Goal: Task Accomplishment & Management: Manage account settings

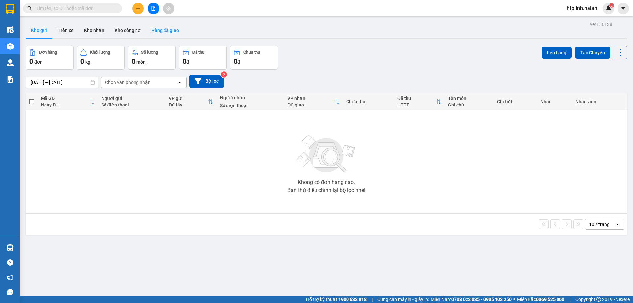
click at [168, 29] on button "Hàng đã giao" at bounding box center [165, 30] width 38 height 16
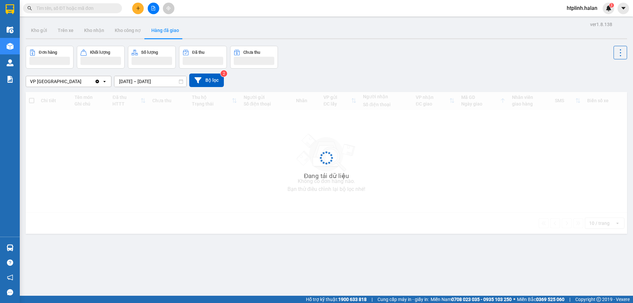
click at [132, 83] on input "12/08/2025 – 14/08/2025" at bounding box center [150, 81] width 72 height 11
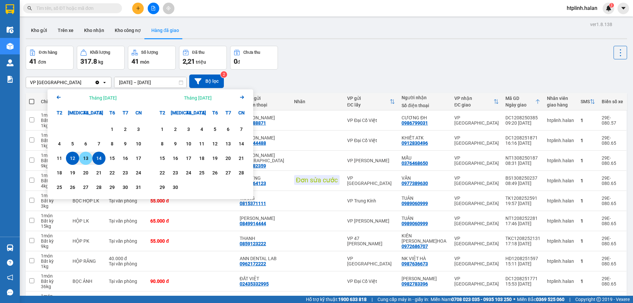
click at [83, 154] on div "13" at bounding box center [85, 158] width 13 height 13
click at [83, 155] on div "13" at bounding box center [85, 158] width 9 height 8
type input "13/08/2025 – 13/08/2025"
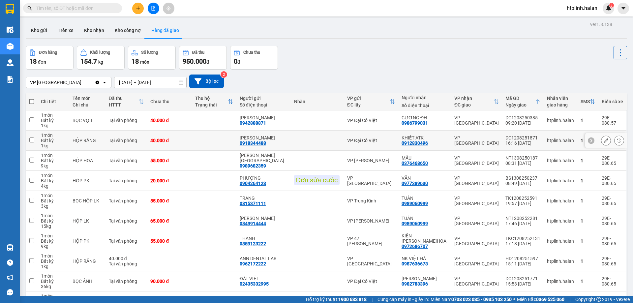
scroll to position [43, 0]
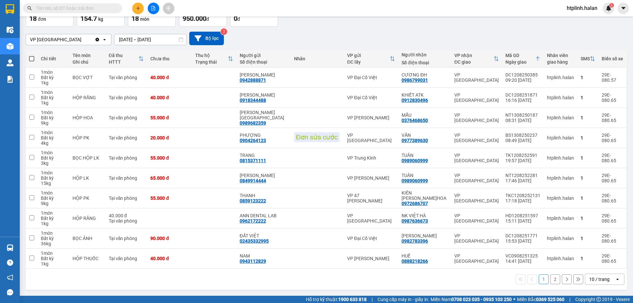
click at [550, 281] on button "2" at bounding box center [555, 279] width 10 height 10
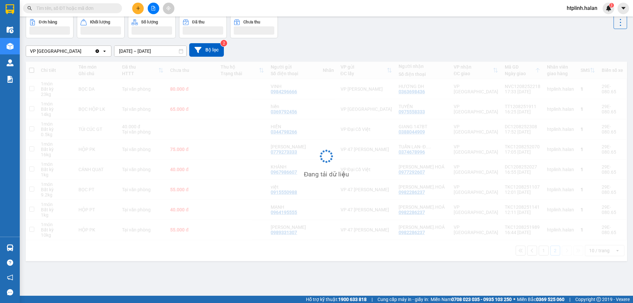
scroll to position [30, 0]
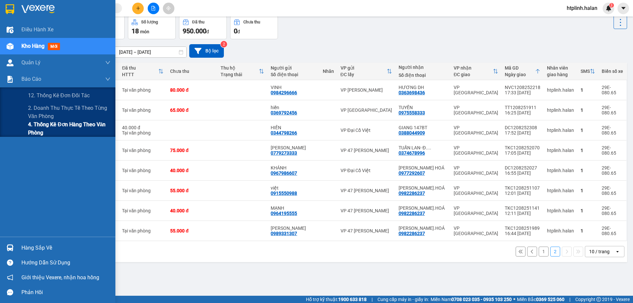
click at [67, 133] on span "4. Thống kê đơn hàng theo văn phòng" at bounding box center [69, 128] width 82 height 16
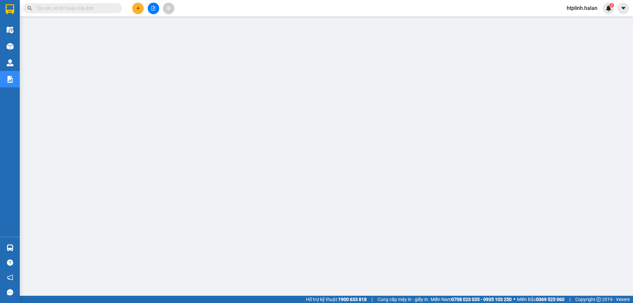
click at [137, 4] on button at bounding box center [138, 9] width 12 height 12
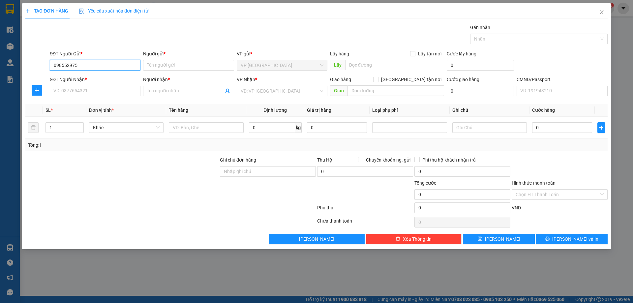
type input "0985529759"
click at [81, 79] on div "0985529759 - VP ĐỊNH HOÁ" at bounding box center [95, 78] width 83 height 7
type input "VP ĐỊNH HOÁ"
type input "0985529759"
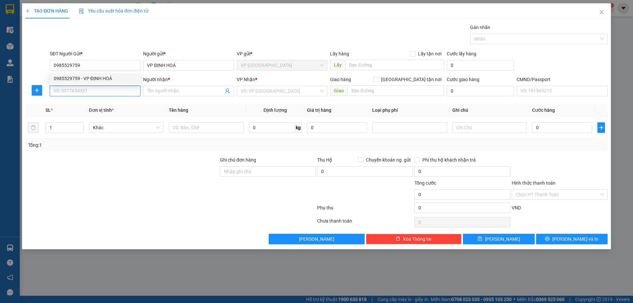
click at [80, 96] on input "SĐT Người Nhận *" at bounding box center [95, 91] width 91 height 11
click at [87, 107] on div "0982347092 - THOA KẾ TOÁN" at bounding box center [95, 104] width 83 height 7
type input "0982347092"
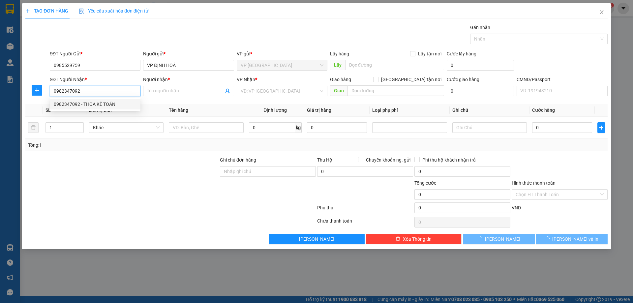
type input "THOA KẾ TOÁN"
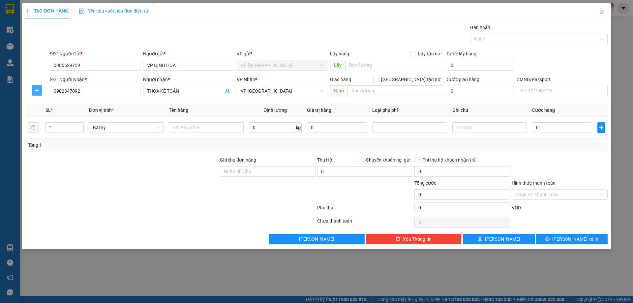
click at [37, 91] on icon "plus" at bounding box center [36, 90] width 5 height 5
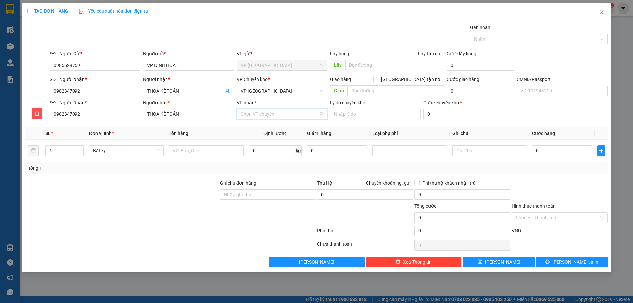
click at [295, 115] on input "VP nhận *" at bounding box center [280, 114] width 78 height 10
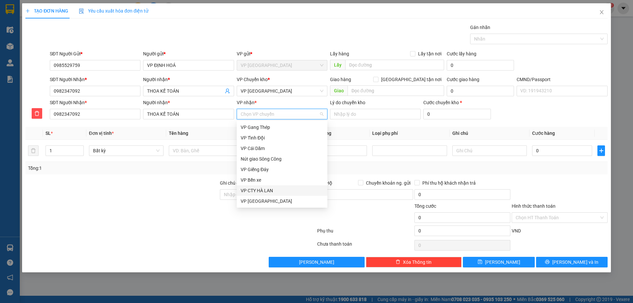
click at [272, 186] on div "VP CTY HÀ LAN" at bounding box center [282, 190] width 91 height 11
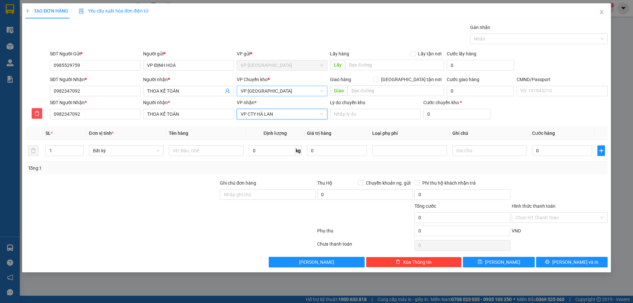
click at [281, 93] on span "VP [GEOGRAPHIC_DATA]" at bounding box center [282, 91] width 83 height 10
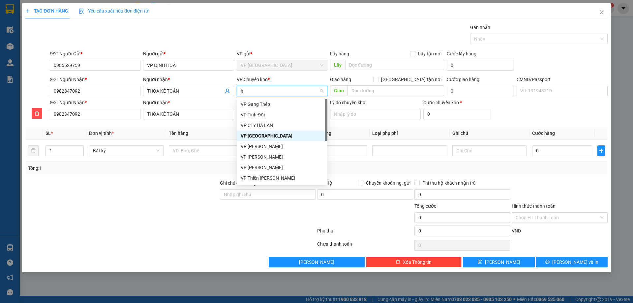
type input "hg"
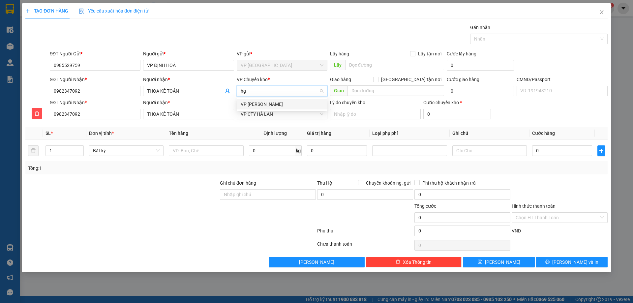
click at [280, 105] on div "VP [PERSON_NAME]" at bounding box center [282, 104] width 83 height 7
click at [210, 140] on td at bounding box center [206, 151] width 80 height 22
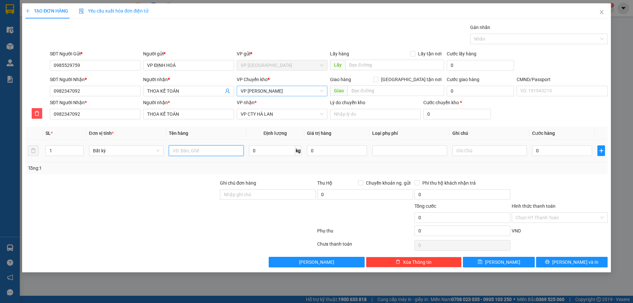
click at [204, 152] on input "text" at bounding box center [206, 150] width 74 height 11
type input "p"
type input "PBBC 13/8"
click at [179, 168] on div "Tổng: 1" at bounding box center [136, 167] width 216 height 7
click at [537, 217] on input "Hình thức thanh toán" at bounding box center [557, 218] width 83 height 10
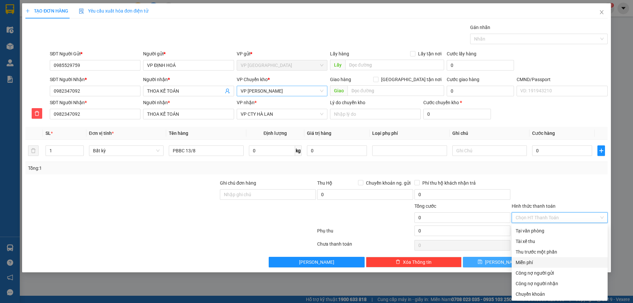
drag, startPoint x: 529, startPoint y: 263, endPoint x: 534, endPoint y: 263, distance: 4.3
click at [529, 263] on div "Miễn phí" at bounding box center [560, 262] width 88 height 7
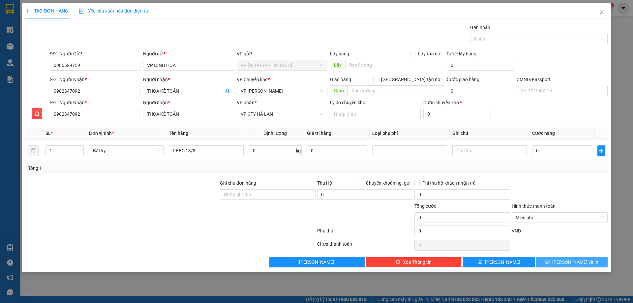
click at [553, 263] on button "[PERSON_NAME] và In" at bounding box center [572, 262] width 72 height 11
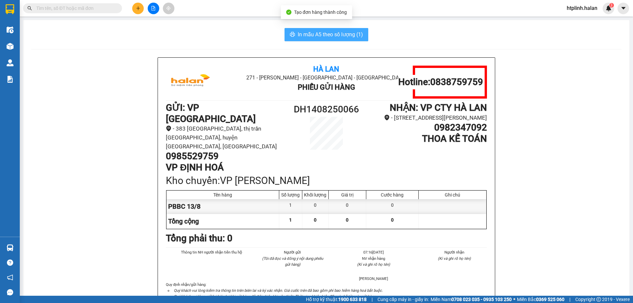
click at [336, 37] on span "In mẫu A5 theo số lượng (1)" at bounding box center [330, 34] width 65 height 8
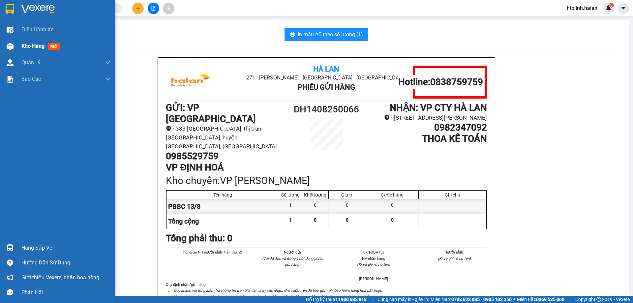
click at [14, 42] on div at bounding box center [10, 47] width 12 height 12
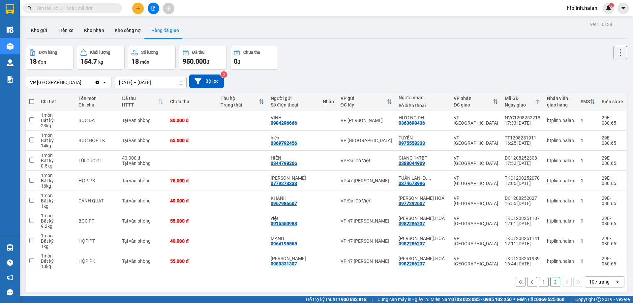
click at [464, 65] on div "Đơn hàng 18 đơn Khối lượng 154.7 kg Số lượng 18 món Đã thu 950.000 đ Chưa thu 0…" at bounding box center [326, 58] width 601 height 24
click at [411, 39] on div "Kho gửi Trên xe Kho nhận Kho công nợ Hàng đã giao" at bounding box center [326, 30] width 601 height 17
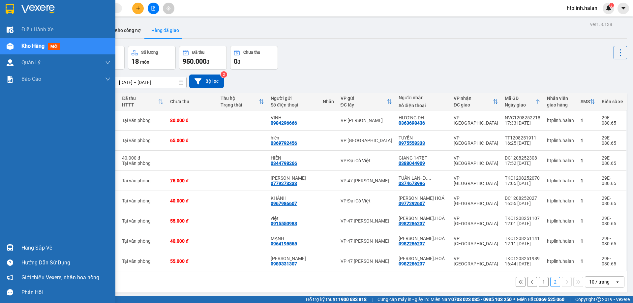
click at [11, 249] on img at bounding box center [10, 247] width 7 height 7
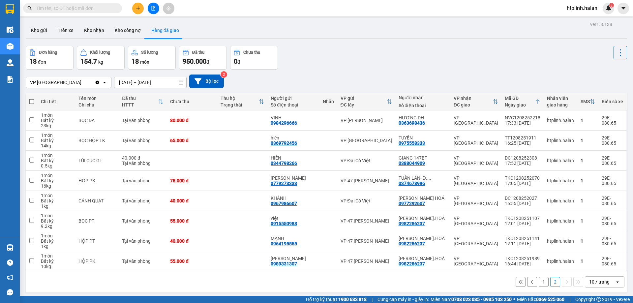
click at [477, 19] on section "Kết quả tìm kiếm ( 0 ) Bộ lọc No Data htplinh.halan 3 Điều hành xe Kho hàng mới…" at bounding box center [316, 151] width 633 height 303
click at [398, 65] on div "Đơn hàng 18 đơn Khối lượng 154.7 kg Số lượng 18 món Đã thu 950.000 đ Chưa thu 0…" at bounding box center [326, 58] width 601 height 24
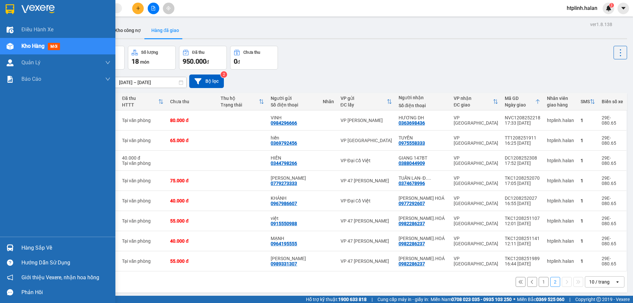
click at [19, 251] on div "Hàng sắp về" at bounding box center [57, 247] width 115 height 15
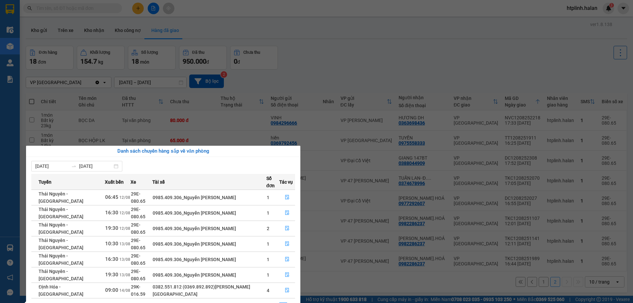
click at [566, 6] on section "Kết quả tìm kiếm ( 0 ) Bộ lọc No Data htplinh.halan 3 Điều hành xe Kho hàng mới…" at bounding box center [316, 151] width 633 height 303
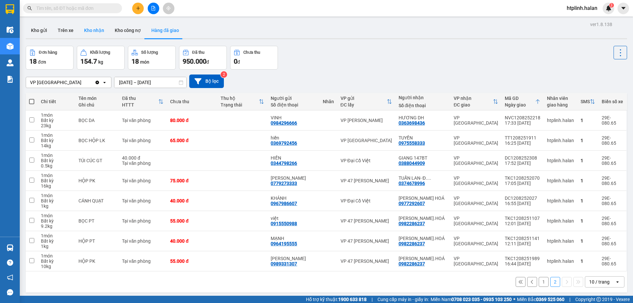
click at [84, 27] on button "Kho nhận" at bounding box center [94, 30] width 31 height 16
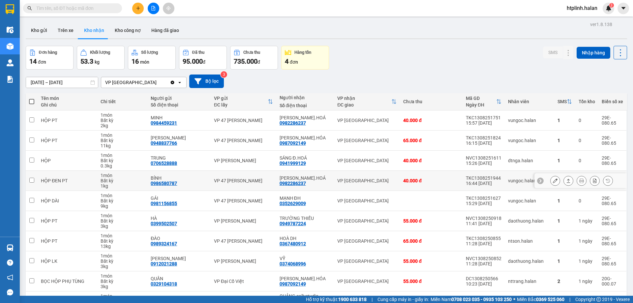
scroll to position [33, 0]
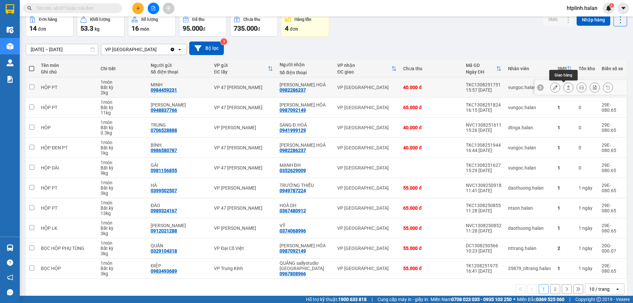
click at [564, 90] on button at bounding box center [568, 88] width 9 height 12
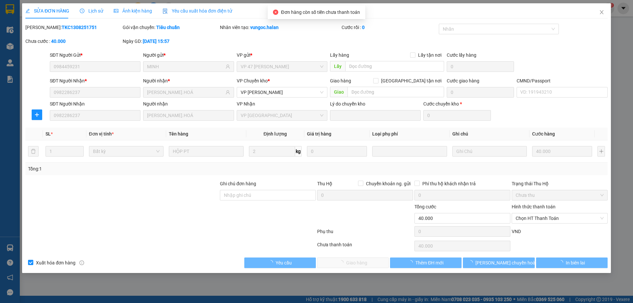
type input "0984459231"
type input "MINH"
type input "0982286237"
type input "LÊ VIỆT Đ.HOÁ"
type input "40.000"
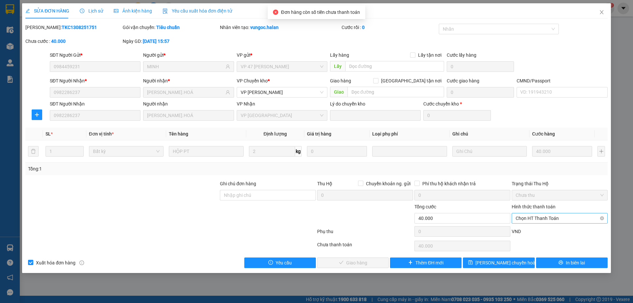
click at [538, 215] on span "Chọn HT Thanh Toán" at bounding box center [560, 218] width 88 height 10
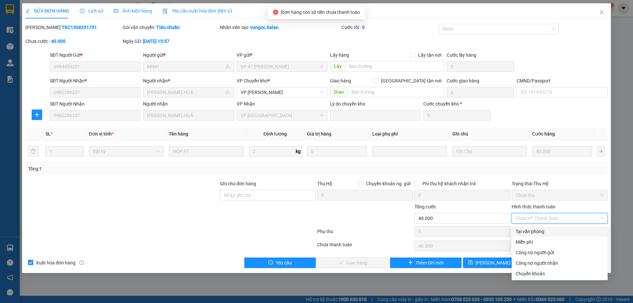
click at [537, 230] on div "Tại văn phòng" at bounding box center [560, 231] width 88 height 7
type input "0"
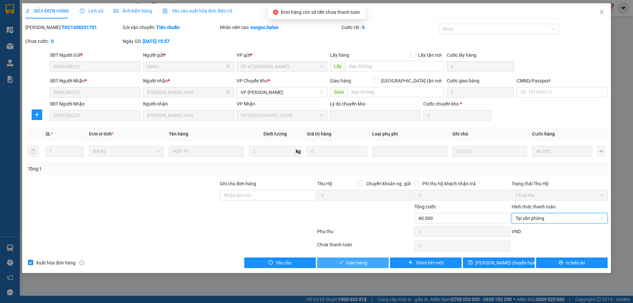
click at [347, 261] on span "Giao hàng" at bounding box center [356, 262] width 21 height 7
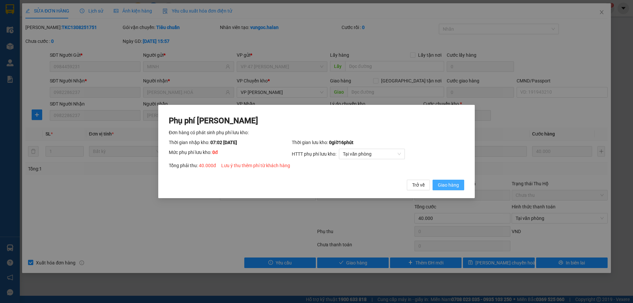
click at [441, 189] on button "Giao hàng" at bounding box center [448, 185] width 32 height 11
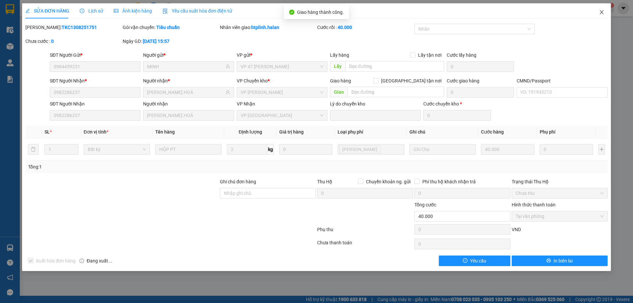
click at [597, 15] on span "Close" at bounding box center [601, 12] width 18 height 18
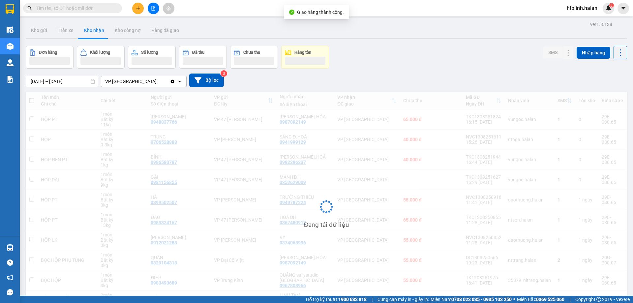
scroll to position [42, 0]
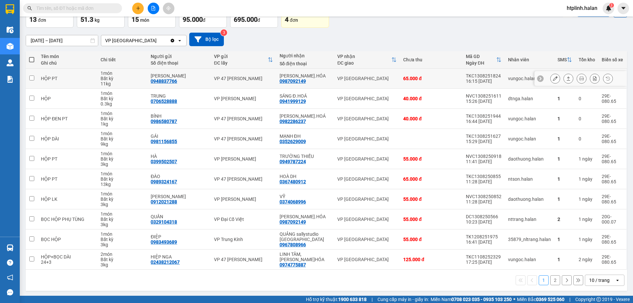
click at [553, 79] on icon at bounding box center [555, 78] width 5 height 5
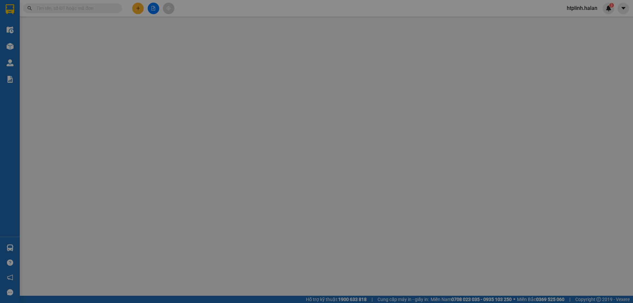
type input "0948837766"
type input "KHÁNH MATS"
type input "0987092149"
type input "LÊ VIỆT Đ.HÓA"
type input "65.000"
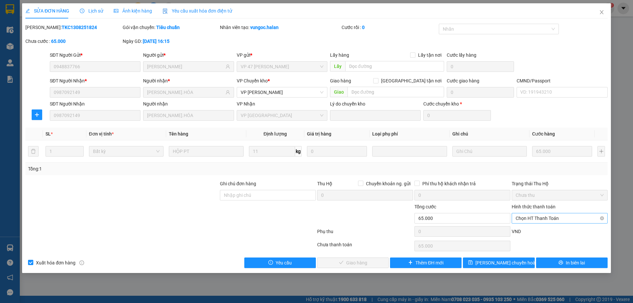
drag, startPoint x: 532, startPoint y: 215, endPoint x: 532, endPoint y: 222, distance: 6.6
click at [532, 216] on span "Chọn HT Thanh Toán" at bounding box center [560, 218] width 88 height 10
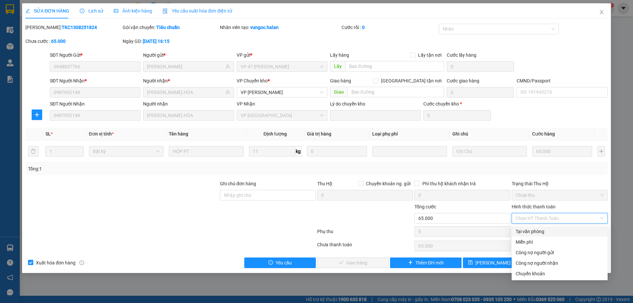
click at [533, 231] on div "Tại văn phòng" at bounding box center [560, 231] width 88 height 7
type input "0"
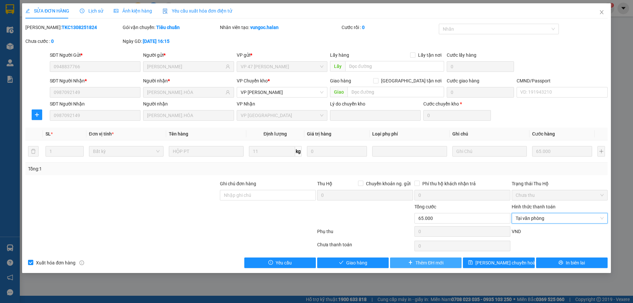
click at [406, 260] on button "Thêm ĐH mới" at bounding box center [426, 262] width 72 height 11
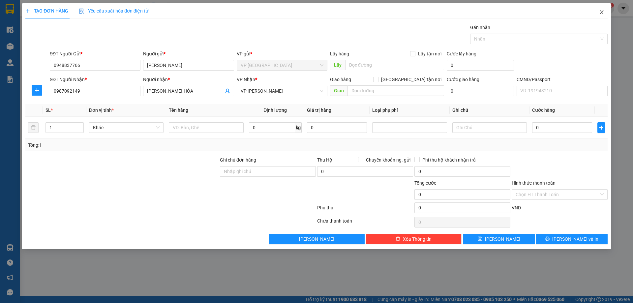
click at [607, 14] on span "Close" at bounding box center [601, 12] width 18 height 18
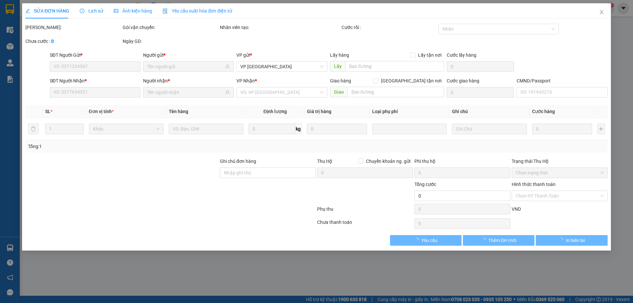
type input "0948837766"
type input "KHÁNH MATS"
type input "0987092149"
type input "LÊ VIỆT Đ.HÓA"
type input "65.000"
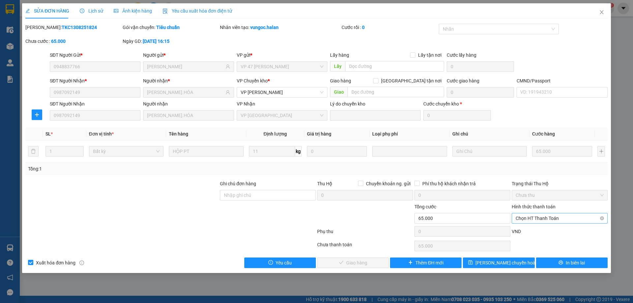
click at [526, 217] on span "Chọn HT Thanh Toán" at bounding box center [560, 218] width 88 height 10
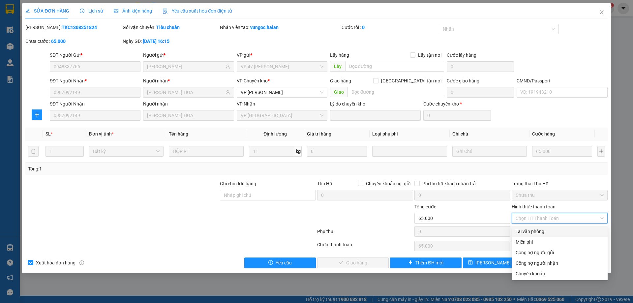
click at [530, 234] on div "Tại văn phòng" at bounding box center [560, 231] width 88 height 7
type input "0"
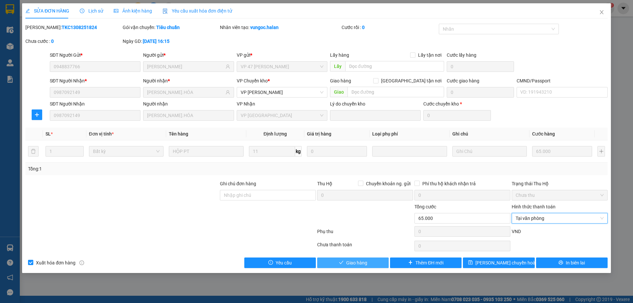
click at [355, 264] on span "Giao hàng" at bounding box center [356, 262] width 21 height 7
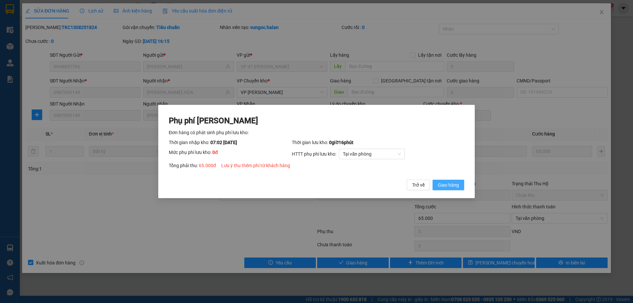
click at [444, 189] on span "Giao hàng" at bounding box center [448, 184] width 21 height 7
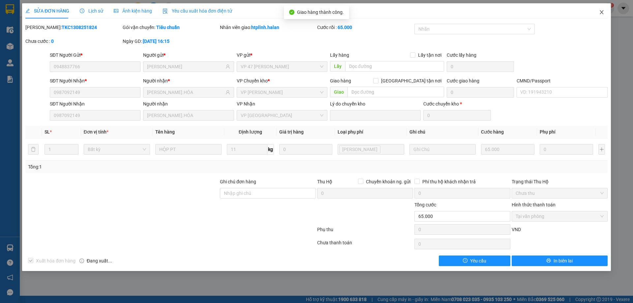
click at [601, 9] on span "Close" at bounding box center [601, 12] width 18 height 18
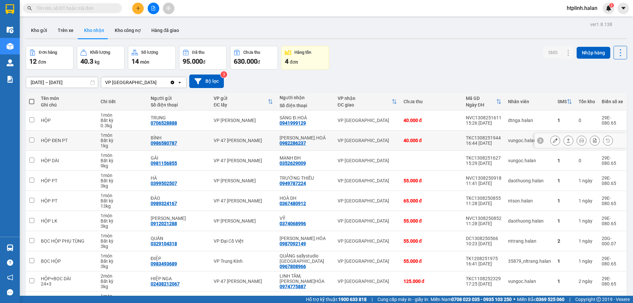
click at [560, 136] on div at bounding box center [581, 140] width 63 height 10
click at [553, 138] on icon at bounding box center [555, 140] width 5 height 5
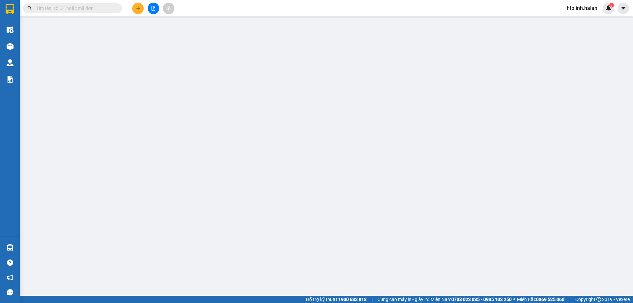
type input "0986580787"
type input "BÍNH"
type input "0982286237"
type input "LÊ VIỆT Đ.HOÁ"
type input "40.000"
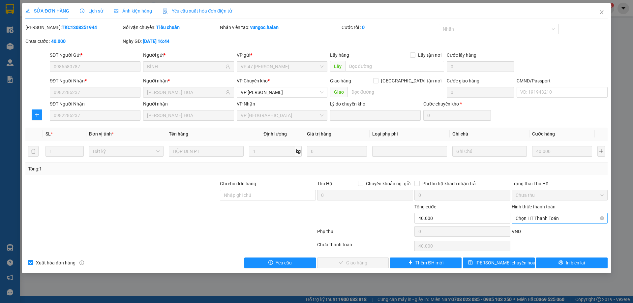
click at [554, 221] on span "Chọn HT Thanh Toán" at bounding box center [560, 218] width 88 height 10
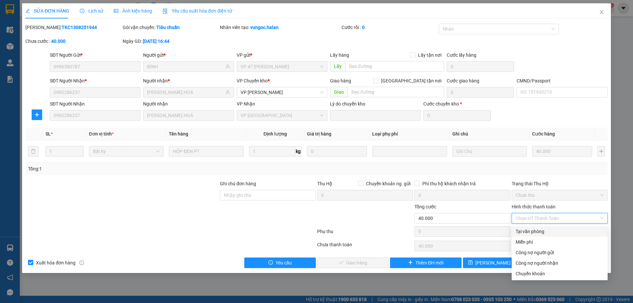
click at [552, 232] on div "Tại văn phòng" at bounding box center [560, 231] width 88 height 7
type input "0"
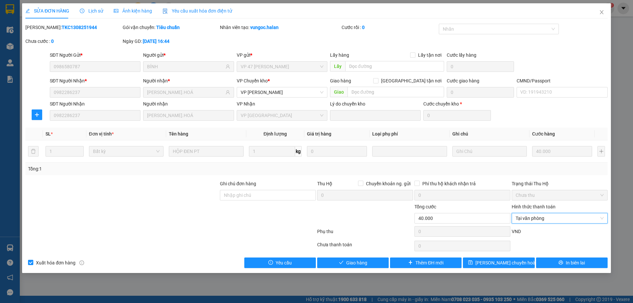
drag, startPoint x: 368, startPoint y: 252, endPoint x: 368, endPoint y: 256, distance: 3.3
click at [368, 253] on div "Total Paid Fee 0 Total UnPaid Fee 40.000 Cash Collection Total Fee Mã ĐH: TKC13…" at bounding box center [316, 146] width 582 height 244
click at [371, 260] on button "Giao hàng" at bounding box center [353, 262] width 72 height 11
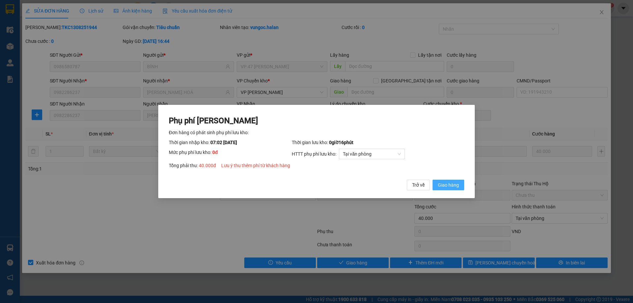
click at [449, 190] on button "Giao hàng" at bounding box center [448, 185] width 32 height 11
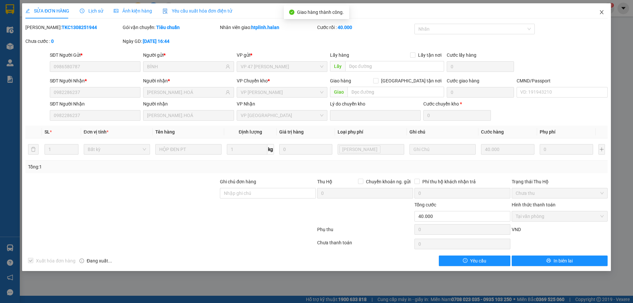
click at [600, 14] on icon "close" at bounding box center [602, 12] width 4 height 4
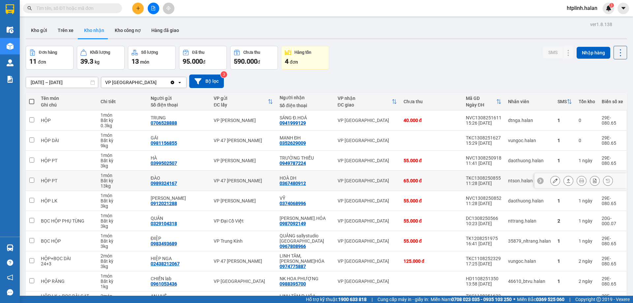
scroll to position [38, 0]
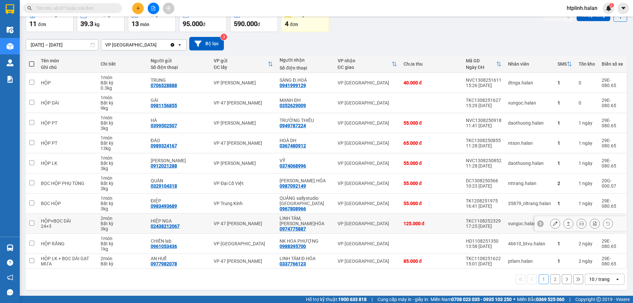
click at [553, 223] on icon at bounding box center [555, 223] width 5 height 5
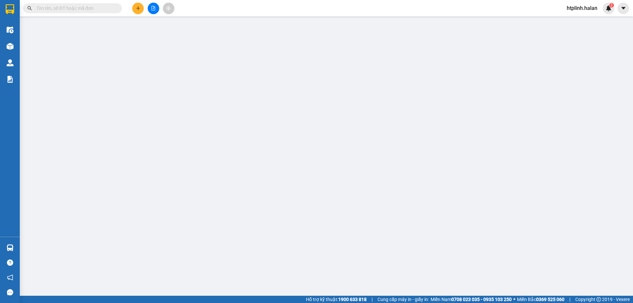
type input "02438212067"
type input "HIỆP NGA"
type input "0974775887"
type input "LINH TÂM, Đ.HÓA"
type input "125.000"
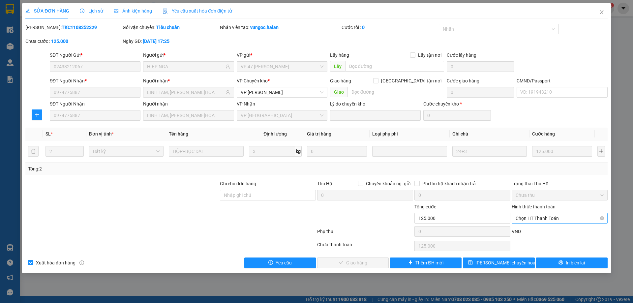
drag, startPoint x: 527, startPoint y: 222, endPoint x: 526, endPoint y: 229, distance: 7.3
click at [527, 223] on span "Chọn HT Thanh Toán" at bounding box center [560, 218] width 88 height 10
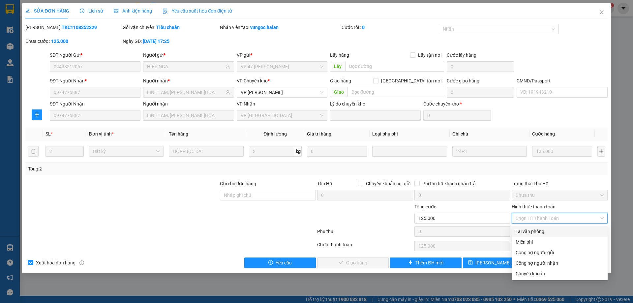
click at [530, 230] on div "Tại văn phòng" at bounding box center [560, 231] width 88 height 7
type input "0"
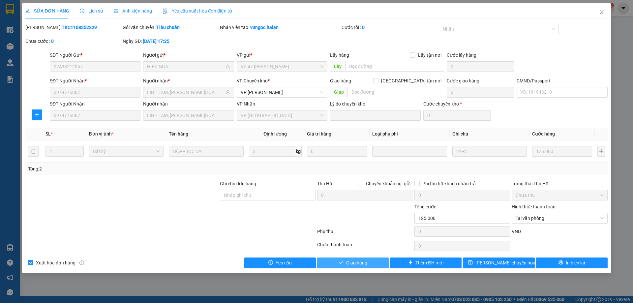
click at [362, 257] on button "Giao hàng" at bounding box center [353, 262] width 72 height 11
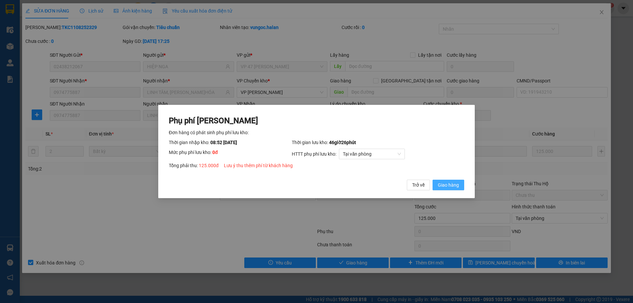
click at [444, 187] on span "Giao hàng" at bounding box center [448, 184] width 21 height 7
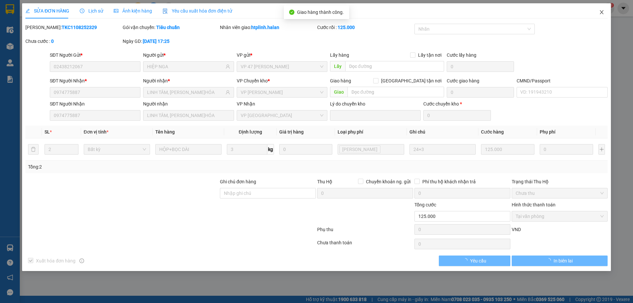
click at [605, 11] on span "Close" at bounding box center [601, 12] width 18 height 18
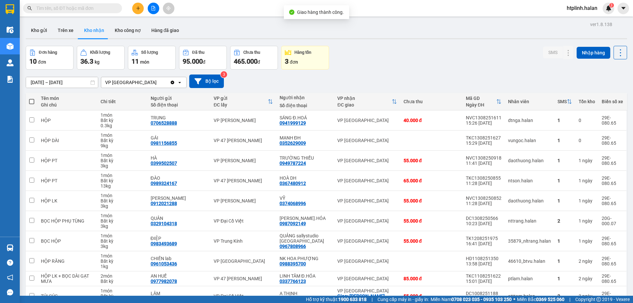
scroll to position [38, 0]
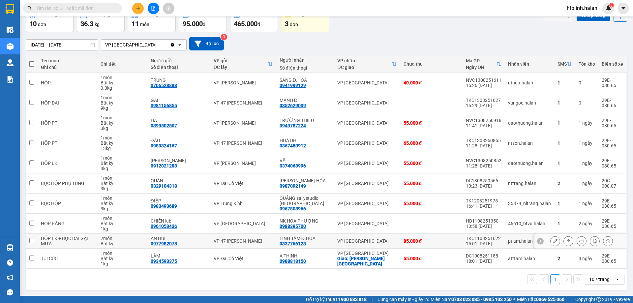
click at [550, 241] on button at bounding box center [554, 241] width 9 height 12
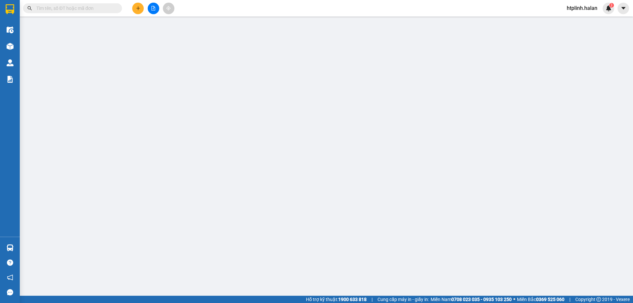
type input "0977982078"
type input "AN HUẾ"
type input "0337766123"
type input "LINH TÂM Đ.HÓA"
type input "85.000"
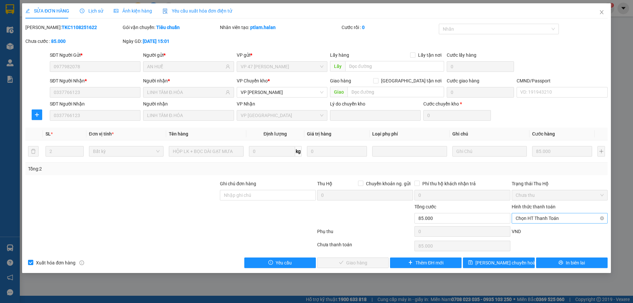
click at [531, 223] on div "Chọn HT Thanh Toán" at bounding box center [560, 218] width 96 height 11
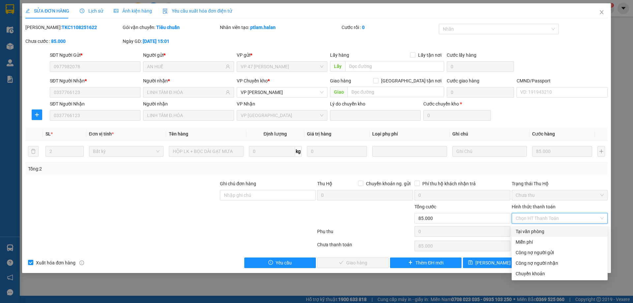
click at [528, 234] on div "Tại văn phòng" at bounding box center [560, 231] width 88 height 7
type input "0"
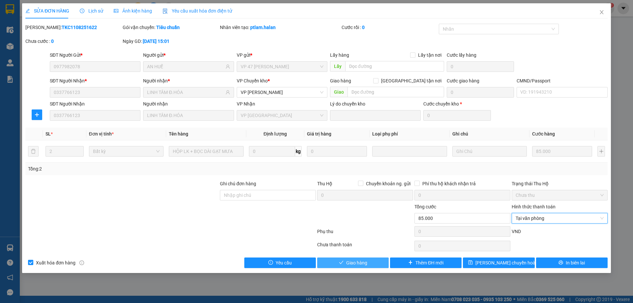
click at [356, 264] on span "Giao hàng" at bounding box center [356, 262] width 21 height 7
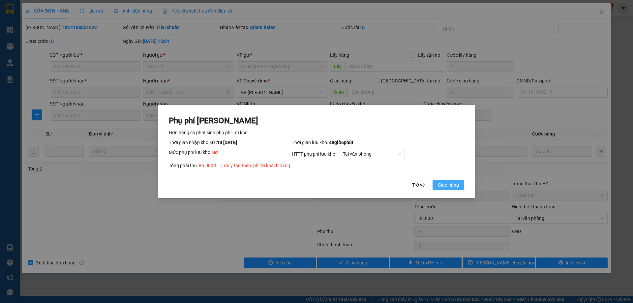
click at [447, 184] on span "Giao hàng" at bounding box center [448, 184] width 21 height 7
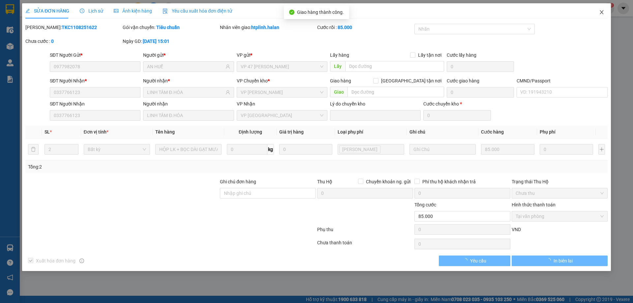
click at [608, 11] on span "Close" at bounding box center [601, 12] width 18 height 18
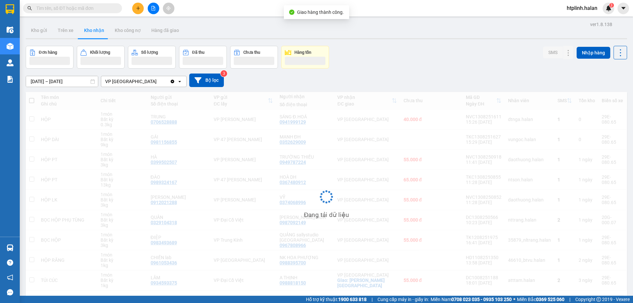
scroll to position [30, 0]
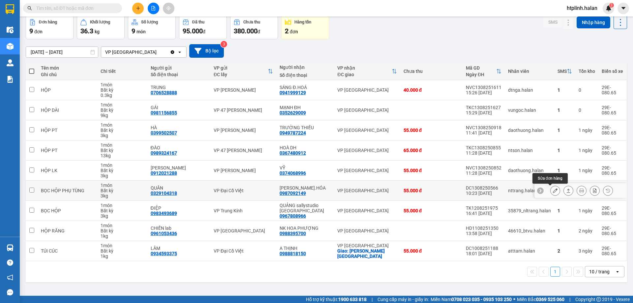
click at [553, 189] on button at bounding box center [554, 191] width 9 height 12
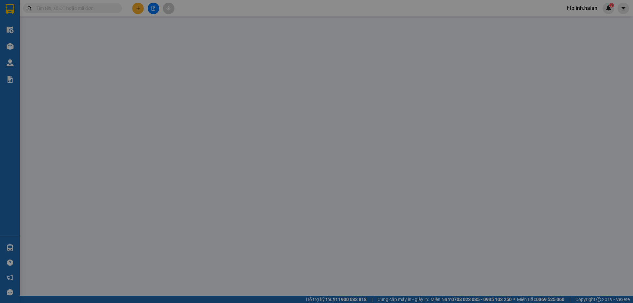
type input "0329104318"
type input "QUÂN"
type input "0987092149"
type input "LÊ VIỆT Đ.HÓA"
type input "55.000"
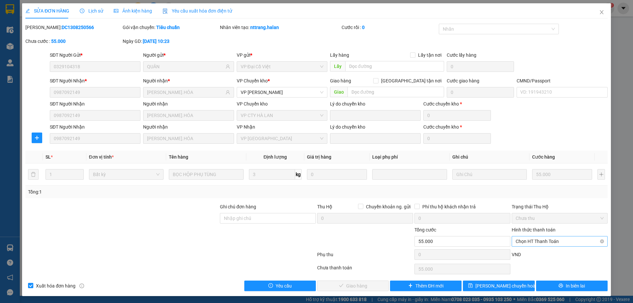
click at [520, 238] on span "Chọn HT Thanh Toán" at bounding box center [560, 241] width 88 height 10
click at [522, 180] on div "Total Paid Fee 0 Total UnPaid Fee 55.000 Cash Collection Total Fee Mã ĐH: DC130…" at bounding box center [316, 157] width 582 height 267
click at [527, 243] on span "Chọn HT Thanh Toán" at bounding box center [560, 241] width 88 height 10
click at [529, 190] on div "Tại văn phòng" at bounding box center [555, 186] width 95 height 11
type input "0"
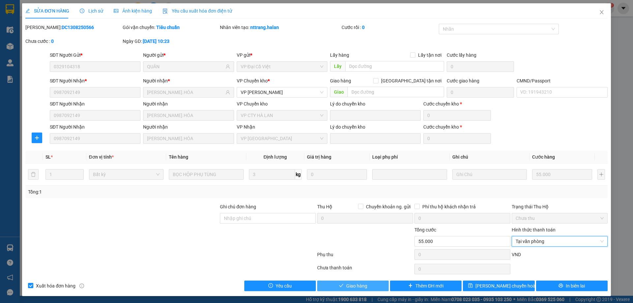
click at [364, 285] on span "Giao hàng" at bounding box center [356, 285] width 21 height 7
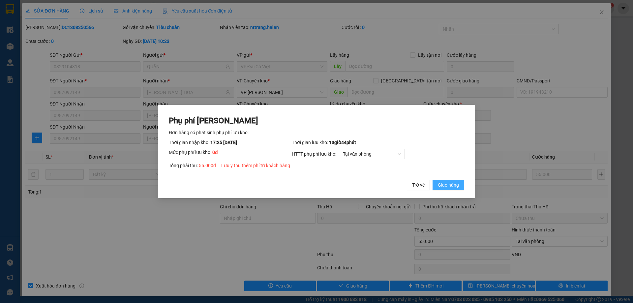
click at [449, 184] on span "Giao hàng" at bounding box center [448, 184] width 21 height 7
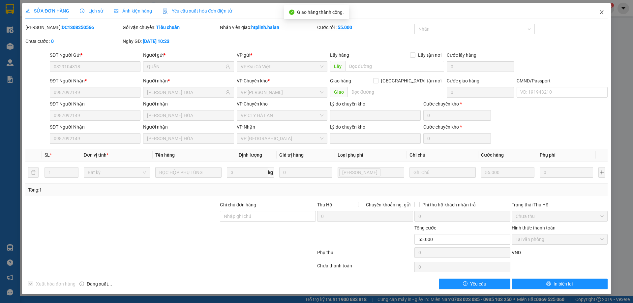
click at [598, 15] on span "Close" at bounding box center [601, 12] width 18 height 18
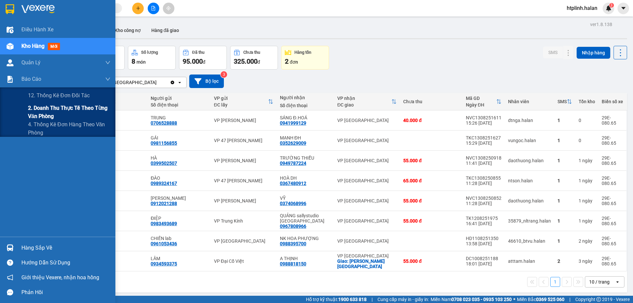
click at [42, 115] on span "2. Doanh thu thực tế theo từng văn phòng" at bounding box center [69, 112] width 82 height 16
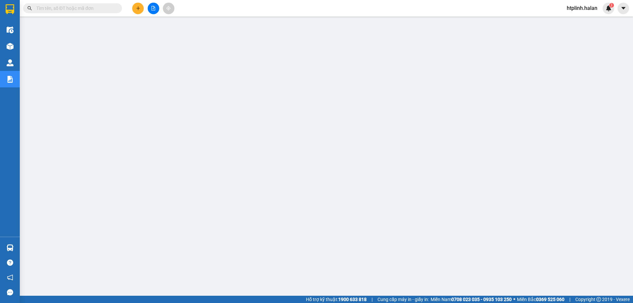
scroll to position [24, 0]
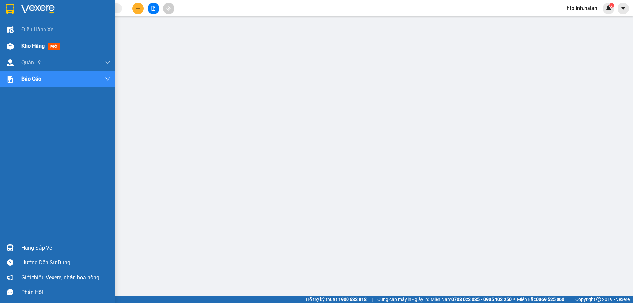
click at [18, 49] on div "Kho hàng mới" at bounding box center [57, 46] width 115 height 16
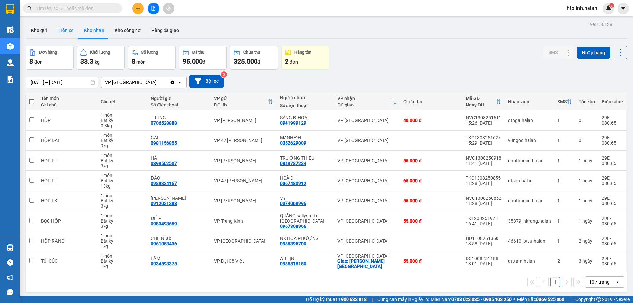
click at [70, 29] on button "Trên xe" at bounding box center [65, 30] width 26 height 16
type input "07/12/2011 – 14/08/2025"
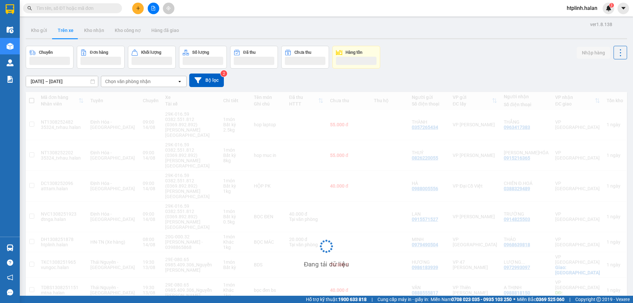
scroll to position [63, 0]
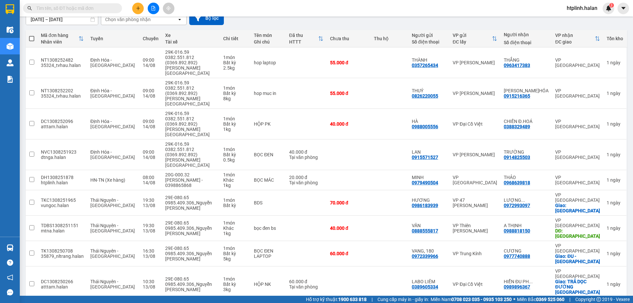
click at [365, 26] on div "07/12/2011 – 14/08/2025 Press the down arrow key to interact with the calendar …" at bounding box center [326, 18] width 601 height 23
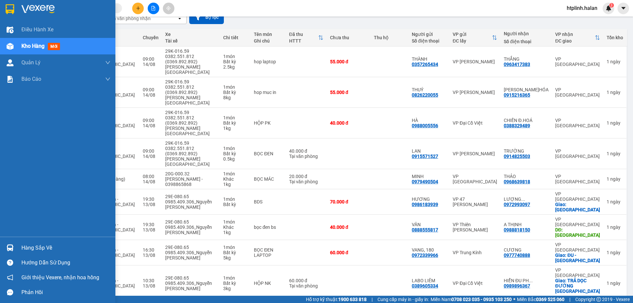
click at [1, 237] on div "Hàng sắp về Hướng dẫn sử dụng Giới thiệu Vexere, nhận hoa hồng Phản hồi" at bounding box center [57, 268] width 115 height 63
click at [13, 247] on img at bounding box center [10, 247] width 7 height 7
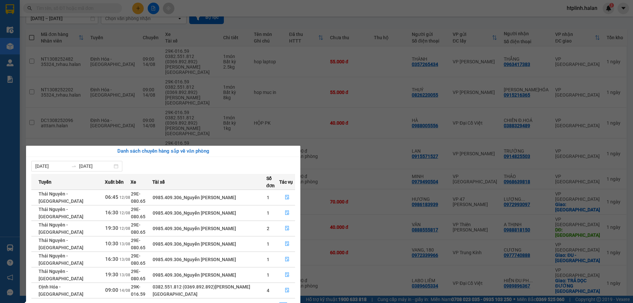
click at [210, 110] on section "Kết quả tìm kiếm ( 0 ) Bộ lọc No Data htplinh.halan 3 Điều hành xe Kho hàng mới…" at bounding box center [316, 151] width 633 height 303
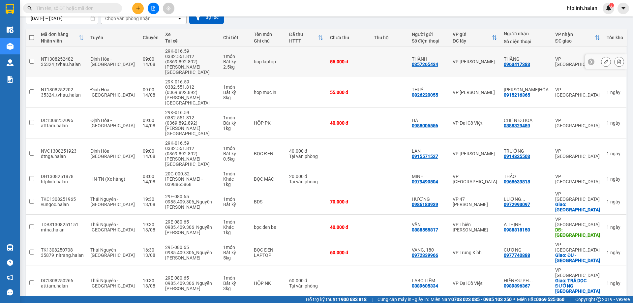
scroll to position [0, 0]
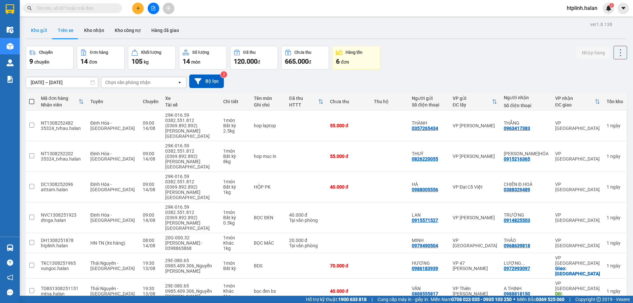
click at [39, 29] on button "Kho gửi" at bounding box center [39, 30] width 27 height 16
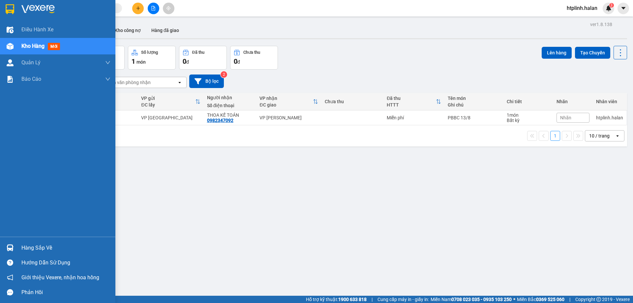
click at [29, 245] on div "Hàng sắp về" at bounding box center [65, 248] width 89 height 10
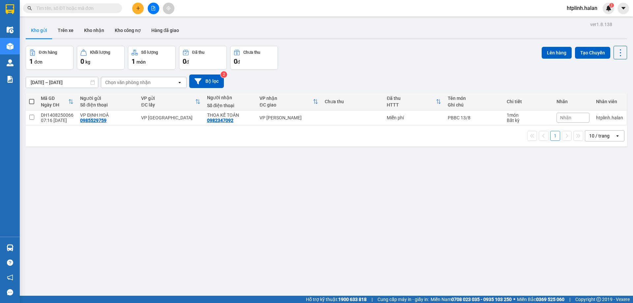
click at [414, 193] on section "Kết quả tìm kiếm ( 0 ) Bộ lọc No Data htplinh.halan 3 Điều hành xe Kho hàng mới…" at bounding box center [316, 151] width 633 height 303
click at [438, 82] on div "01/07/2025 – 14/08/2025 Press the down arrow key to interact with the calendar …" at bounding box center [326, 81] width 601 height 14
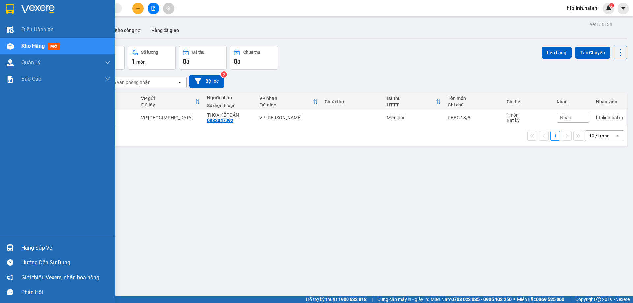
click at [22, 248] on div "Hàng sắp về" at bounding box center [65, 248] width 89 height 10
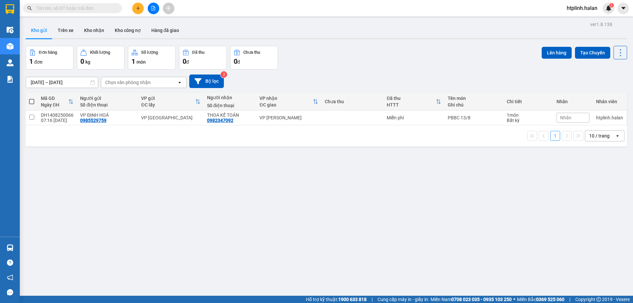
click at [406, 246] on section "Kết quả tìm kiếm ( 0 ) Bộ lọc No Data htplinh.halan 3 Điều hành xe Kho hàng mới…" at bounding box center [316, 151] width 633 height 303
click at [97, 32] on button "Kho nhận" at bounding box center [94, 30] width 31 height 16
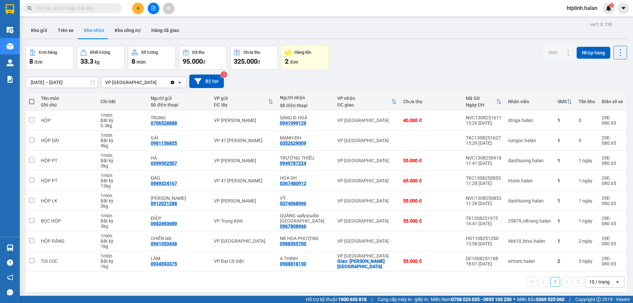
click at [392, 47] on div "Đơn hàng 8 đơn Khối lượng 33.3 kg Số lượng 8 món Đã thu 95.000 đ Chưa thu 325.0…" at bounding box center [326, 58] width 601 height 24
click at [408, 50] on div "Đơn hàng 8 đơn Khối lượng 33.3 kg Số lượng 8 món Đã thu 95.000 đ Chưa thu 325.0…" at bounding box center [326, 58] width 601 height 24
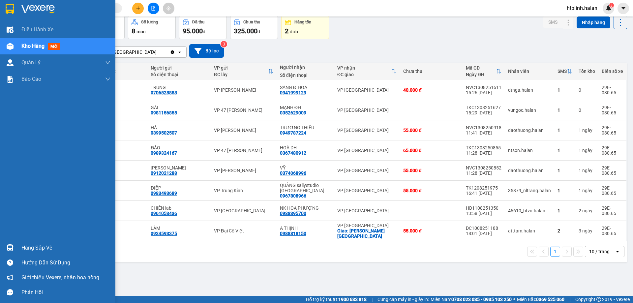
click at [30, 226] on div "Điều hành xe Kho hàng mới Quản Lý Quản lý chuyến Quản lý kiểm kho Báo cáo 12. T…" at bounding box center [57, 128] width 115 height 215
click at [27, 241] on div "Hàng sắp về" at bounding box center [57, 247] width 115 height 15
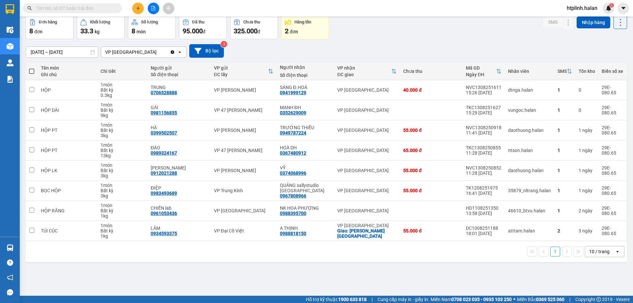
click at [459, 250] on section "Kết quả tìm kiếm ( 0 ) Bộ lọc No Data htplinh.halan 3 Điều hành xe Kho hàng mới…" at bounding box center [316, 151] width 633 height 303
click at [380, 73] on div "ĐC giao" at bounding box center [364, 74] width 54 height 5
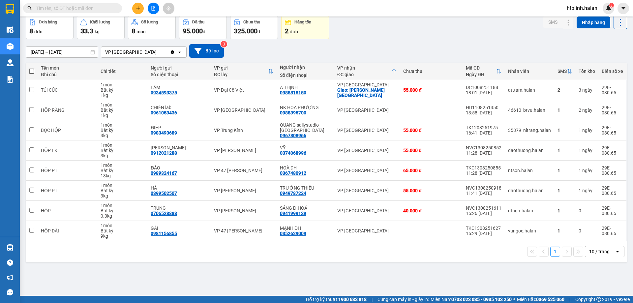
click at [386, 70] on div "VP nhận" at bounding box center [364, 67] width 54 height 5
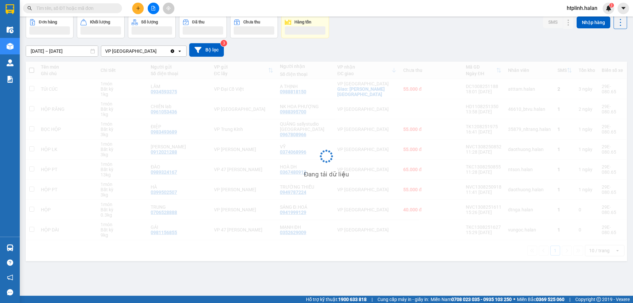
click at [392, 72] on div "Đang tải dữ liệu" at bounding box center [326, 161] width 601 height 199
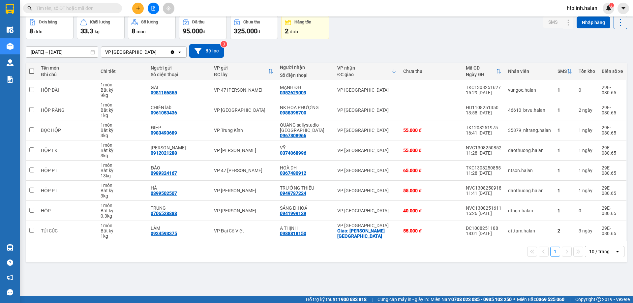
click at [392, 72] on icon at bounding box center [393, 71] width 5 height 5
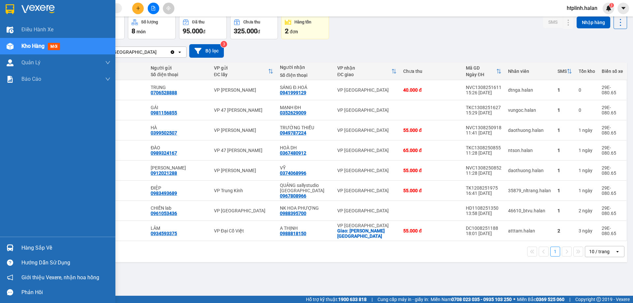
click at [19, 246] on div "Hàng sắp về" at bounding box center [57, 247] width 115 height 15
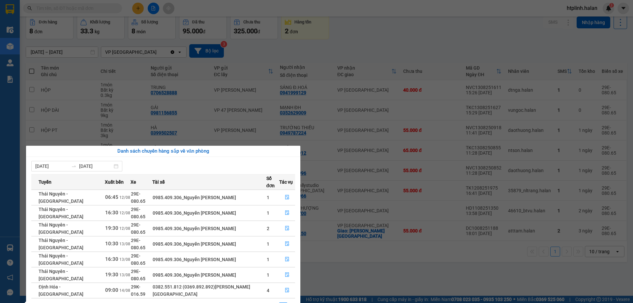
click at [416, 35] on section "Kết quả tìm kiếm ( 0 ) Bộ lọc No Data htplinh.halan 3 Điều hành xe Kho hàng mới…" at bounding box center [316, 151] width 633 height 303
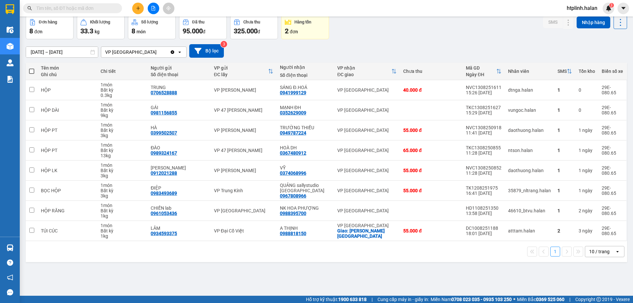
scroll to position [0, 0]
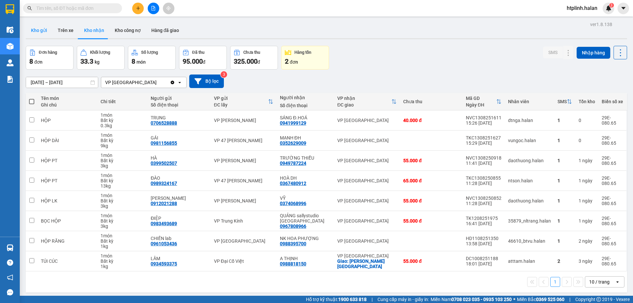
click at [37, 23] on button "Kho gửi" at bounding box center [39, 30] width 27 height 16
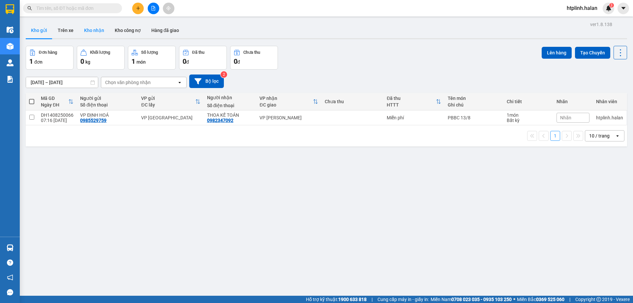
click at [92, 29] on button "Kho nhận" at bounding box center [94, 30] width 31 height 16
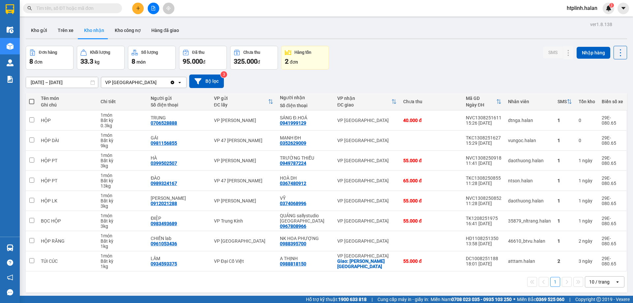
click at [107, 9] on input "text" at bounding box center [75, 8] width 78 height 7
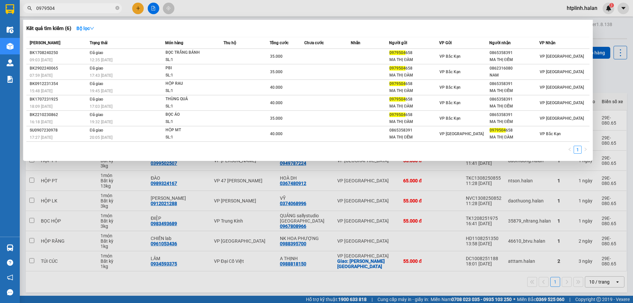
type input "0979504"
click at [433, 197] on div at bounding box center [316, 151] width 633 height 303
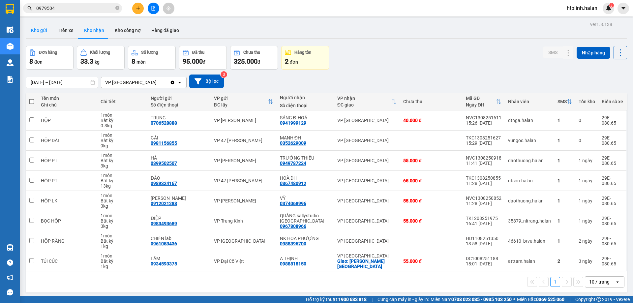
click at [38, 29] on button "Kho gửi" at bounding box center [39, 30] width 27 height 16
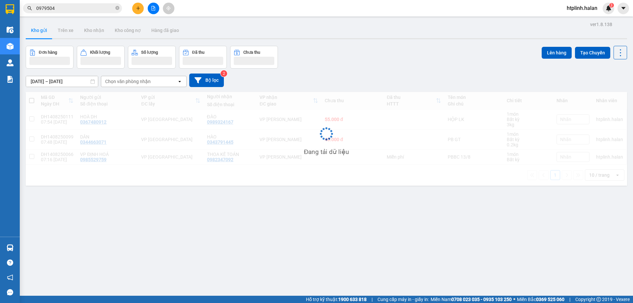
scroll to position [30, 0]
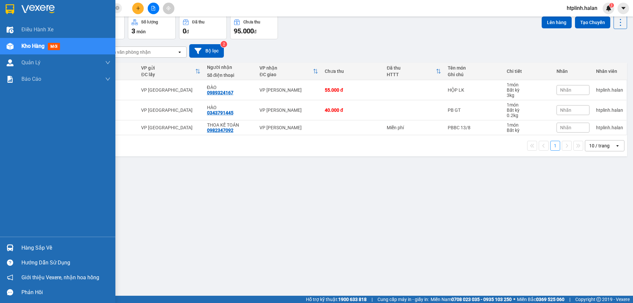
click at [44, 247] on div "Hàng sắp về" at bounding box center [65, 248] width 89 height 10
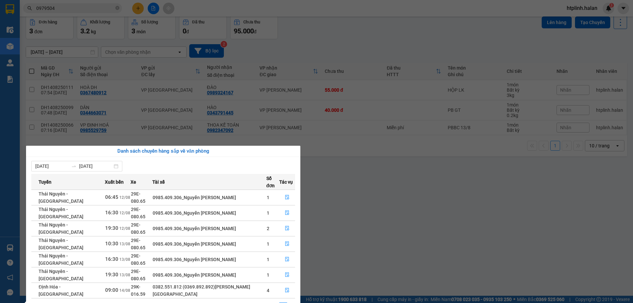
click at [345, 209] on section "Kết quả tìm kiếm ( 6 ) Bộ lọc Mã ĐH Trạng thái Món hàng Thu hộ Tổng cước Chưa c…" at bounding box center [316, 151] width 633 height 303
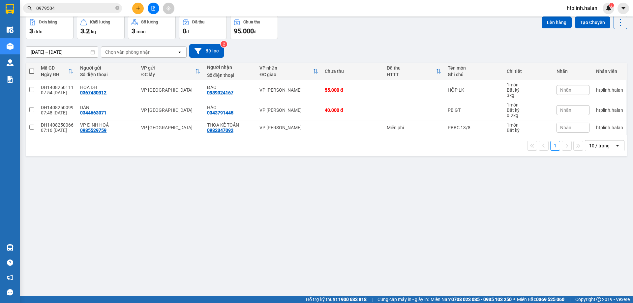
click at [491, 186] on div "ver 1.8.138 Kho gửi Trên xe Kho nhận Kho công nợ Hàng đã giao Đơn hàng 3 đơn Kh…" at bounding box center [326, 140] width 607 height 303
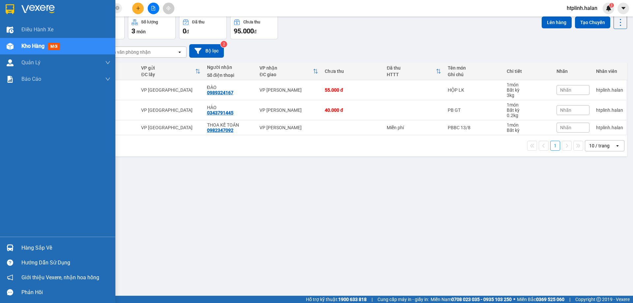
click at [13, 249] on img at bounding box center [10, 247] width 7 height 7
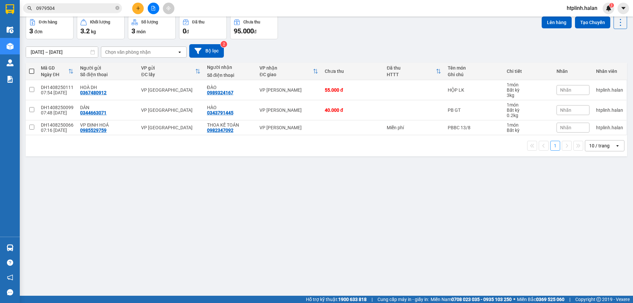
click at [351, 235] on section "Kết quả tìm kiếm ( 6 ) Bộ lọc Mã ĐH Trạng thái Món hàng Thu hộ Tổng cước Chưa c…" at bounding box center [316, 151] width 633 height 303
click at [135, 6] on button at bounding box center [138, 9] width 12 height 12
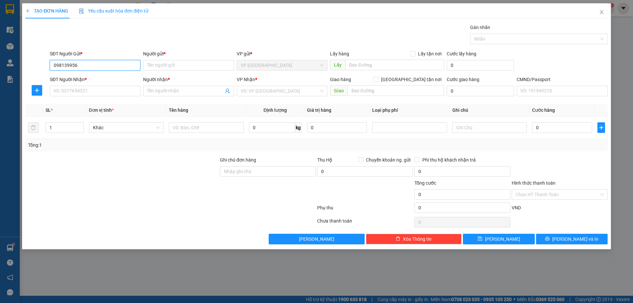
type input "0981399567"
click at [79, 77] on div "0981399567 - THUỶ" at bounding box center [95, 78] width 83 height 7
type input "THUỶ"
type input "0981399567"
click at [85, 91] on input "SĐT Người Nhận *" at bounding box center [95, 91] width 91 height 11
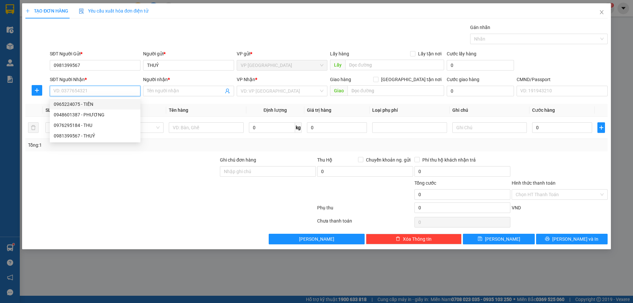
click at [89, 102] on div "0965224075 - TIẾN" at bounding box center [95, 104] width 83 height 7
type input "0965224075"
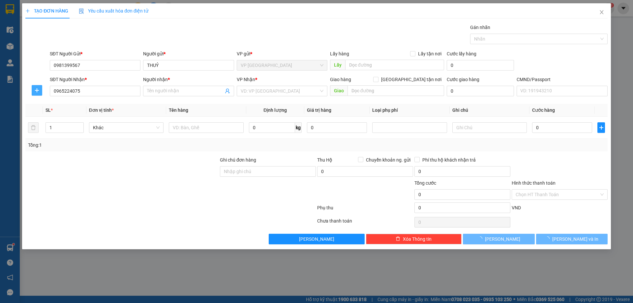
type input "TIẾN"
click at [35, 90] on icon "plus" at bounding box center [37, 90] width 4 height 0
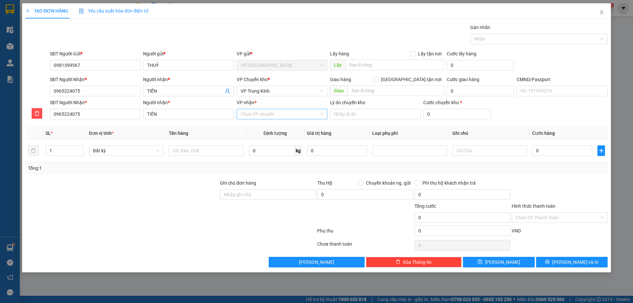
click at [250, 116] on input "VP nhận *" at bounding box center [280, 114] width 78 height 10
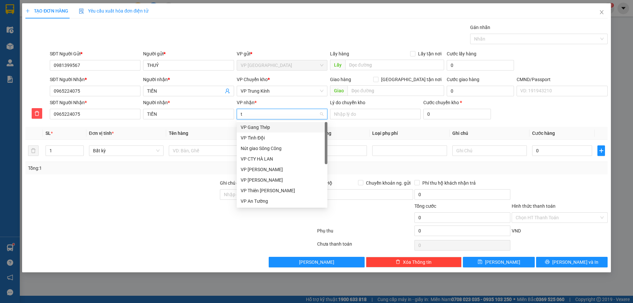
type input "tk"
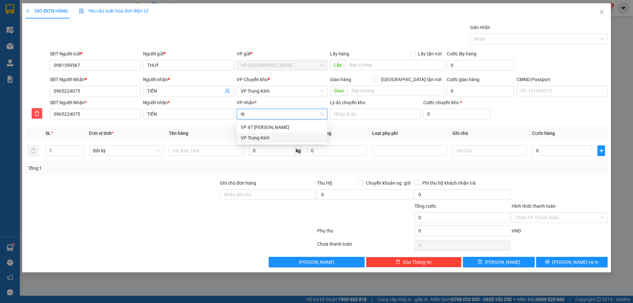
click at [262, 141] on div "VP Trung Kính" at bounding box center [282, 138] width 91 height 11
click at [282, 89] on span "VP Trung Kính" at bounding box center [282, 91] width 83 height 10
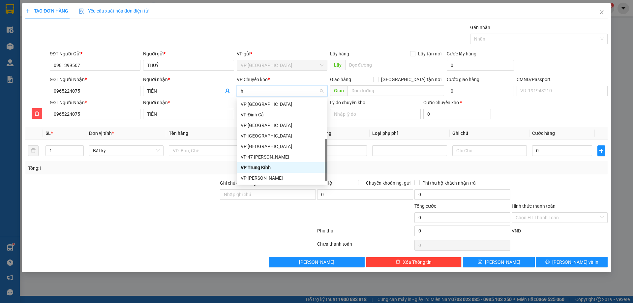
scroll to position [95, 0]
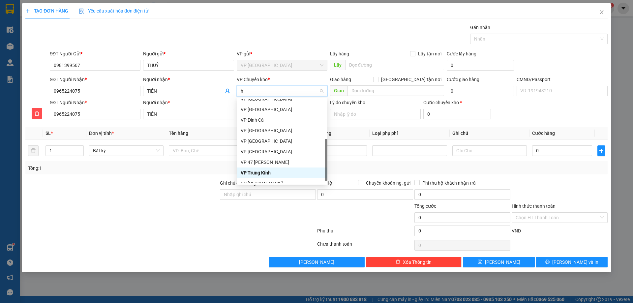
type input "hg"
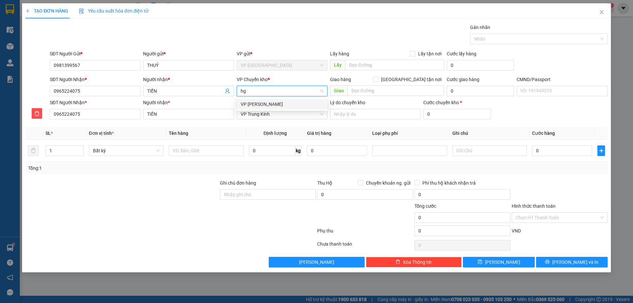
click at [281, 104] on div "VP [PERSON_NAME]" at bounding box center [282, 104] width 83 height 7
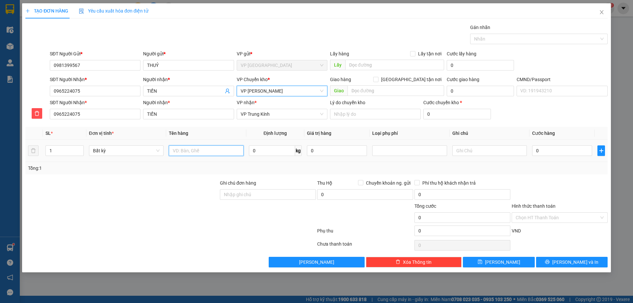
click at [201, 146] on input "text" at bounding box center [206, 150] width 74 height 11
type input "p"
type input "PB MẪU"
click at [261, 150] on input "0" at bounding box center [272, 150] width 46 height 11
type input "0.2"
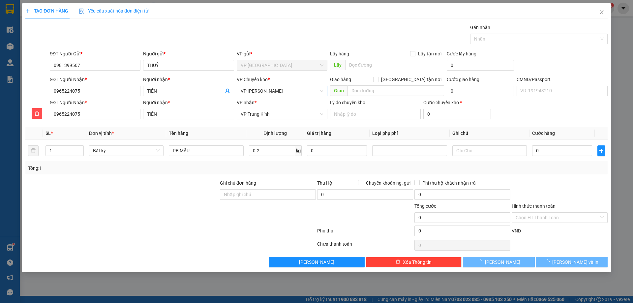
click at [279, 164] on div "Tổng: 1" at bounding box center [316, 168] width 582 height 13
type input "40.000"
click at [554, 261] on button "[PERSON_NAME] và In" at bounding box center [572, 262] width 72 height 11
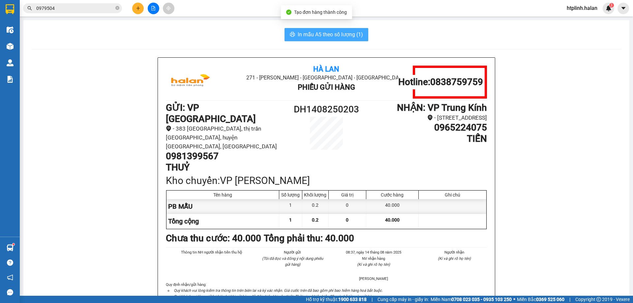
click at [344, 39] on button "In mẫu A5 theo số lượng (1)" at bounding box center [326, 34] width 84 height 13
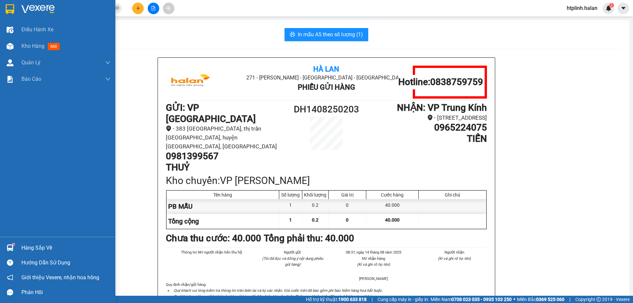
click at [15, 252] on div at bounding box center [10, 248] width 12 height 12
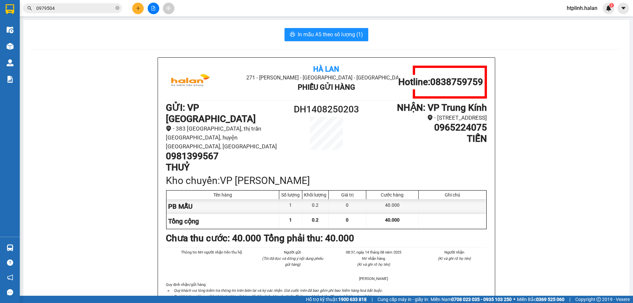
click at [97, 155] on section "Kết quả tìm kiếm ( 6 ) Bộ lọc Mã ĐH Trạng thái Món hàng Thu hộ Tổng cước Chưa c…" at bounding box center [316, 151] width 633 height 303
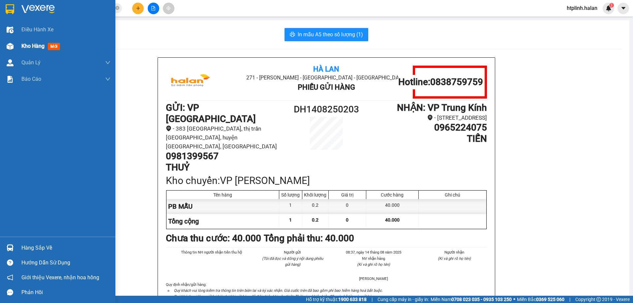
click at [16, 52] on div "Kho hàng mới" at bounding box center [57, 46] width 115 height 16
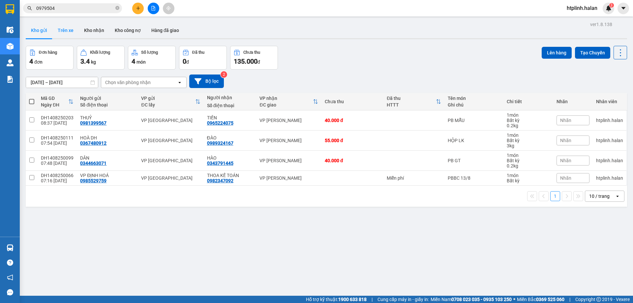
click at [67, 28] on button "Trên xe" at bounding box center [65, 30] width 26 height 16
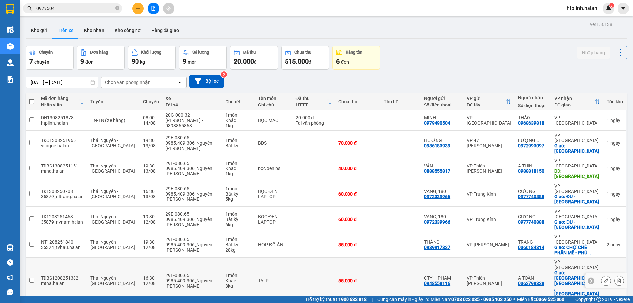
scroll to position [30, 0]
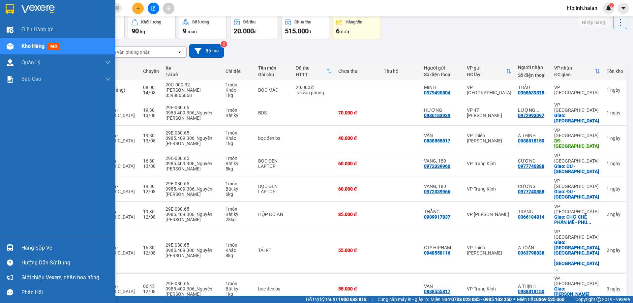
click at [7, 244] on img at bounding box center [10, 247] width 7 height 7
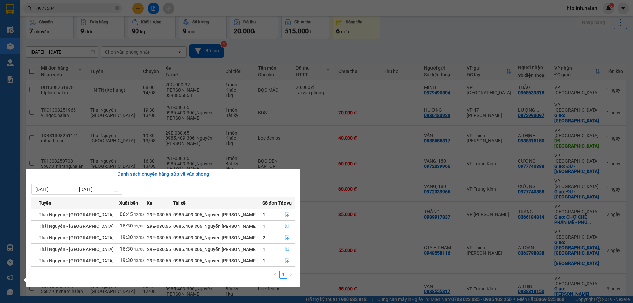
click at [123, 279] on div "1" at bounding box center [163, 277] width 264 height 12
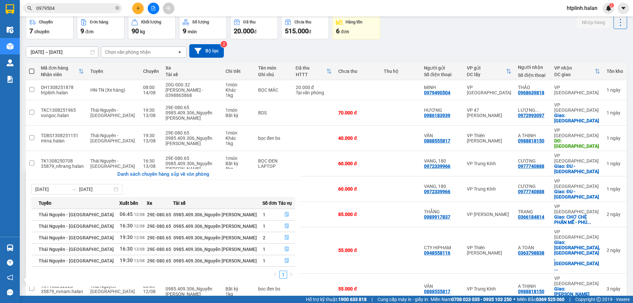
click at [363, 264] on section "Kết quả tìm kiếm ( 6 ) Bộ lọc Mã ĐH Trạng thái Món hàng Thu hộ Tổng cước Chưa c…" at bounding box center [316, 151] width 633 height 303
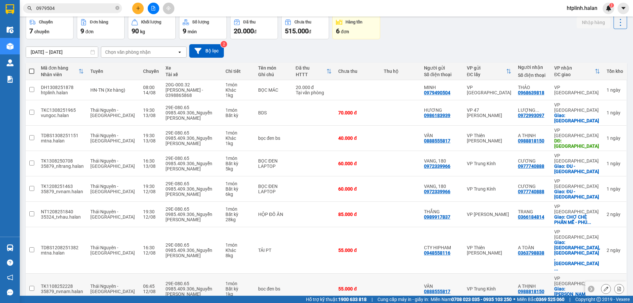
scroll to position [0, 0]
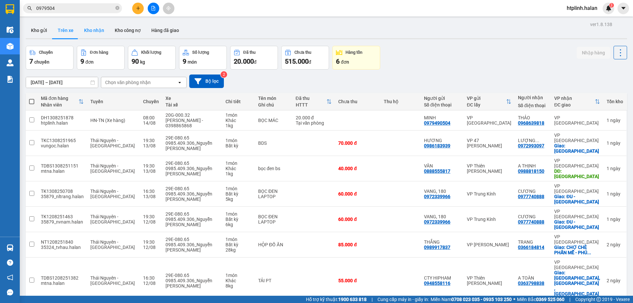
click at [97, 34] on button "Kho nhận" at bounding box center [94, 30] width 31 height 16
type input "[DATE] – [DATE]"
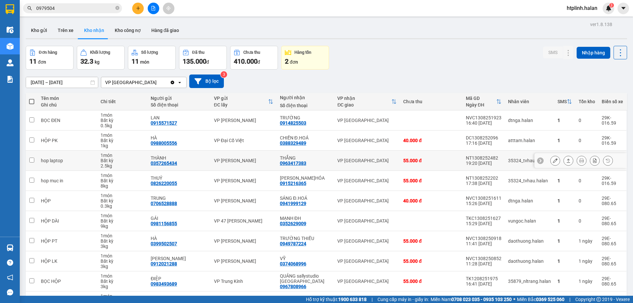
scroll to position [43, 0]
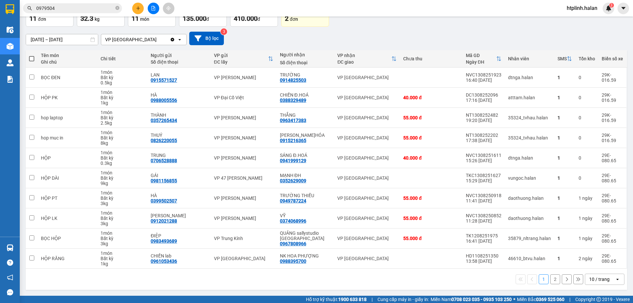
click at [393, 19] on div "Đơn hàng 11 đơn Khối lượng 32.3 kg Số lượng 11 món Đã thu 135.000 đ Chưa thu 41…" at bounding box center [326, 15] width 601 height 24
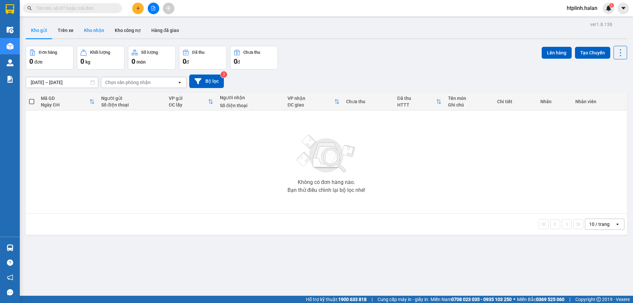
click at [92, 33] on button "Kho nhận" at bounding box center [94, 30] width 31 height 16
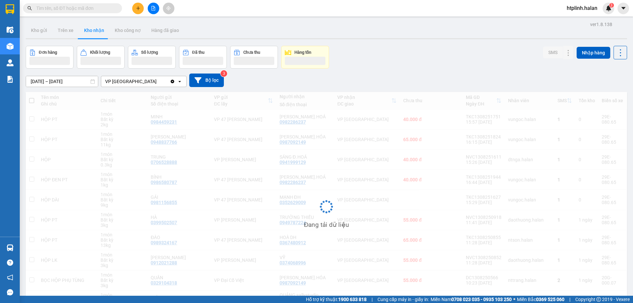
scroll to position [42, 0]
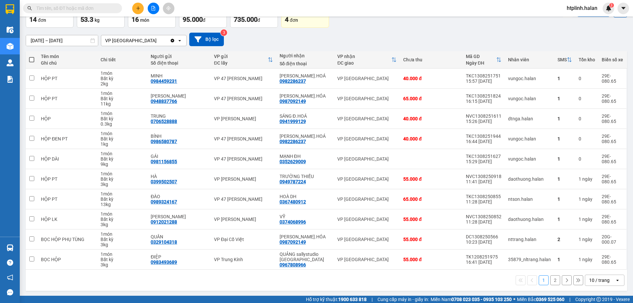
click at [396, 33] on div "16/06/2025 – 14/08/2025 Press the down arrow key to interact with the calendar …" at bounding box center [326, 40] width 601 height 14
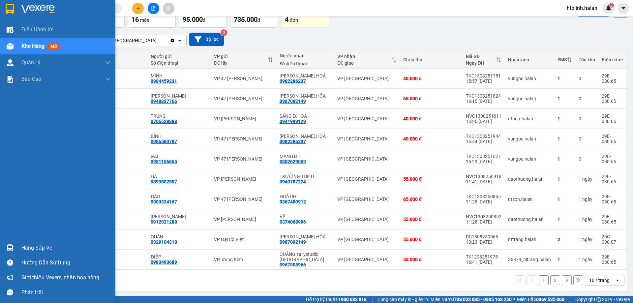
click at [17, 248] on div "Hàng sắp về" at bounding box center [57, 247] width 115 height 15
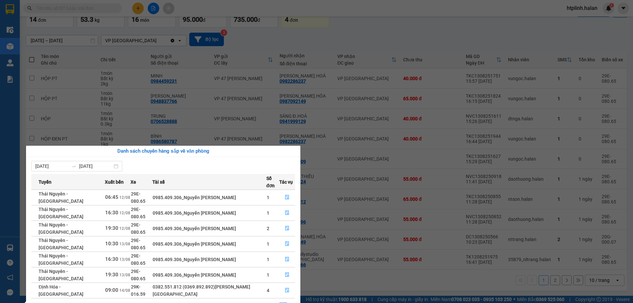
click at [277, 66] on section "Kết quả tìm kiếm ( 0 ) Bộ lọc No Data htplinh.halan 3 Điều hành xe Kho hàng mới…" at bounding box center [316, 151] width 633 height 303
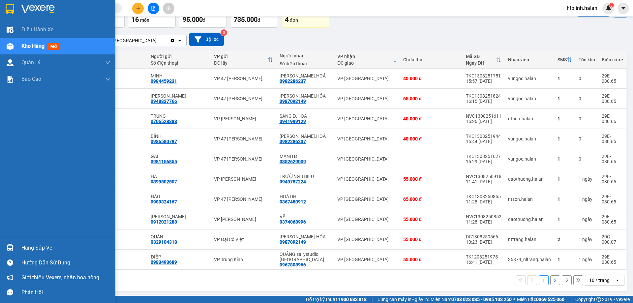
click at [8, 243] on div at bounding box center [10, 248] width 12 height 12
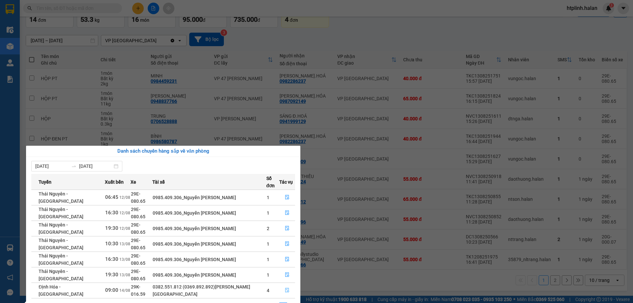
click at [286, 288] on icon "file-done" at bounding box center [287, 290] width 5 height 5
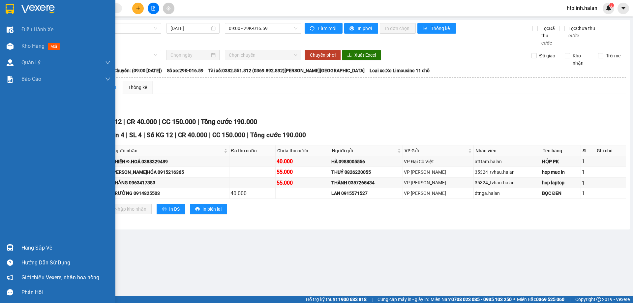
click at [19, 250] on div "Hàng sắp về" at bounding box center [57, 247] width 115 height 15
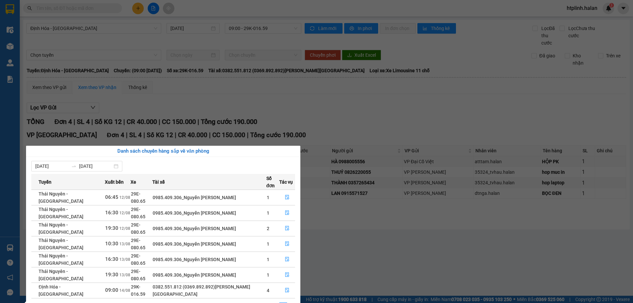
click at [345, 259] on section "Kết quả tìm kiếm ( 0 ) Bộ lọc No Data htplinh.halan 3 Điều hành xe Kho hàng mới…" at bounding box center [316, 151] width 633 height 303
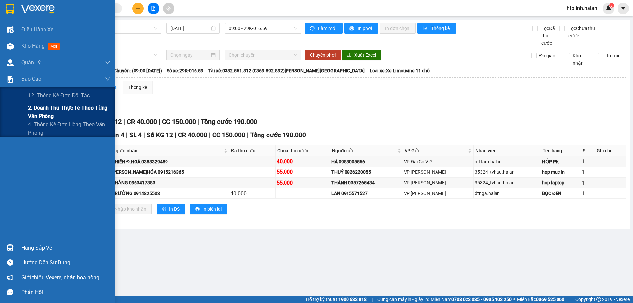
click at [47, 112] on span "2. Doanh thu thực tế theo từng văn phòng" at bounding box center [69, 112] width 82 height 16
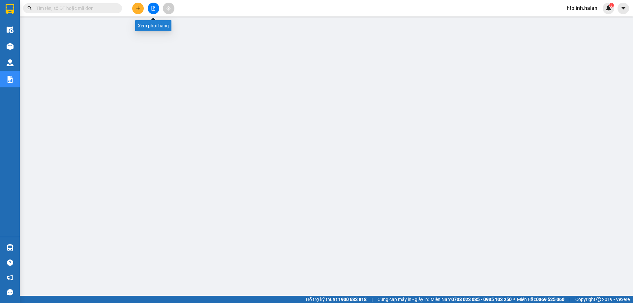
click at [125, 8] on div at bounding box center [64, 8] width 129 height 10
click at [139, 11] on button at bounding box center [138, 9] width 12 height 12
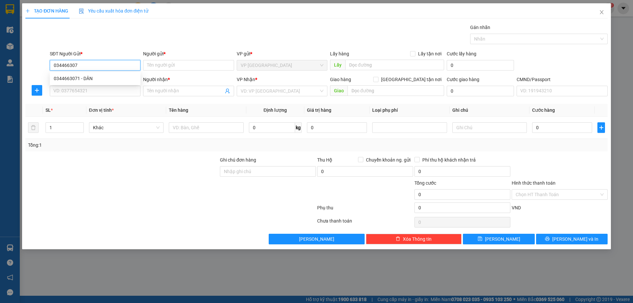
type input "0344663071"
click at [60, 77] on div "0344663071 - DÂN" at bounding box center [95, 78] width 83 height 7
type input "DÂN"
type input "0344663071"
drag, startPoint x: 65, startPoint y: 91, endPoint x: 77, endPoint y: 100, distance: 15.5
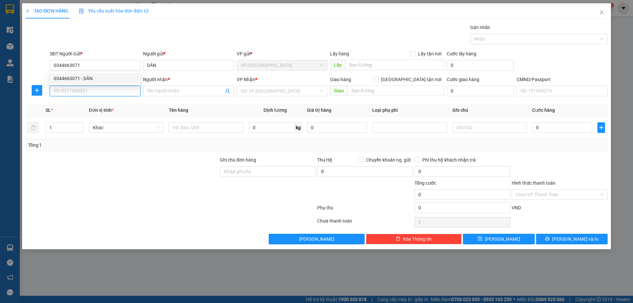
click at [65, 92] on input "SĐT Người Nhận *" at bounding box center [95, 91] width 91 height 11
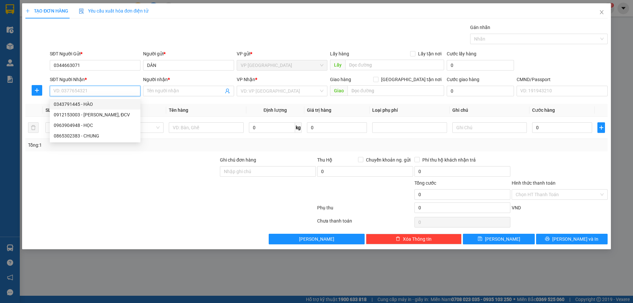
click at [75, 102] on div "0343791445 - HÀO" at bounding box center [95, 104] width 83 height 7
type input "0343791445"
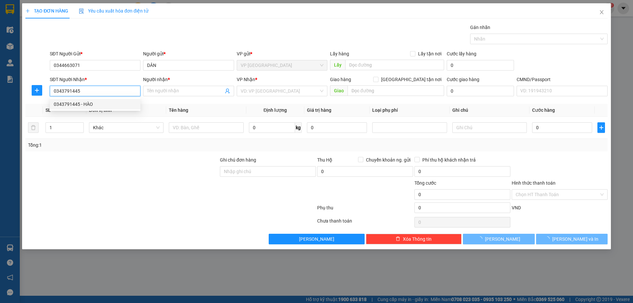
type input "HÀO"
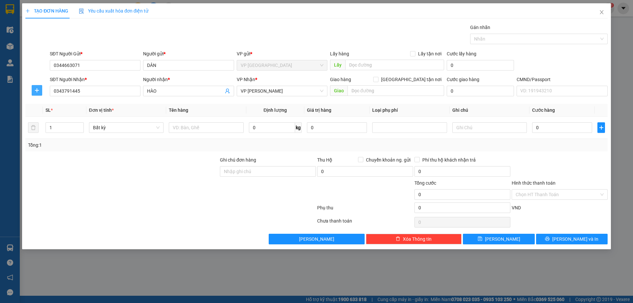
click at [37, 87] on button "button" at bounding box center [37, 90] width 11 height 11
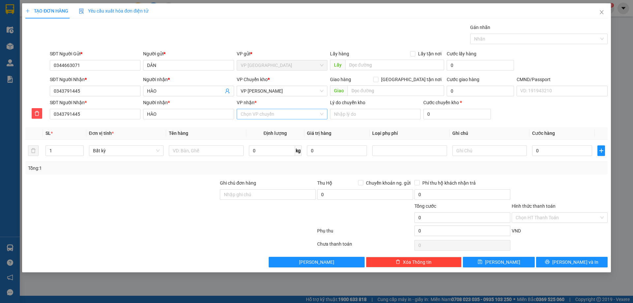
click at [290, 109] on input "VP nhận *" at bounding box center [280, 114] width 78 height 10
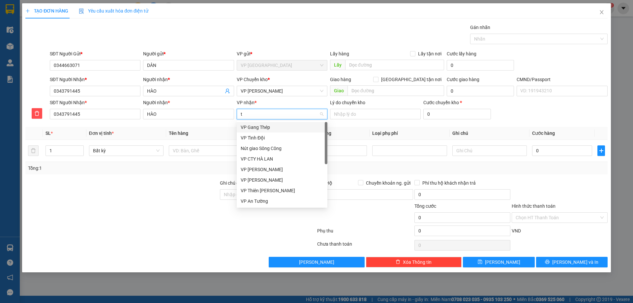
type input "tt"
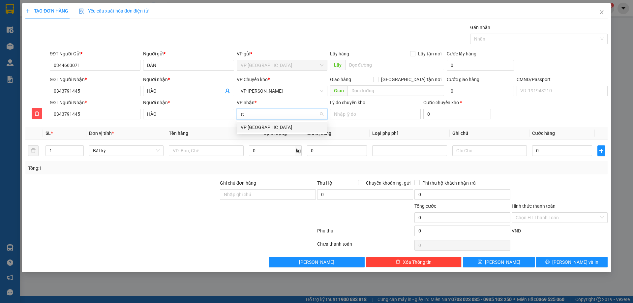
click at [279, 127] on div "VP [GEOGRAPHIC_DATA]" at bounding box center [282, 127] width 83 height 7
click at [203, 161] on td at bounding box center [206, 151] width 80 height 22
click at [202, 157] on div at bounding box center [206, 150] width 74 height 13
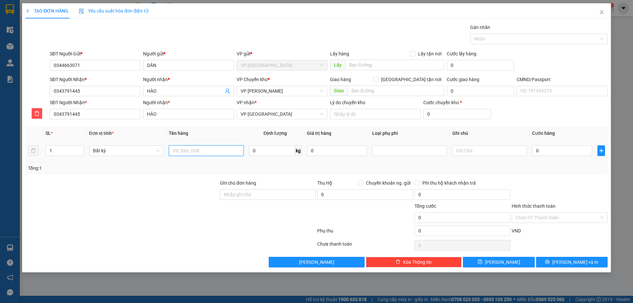
click at [202, 150] on input "text" at bounding box center [206, 150] width 74 height 11
type input "p"
type input "PB GT"
click at [256, 153] on input "0" at bounding box center [272, 150] width 46 height 11
type input "0.2"
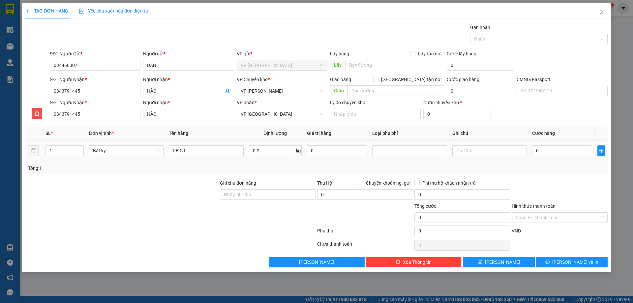
click at [270, 158] on td "0.2 kg" at bounding box center [275, 151] width 58 height 22
type input "40.000"
drag, startPoint x: 556, startPoint y: 263, endPoint x: 551, endPoint y: 262, distance: 4.8
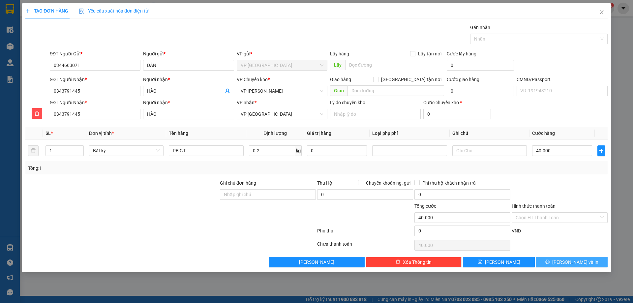
click at [555, 264] on button "[PERSON_NAME] và In" at bounding box center [572, 262] width 72 height 11
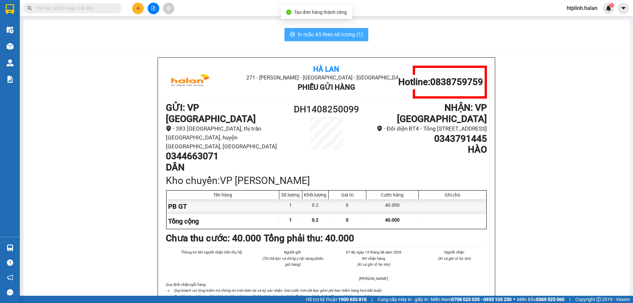
click at [328, 34] on span "In mẫu A5 theo số lượng (1)" at bounding box center [330, 34] width 65 height 8
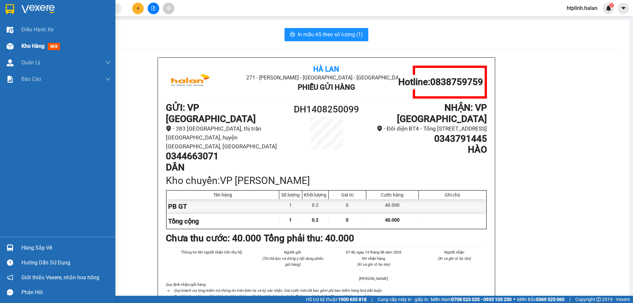
click at [0, 47] on div "Kho hàng mới" at bounding box center [57, 46] width 115 height 16
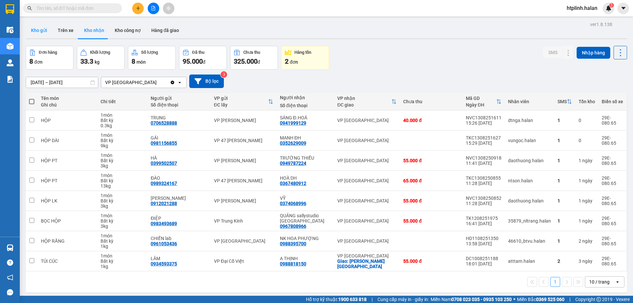
click at [45, 29] on button "Kho gửi" at bounding box center [39, 30] width 27 height 16
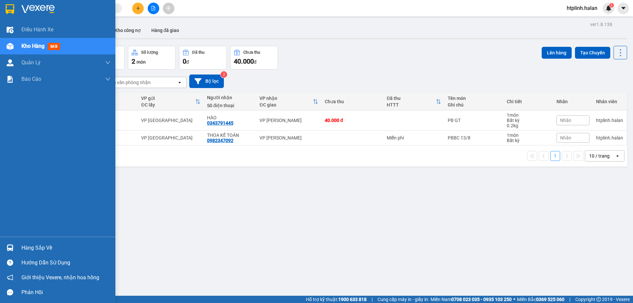
click at [41, 240] on div "Hàng sắp về Hướng dẫn sử dụng Giới thiệu Vexere, nhận hoa hồng Phản hồi" at bounding box center [57, 268] width 115 height 63
click at [0, 250] on div "Hàng sắp về" at bounding box center [57, 247] width 115 height 15
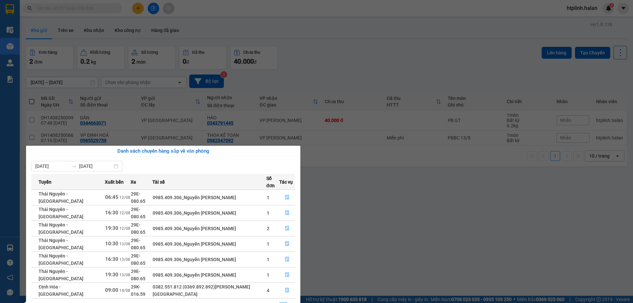
click at [97, 96] on section "Kết quả tìm kiếm ( 0 ) Bộ lọc No Data htplinh.halan 3 Điều hành xe Kho hàng mới…" at bounding box center [316, 151] width 633 height 303
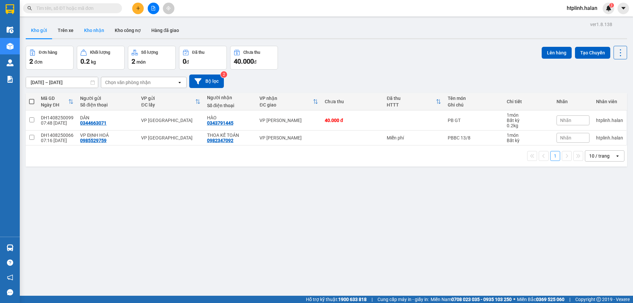
click at [98, 31] on button "Kho nhận" at bounding box center [94, 30] width 31 height 16
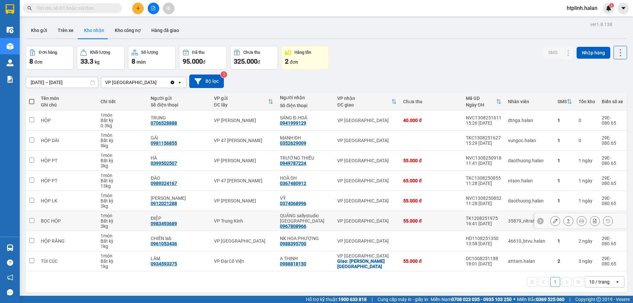
scroll to position [30, 0]
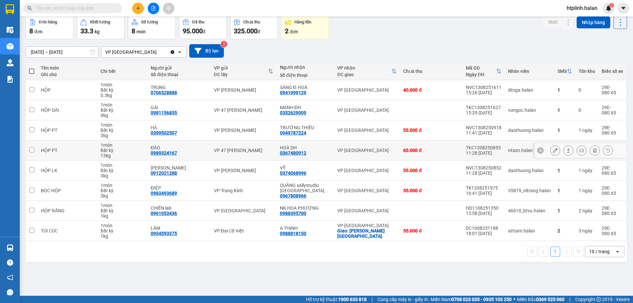
drag, startPoint x: 270, startPoint y: 147, endPoint x: 273, endPoint y: 149, distance: 4.1
click at [272, 148] on div "VP 47 [PERSON_NAME]" at bounding box center [243, 150] width 59 height 5
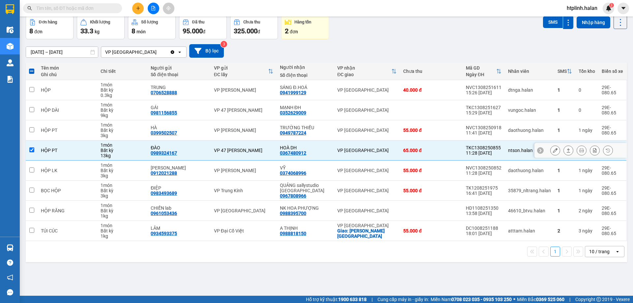
click at [219, 152] on div "VP 47 [PERSON_NAME]" at bounding box center [243, 150] width 59 height 5
checkbox input "false"
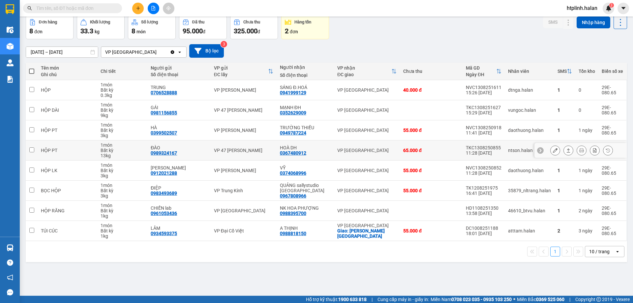
click at [289, 154] on div "0367480912" at bounding box center [293, 152] width 26 height 5
copy div "0367480912"
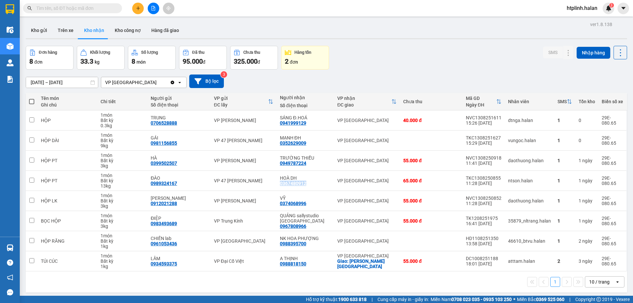
click at [137, 8] on icon "plus" at bounding box center [138, 8] width 4 height 0
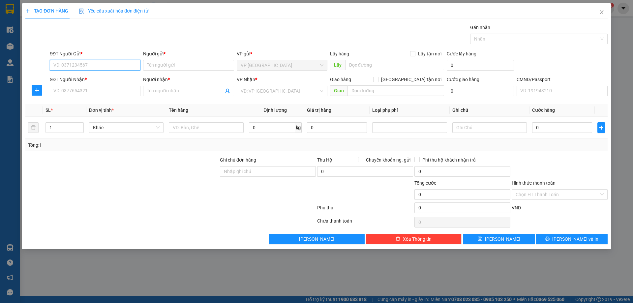
paste input "0367480912"
type input "0367480912"
click at [92, 80] on div "0367480912 - HOÀ DH" at bounding box center [95, 78] width 83 height 7
type input "HOÀ DH"
type input "0367480912"
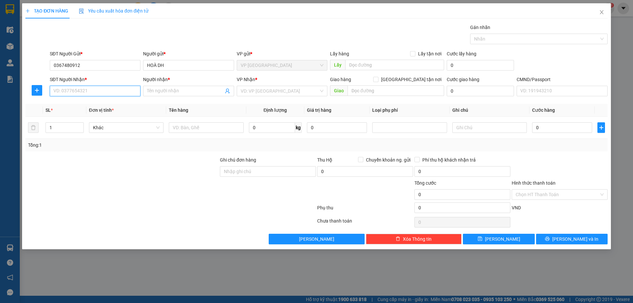
click at [101, 90] on input "SĐT Người Nhận *" at bounding box center [95, 91] width 91 height 11
click at [102, 112] on div "0989324167 - ĐÀO" at bounding box center [95, 114] width 83 height 7
type input "0989324167"
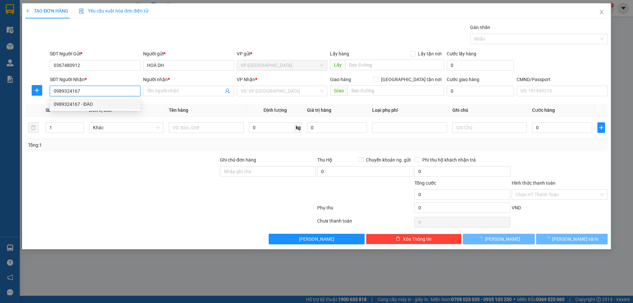
type input "ĐÀO"
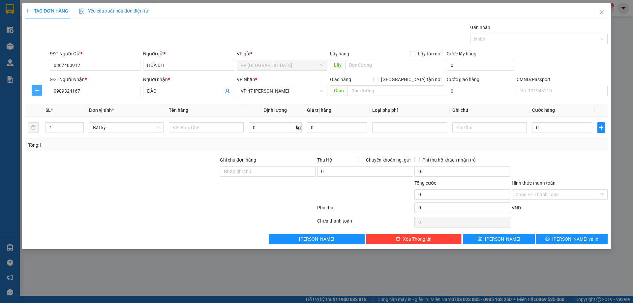
click at [37, 91] on icon "plus" at bounding box center [37, 90] width 0 height 4
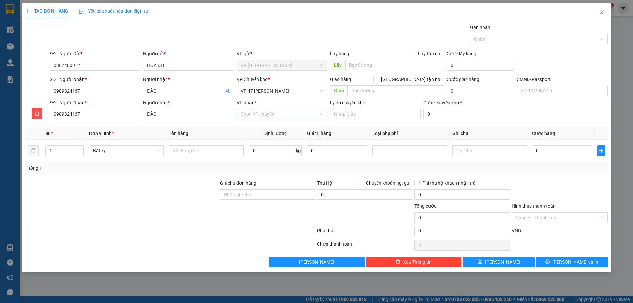
drag, startPoint x: 277, startPoint y: 115, endPoint x: 272, endPoint y: 116, distance: 4.3
click at [276, 115] on input "VP nhận *" at bounding box center [280, 114] width 78 height 10
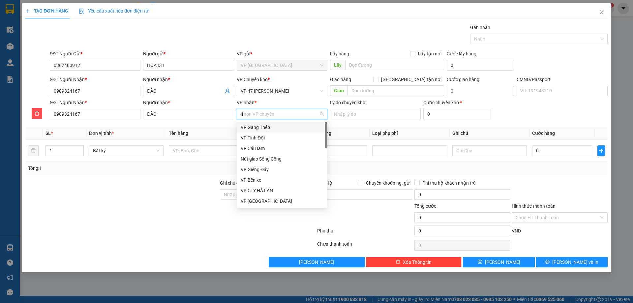
type input "47"
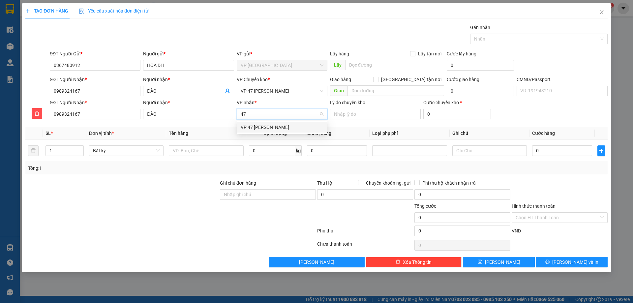
click at [271, 130] on div "VP 47 [PERSON_NAME]" at bounding box center [282, 127] width 83 height 7
click at [270, 83] on div "VP Chuyển kho *" at bounding box center [282, 81] width 91 height 10
click at [262, 89] on span "VP 47 [PERSON_NAME]" at bounding box center [282, 91] width 83 height 10
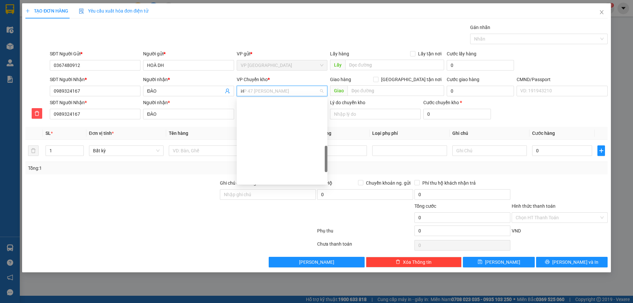
scroll to position [95, 0]
type input "HG"
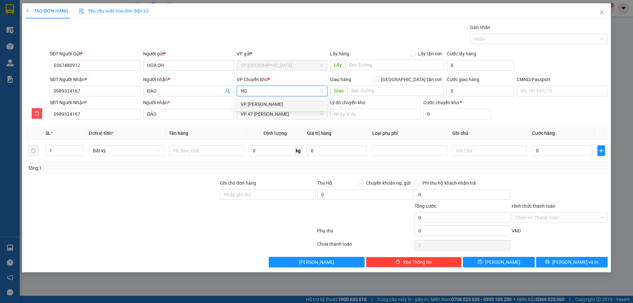
scroll to position [0, 0]
click at [266, 104] on div "VP [PERSON_NAME]" at bounding box center [282, 104] width 83 height 7
click at [202, 142] on td at bounding box center [206, 151] width 80 height 22
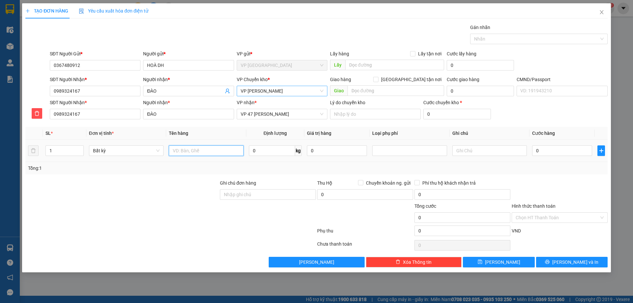
click at [204, 151] on input "text" at bounding box center [206, 150] width 74 height 11
type input "HỘP LK"
click at [250, 147] on input "0" at bounding box center [272, 150] width 46 height 11
type input "3"
click at [318, 177] on div "Transit Pickup Surcharge Ids Transit Deliver Surcharge Ids Transit Deliver Surc…" at bounding box center [316, 146] width 582 height 244
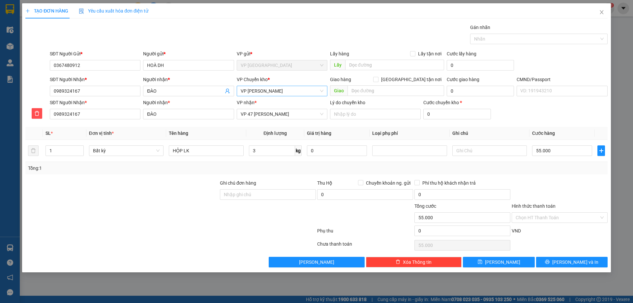
type input "55.000"
click at [542, 185] on div at bounding box center [559, 190] width 97 height 23
click at [555, 261] on button "[PERSON_NAME] và In" at bounding box center [572, 262] width 72 height 11
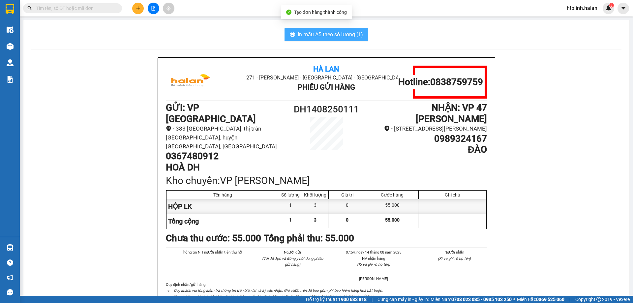
click at [302, 35] on span "In mẫu A5 theo số lượng (1)" at bounding box center [330, 34] width 65 height 8
click at [362, 32] on button "In mẫu A5 theo số lượng (1)" at bounding box center [326, 34] width 84 height 13
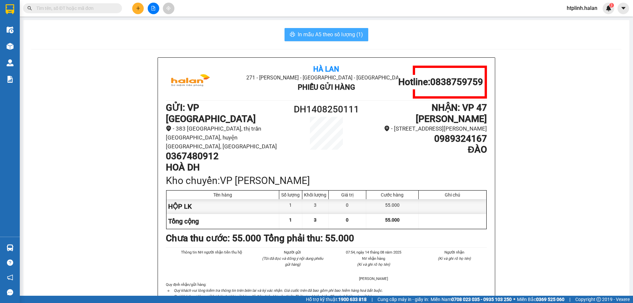
click at [362, 32] on button "In mẫu A5 theo số lượng (1)" at bounding box center [326, 34] width 84 height 13
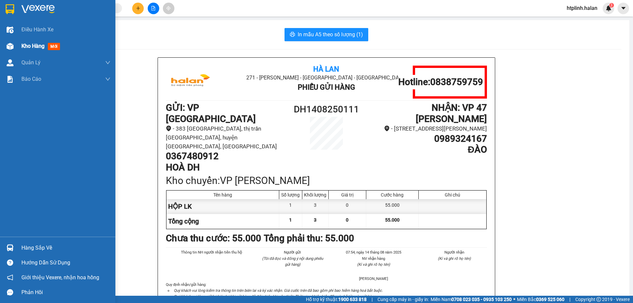
click at [7, 49] on img at bounding box center [10, 46] width 7 height 7
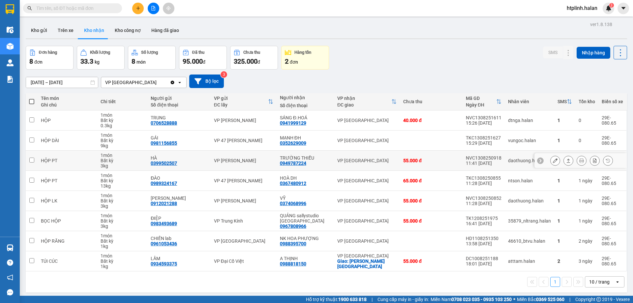
scroll to position [30, 0]
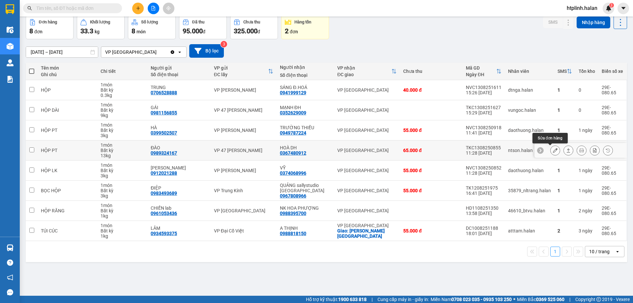
click at [553, 150] on icon at bounding box center [555, 150] width 5 height 5
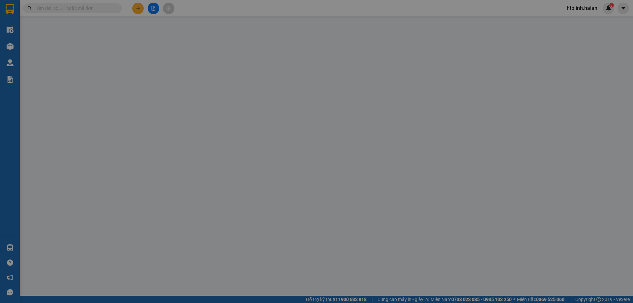
type input "0989324167"
type input "ĐÀO"
type input "0367480912"
type input "HOÀ DH"
type input "65.000"
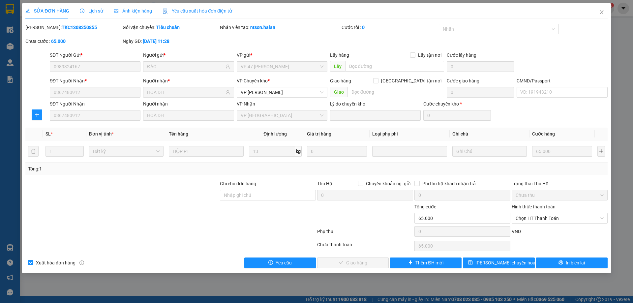
click at [529, 210] on div "Hình thức thanh toán" at bounding box center [560, 208] width 96 height 10
click at [528, 217] on span "Chọn HT Thanh Toán" at bounding box center [560, 218] width 88 height 10
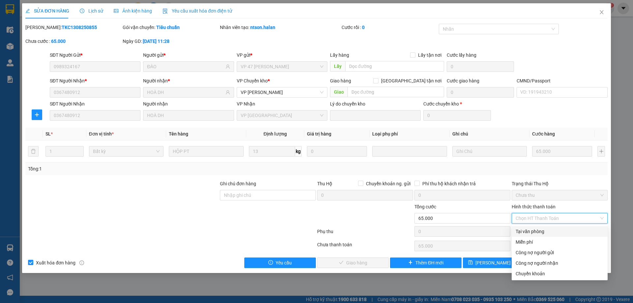
click at [541, 232] on div "Tại văn phòng" at bounding box center [560, 231] width 88 height 7
type input "0"
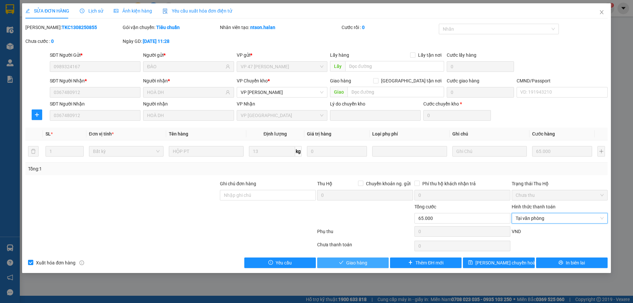
click at [354, 259] on span "Giao hàng" at bounding box center [356, 262] width 21 height 7
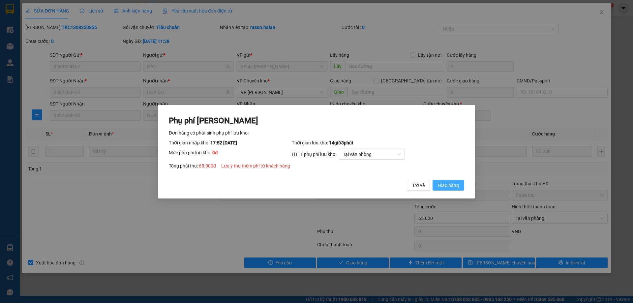
click at [440, 185] on span "Giao hàng" at bounding box center [448, 184] width 21 height 7
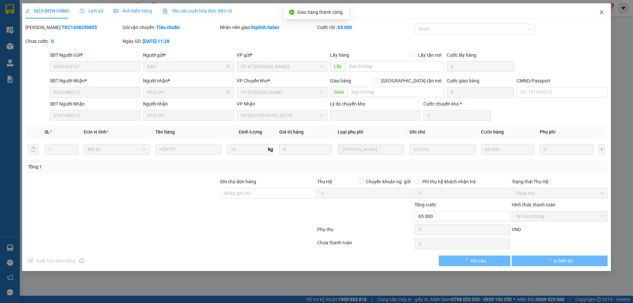
click at [604, 3] on span "Close" at bounding box center [601, 12] width 18 height 18
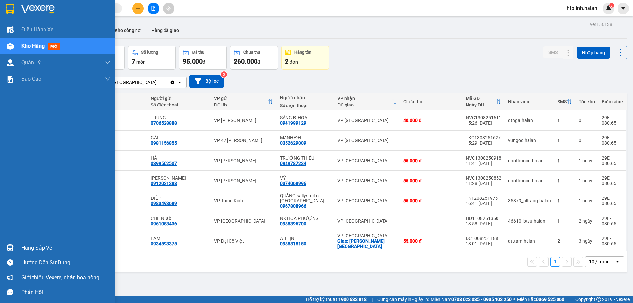
click at [18, 247] on div "Hàng sắp về" at bounding box center [57, 247] width 115 height 15
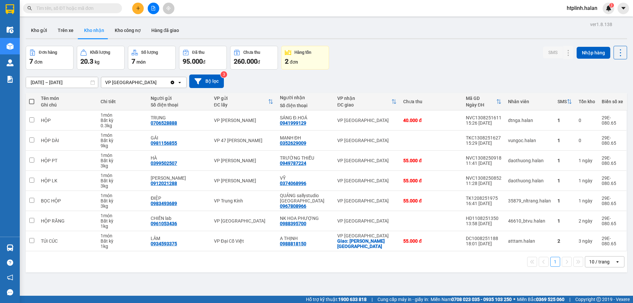
click at [407, 275] on section "Kết quả tìm kiếm ( 0 ) Bộ lọc No Data htplinh.halan 3 Điều hành xe Kho hàng mới…" at bounding box center [316, 151] width 633 height 303
click at [59, 37] on button "Trên xe" at bounding box center [65, 30] width 26 height 16
type input "[DATE] – [DATE]"
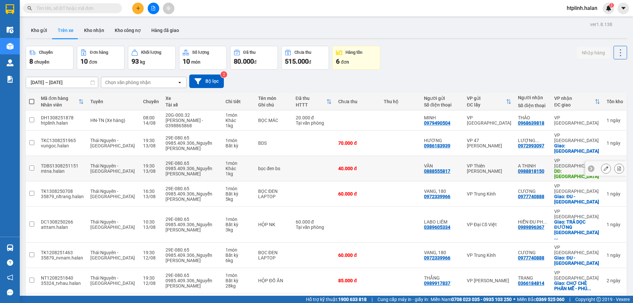
scroll to position [48, 0]
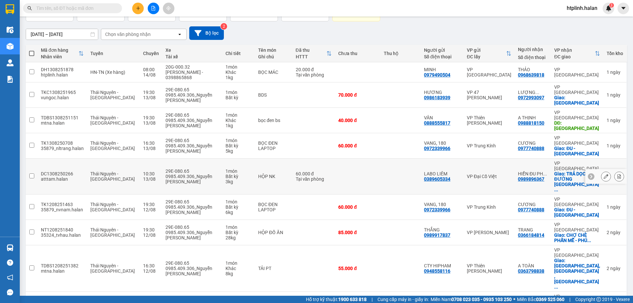
click at [43, 171] on div "DC1308250266" at bounding box center [62, 173] width 43 height 5
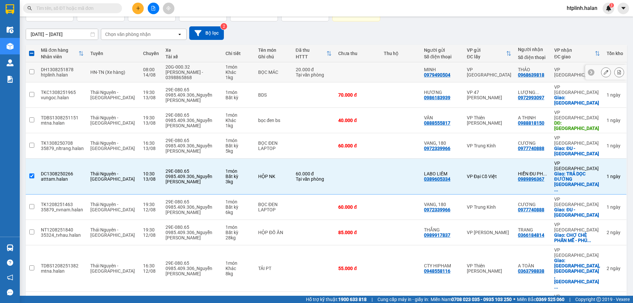
scroll to position [0, 0]
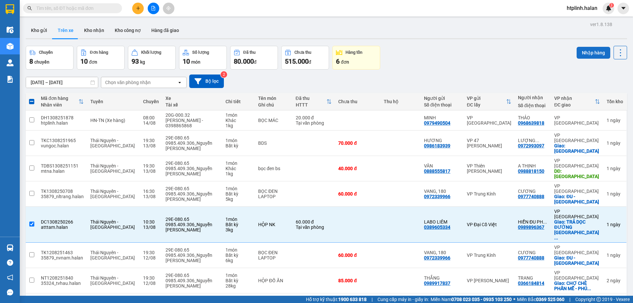
click at [580, 47] on button "Nhập hàng" at bounding box center [594, 53] width 34 height 12
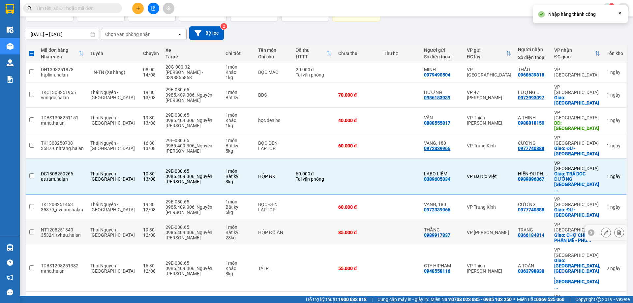
checkbox input "false"
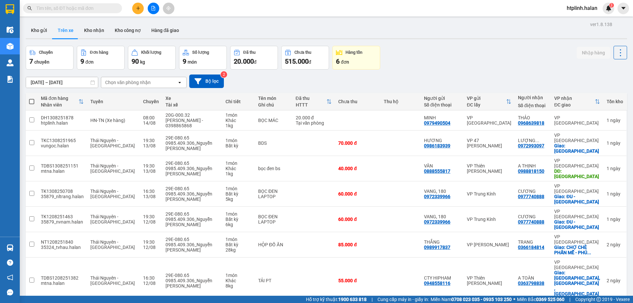
click at [96, 39] on div at bounding box center [326, 38] width 601 height 1
click at [96, 27] on button "Kho nhận" at bounding box center [94, 30] width 31 height 16
type input "[DATE] – [DATE]"
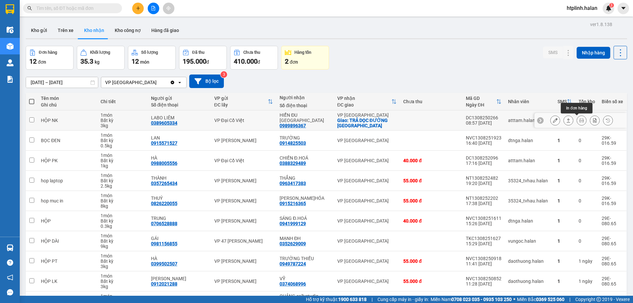
click at [580, 118] on button at bounding box center [581, 121] width 9 height 12
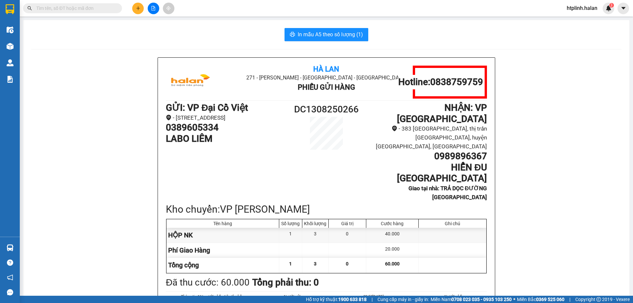
click at [335, 26] on div "In mẫu A5 theo số lượng (1) Hà Lan 271 - Dương Tự Minh - Phường Tân Long - Thái…" at bounding box center [326, 202] width 606 height 365
click at [343, 27] on div "In mẫu A5 theo số lượng (1) Hà Lan 271 - Dương Tự Minh - Phường Tân Long - Thái…" at bounding box center [326, 202] width 606 height 365
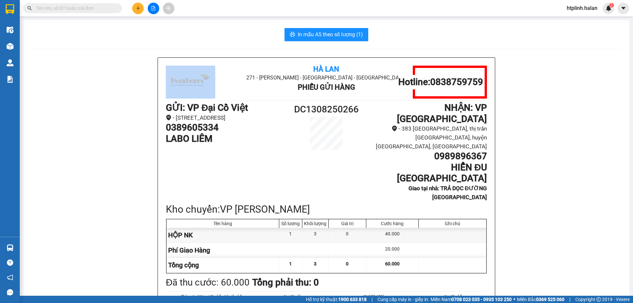
click at [343, 27] on div "In mẫu A5 theo số lượng (1) Hà Lan 271 - Dương Tự Minh - Phường Tân Long - Thái…" at bounding box center [326, 202] width 606 height 365
click at [299, 36] on span "In mẫu A5 theo số lượng (1)" at bounding box center [330, 34] width 65 height 8
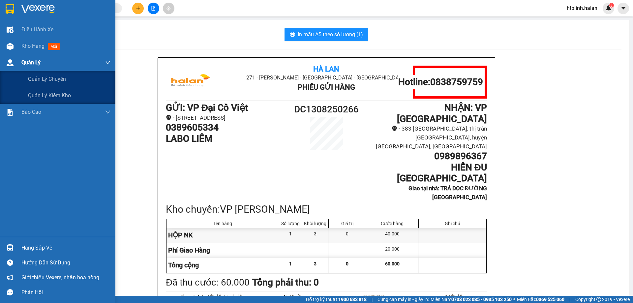
click at [17, 54] on div "Quản Lý" at bounding box center [57, 62] width 115 height 16
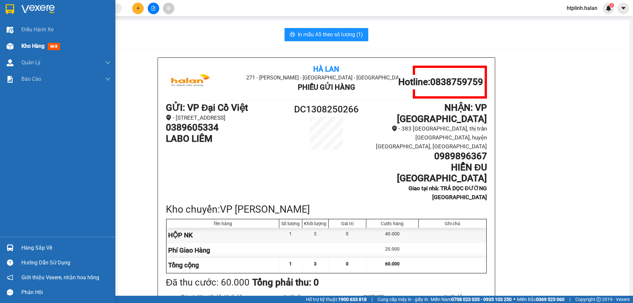
click at [1, 47] on div "Kho hàng mới" at bounding box center [57, 46] width 115 height 16
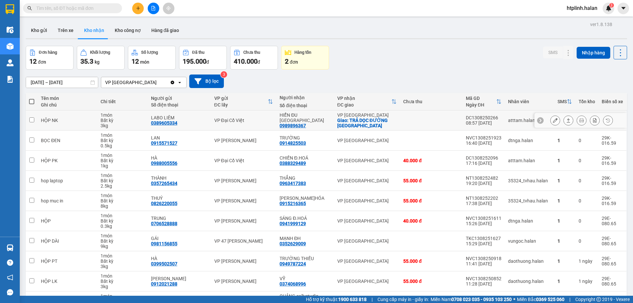
click at [566, 122] on icon at bounding box center [568, 120] width 5 height 5
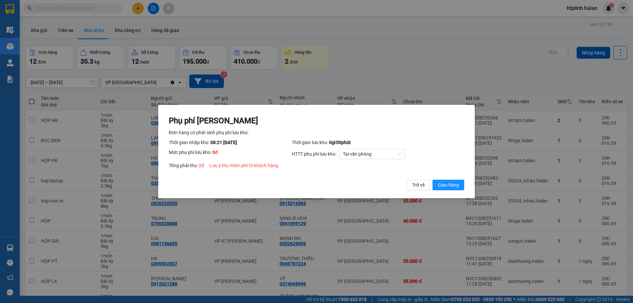
click at [444, 194] on div "Phụ phí Lưu kho Đơn hàng có phát sinh phụ phí lưu kho: Thời gian nhập kho: 08:2…" at bounding box center [316, 152] width 316 height 94
click at [451, 186] on span "Giao hàng" at bounding box center [448, 184] width 21 height 7
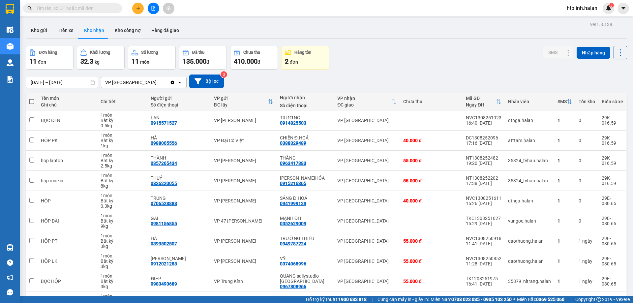
click at [435, 59] on div "Đơn hàng 11 đơn Khối lượng 32.3 kg Số lượng 11 món Đã thu 135.000 đ Chưa thu 41…" at bounding box center [326, 58] width 601 height 24
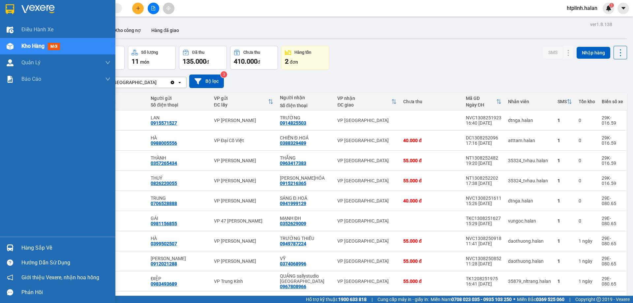
click at [39, 250] on div "Hàng sắp về" at bounding box center [65, 248] width 89 height 10
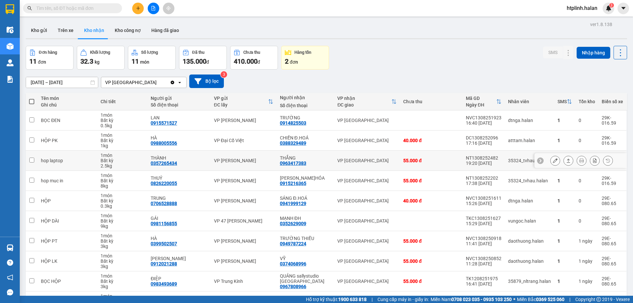
click at [145, 157] on section "Kết quả tìm kiếm ( 0 ) Bộ lọc No Data htplinh.halan 3 Điều hành xe Kho hàng mới…" at bounding box center [316, 151] width 633 height 303
click at [66, 29] on button "Trên xe" at bounding box center [65, 30] width 26 height 16
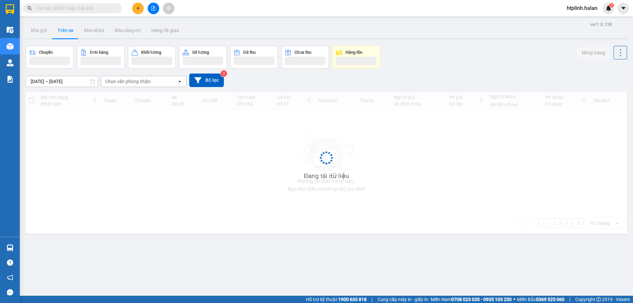
scroll to position [30, 0]
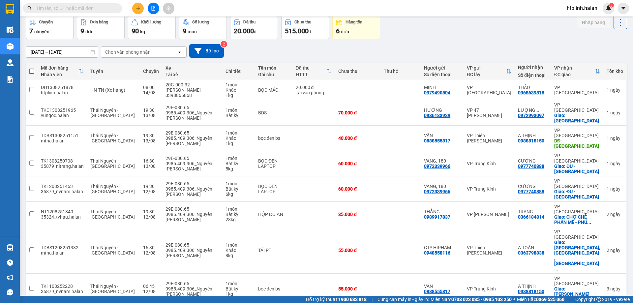
click at [457, 40] on div "[DATE] – [DATE] Press the down arrow key to interact with the calendar and sele…" at bounding box center [326, 50] width 601 height 23
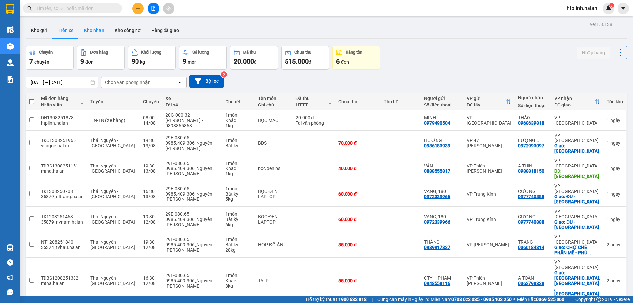
click at [92, 35] on button "Kho nhận" at bounding box center [94, 30] width 31 height 16
type input "[DATE] – [DATE]"
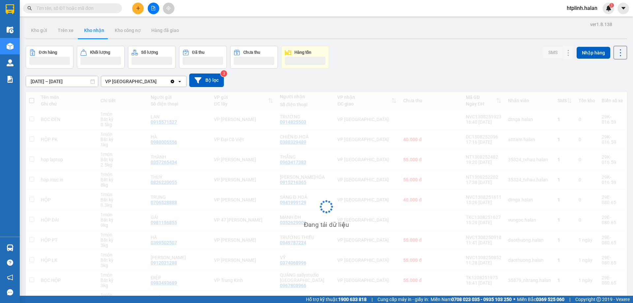
scroll to position [42, 0]
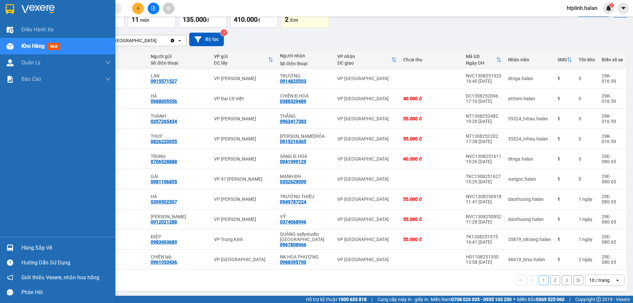
click at [51, 247] on div "Hàng sắp về" at bounding box center [65, 248] width 89 height 10
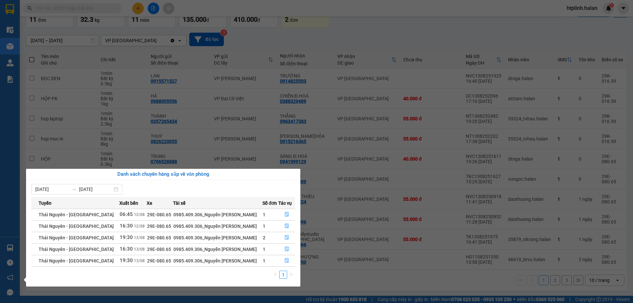
click at [350, 136] on section "Kết quả tìm kiếm ( 0 ) Bộ lọc No Data htplinh.halan 3 Điều hành xe Kho hàng mới…" at bounding box center [316, 151] width 633 height 303
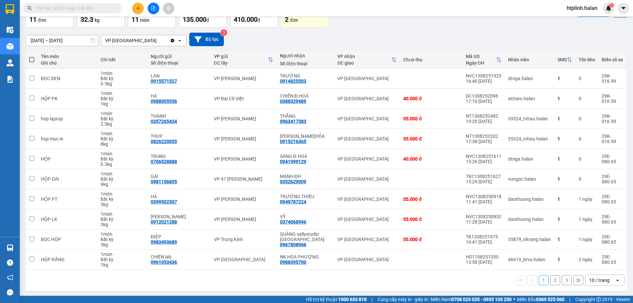
click at [551, 283] on button "2" at bounding box center [555, 280] width 10 height 10
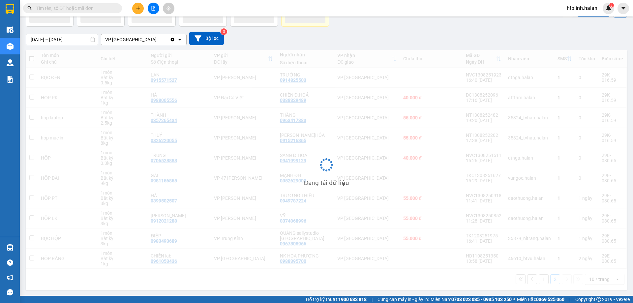
scroll to position [30, 0]
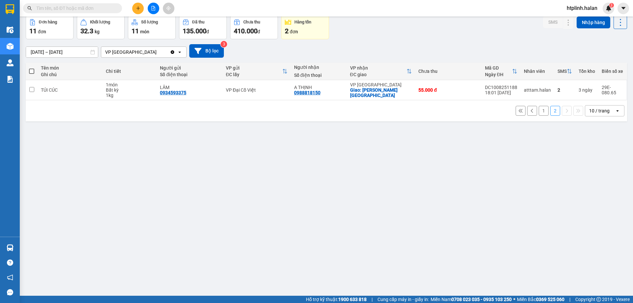
click at [539, 112] on button "1" at bounding box center [544, 111] width 10 height 10
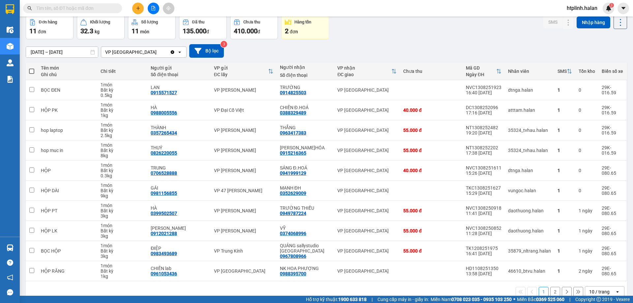
click at [404, 39] on div "Đơn hàng 11 đơn Khối lượng 32.3 kg Số lượng 11 món Đã thu 135.000 đ Chưa thu 41…" at bounding box center [326, 27] width 601 height 24
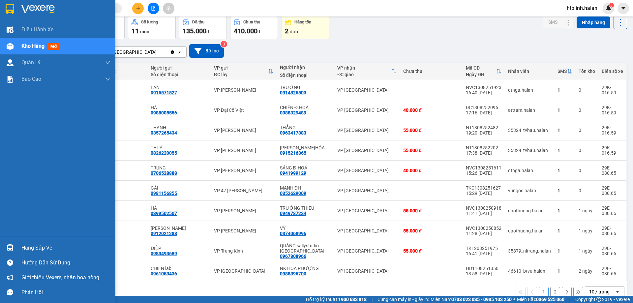
click at [12, 251] on img at bounding box center [10, 247] width 7 height 7
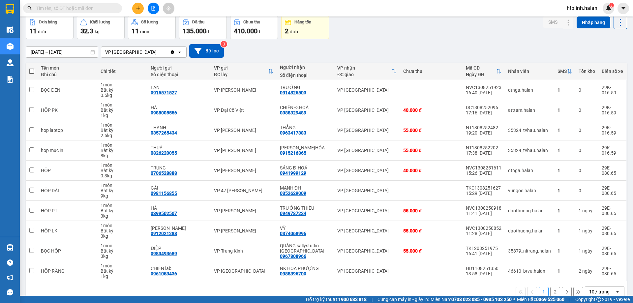
click at [430, 9] on section "Kết quả tìm kiếm ( 0 ) Bộ lọc No Data htplinh.halan 3 Điều hành xe Kho hàng mới…" at bounding box center [316, 151] width 633 height 303
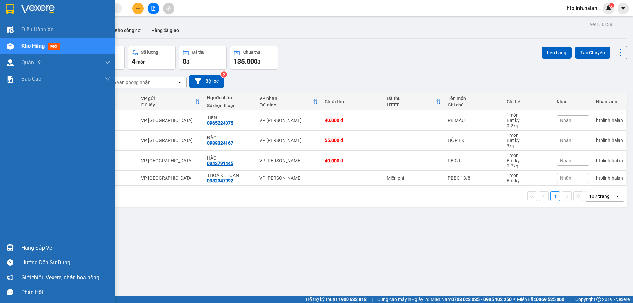
click at [4, 245] on div at bounding box center [10, 248] width 12 height 12
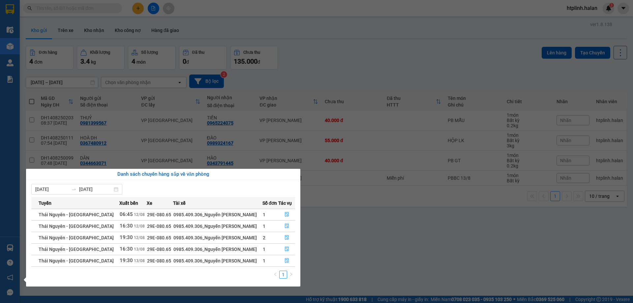
click at [391, 62] on section "Kết quả tìm kiếm ( 0 ) Bộ lọc No Data htplinh.halan 3 Điều hành xe Kho hàng mới…" at bounding box center [316, 151] width 633 height 303
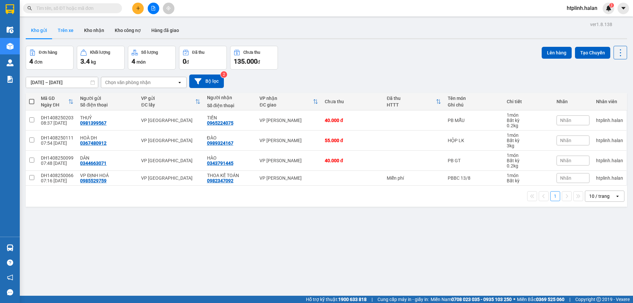
click at [65, 31] on button "Trên xe" at bounding box center [65, 30] width 26 height 16
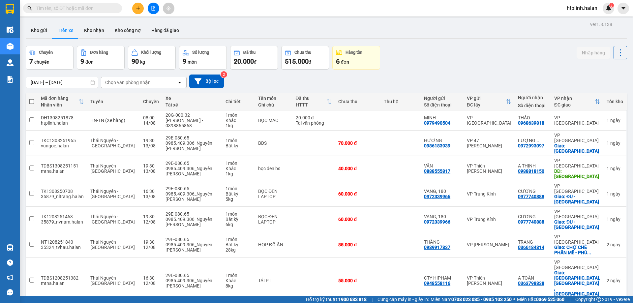
scroll to position [30, 0]
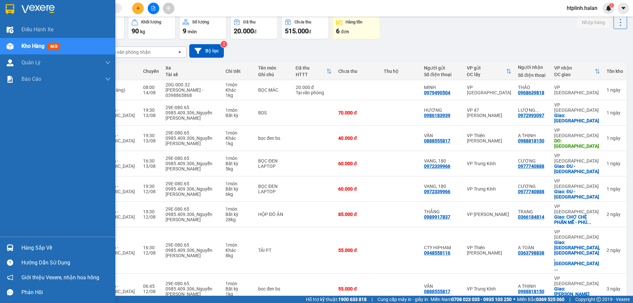
click at [53, 244] on div "Hàng sắp về" at bounding box center [65, 248] width 89 height 10
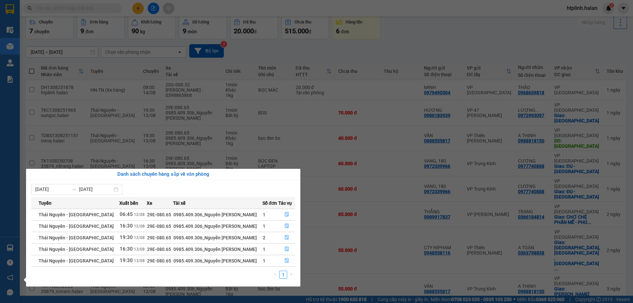
click at [410, 39] on section "Kết quả tìm kiếm ( 0 ) Bộ lọc No Data htplinh.halan 3 Điều hành xe Kho hàng mới…" at bounding box center [316, 151] width 633 height 303
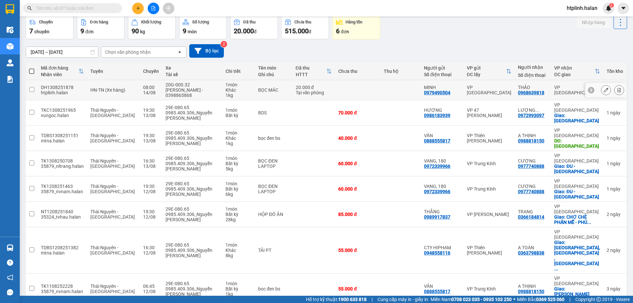
scroll to position [0, 0]
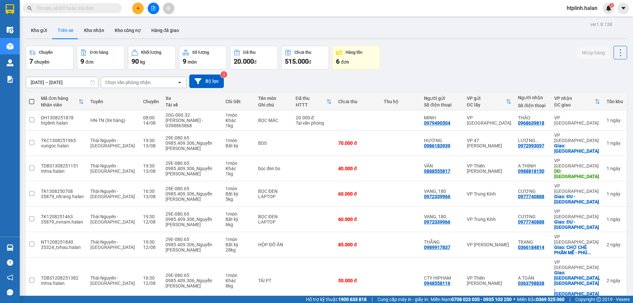
click at [75, 36] on button "Trên xe" at bounding box center [65, 30] width 26 height 16
click at [87, 32] on button "Kho nhận" at bounding box center [94, 30] width 31 height 16
type input "[DATE] – [DATE]"
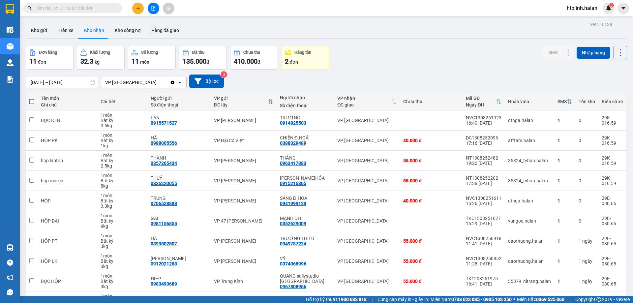
click at [429, 49] on div "Đơn hàng 11 đơn Khối lượng 32.3 kg Số lượng 11 món Đã thu 135.000 đ Chưa thu 41…" at bounding box center [326, 58] width 601 height 24
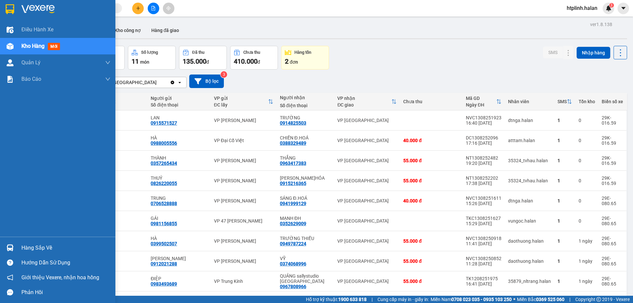
click at [10, 249] on img at bounding box center [10, 247] width 7 height 7
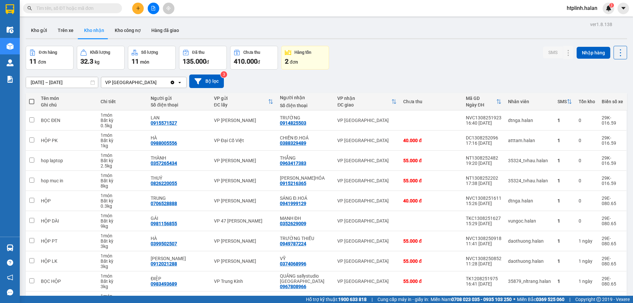
click at [392, 23] on section "Kết quả tìm kiếm ( 0 ) Bộ lọc No Data htplinh.halan 3 Điều hành xe Kho hàng mới…" at bounding box center [316, 151] width 633 height 303
click at [43, 31] on button "Kho gửi" at bounding box center [39, 30] width 27 height 16
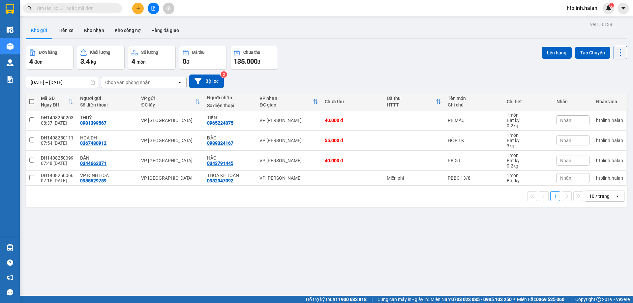
click at [368, 66] on div "Đơn hàng 4 đơn Khối lượng 3.4 kg Số lượng 4 món Đã thu 0 đ Chưa thu 135.000 đ L…" at bounding box center [326, 58] width 601 height 24
click at [116, 227] on div "ver 1.8.138 Kho gửi Trên xe Kho nhận Kho công nợ Hàng đã giao Đơn hàng 4 đơn Kh…" at bounding box center [326, 171] width 607 height 303
click at [96, 293] on div "ver 1.8.138 Kho gửi Trên xe Kho nhận Kho công nợ Hàng đã giao Đơn hàng 4 đơn Kh…" at bounding box center [326, 171] width 607 height 303
click at [31, 98] on th at bounding box center [32, 101] width 12 height 17
click at [34, 100] on span at bounding box center [31, 101] width 5 height 5
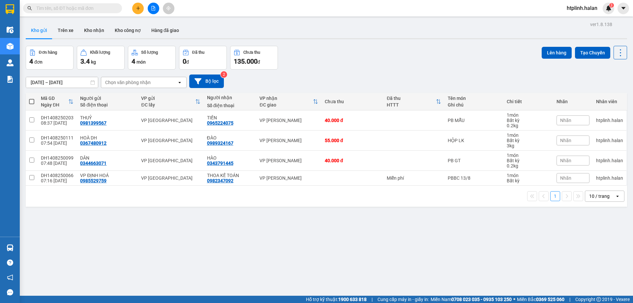
click at [32, 98] on input "checkbox" at bounding box center [32, 98] width 0 height 0
checkbox input "true"
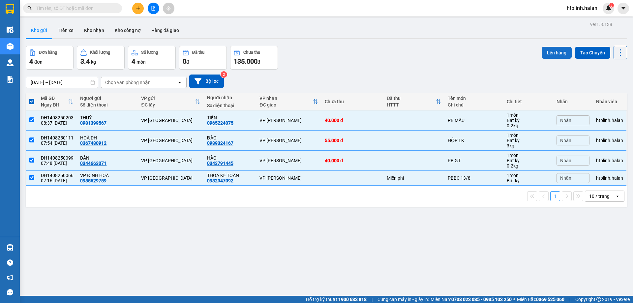
click at [549, 55] on button "Lên hàng" at bounding box center [557, 53] width 30 height 12
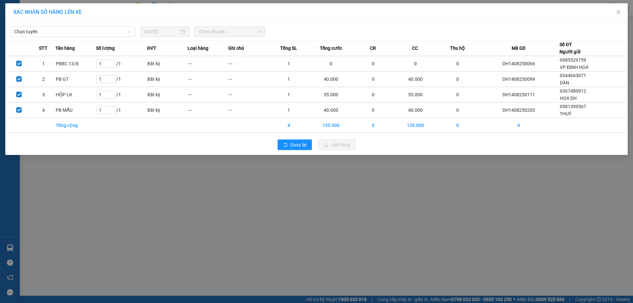
click at [81, 26] on div "Chọn tuyến 14/08/2025 Chọn chuyến" at bounding box center [316, 30] width 619 height 14
click at [77, 42] on th "Tên hàng" at bounding box center [75, 48] width 41 height 15
click at [83, 24] on div "Chọn tuyến 14/08/2025 Chọn chuyến" at bounding box center [316, 30] width 619 height 14
click at [84, 34] on span "Chọn tuyến" at bounding box center [72, 32] width 117 height 10
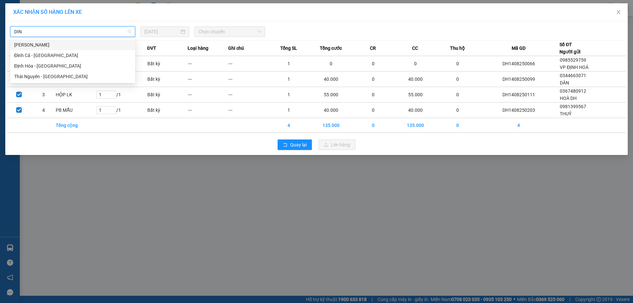
type input "DINH"
click at [75, 67] on div "Định Hóa - Thái Nguyên" at bounding box center [72, 65] width 117 height 7
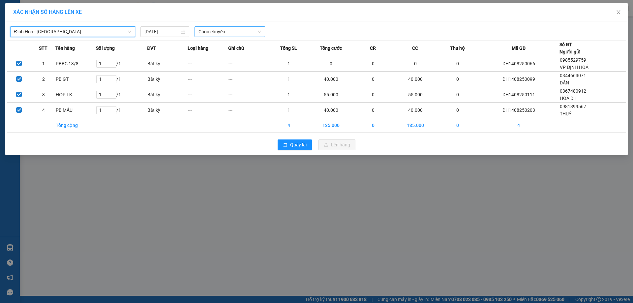
click at [214, 30] on span "Chọn chuyến" at bounding box center [229, 32] width 63 height 10
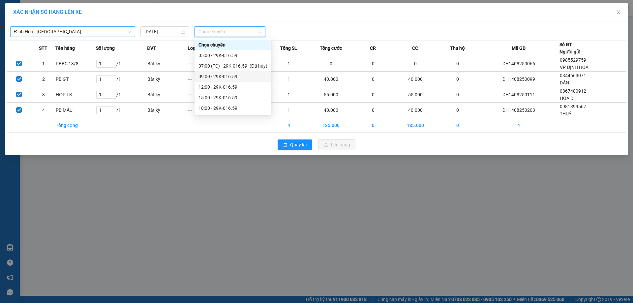
click at [224, 76] on div "09:00 - 29K-016.59" at bounding box center [232, 76] width 69 height 7
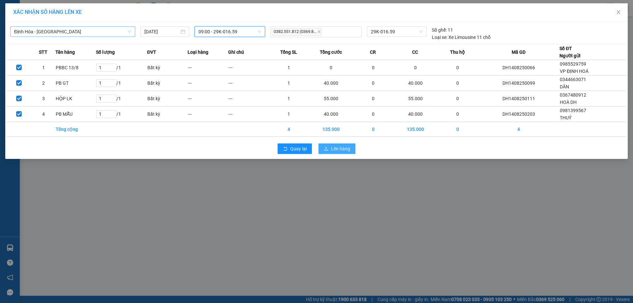
click at [330, 151] on button "Lên hàng" at bounding box center [336, 148] width 37 height 11
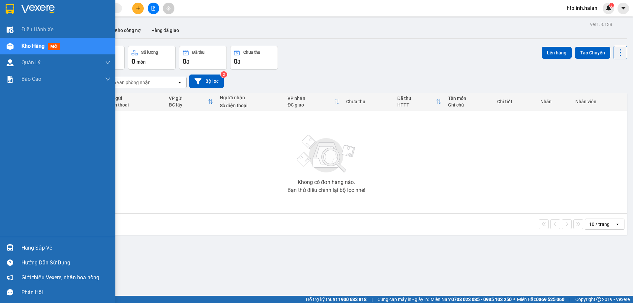
click at [24, 257] on div "Hướng dẫn sử dụng" at bounding box center [57, 262] width 115 height 15
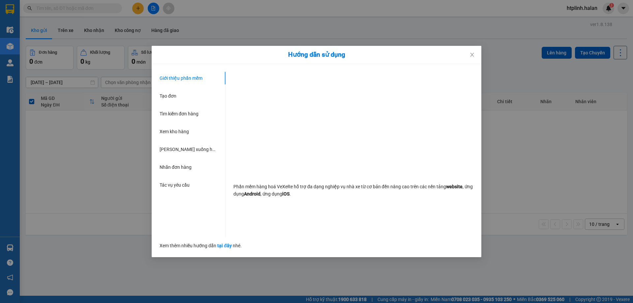
click at [6, 243] on div "Hướng dẫn sử dụng Giới thiệu phần mềm Tạo đơn Tìm kiếm đơn hàng Xem kho hàng Lê…" at bounding box center [316, 151] width 633 height 303
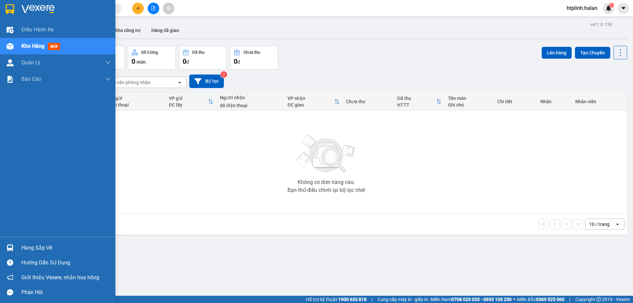
drag, startPoint x: 11, startPoint y: 243, endPoint x: 16, endPoint y: 243, distance: 4.9
click at [13, 243] on div at bounding box center [10, 248] width 12 height 12
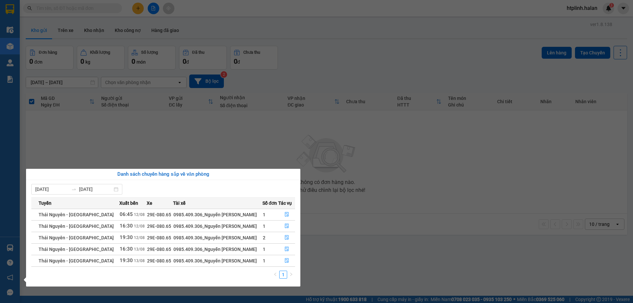
click at [97, 139] on section "Kết quả tìm kiếm ( 0 ) Bộ lọc No Data htplinh.halan 3 Điều hành xe Kho hàng mới…" at bounding box center [316, 151] width 633 height 303
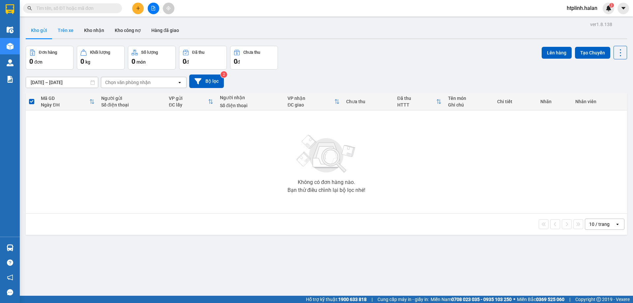
click at [57, 30] on button "Trên xe" at bounding box center [65, 30] width 26 height 16
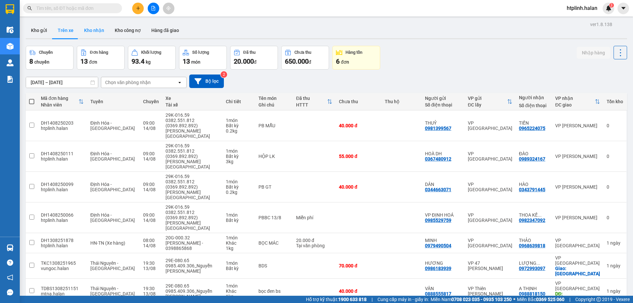
click at [103, 34] on button "Kho nhận" at bounding box center [94, 30] width 31 height 16
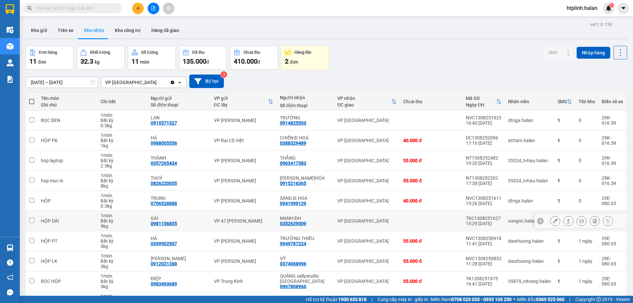
scroll to position [43, 0]
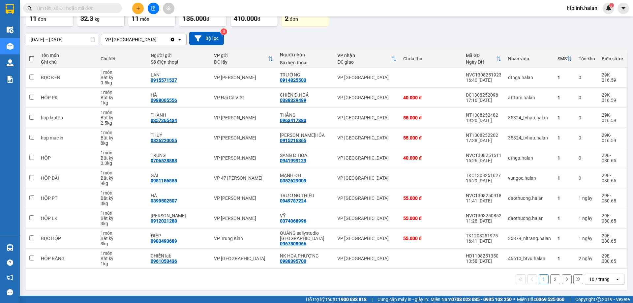
click at [405, 42] on div "[DATE] – [DATE] Press the down arrow key to interact with the calendar and sele…" at bounding box center [326, 39] width 601 height 14
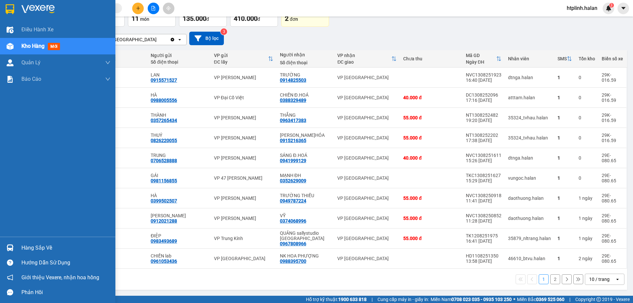
click at [12, 249] on img at bounding box center [10, 247] width 7 height 7
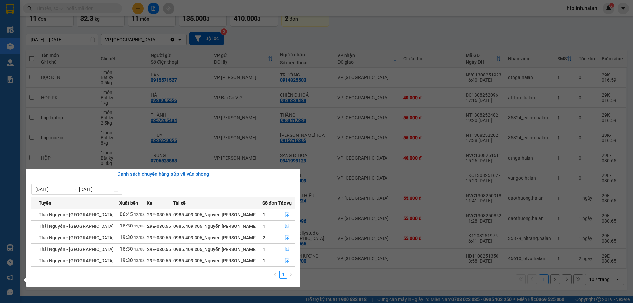
click at [207, 151] on section "Kết quả tìm kiếm ( 0 ) Bộ lọc No Data htplinh.halan 3 Điều hành xe Kho hàng mới…" at bounding box center [316, 151] width 633 height 303
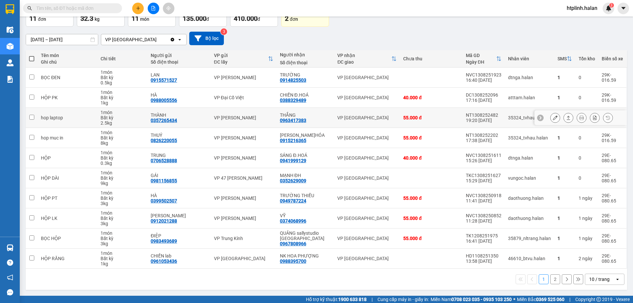
scroll to position [0, 0]
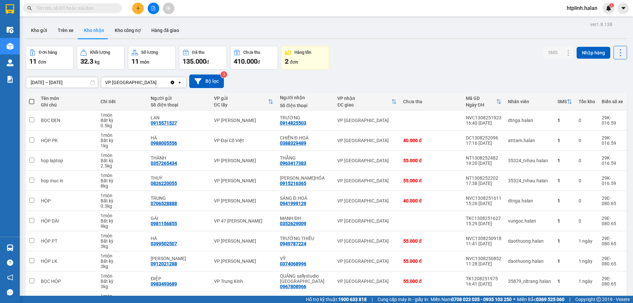
click at [48, 38] on div at bounding box center [326, 38] width 601 height 1
click at [82, 31] on button "Kho nhận" at bounding box center [94, 30] width 31 height 16
click at [72, 28] on button "Trên xe" at bounding box center [65, 30] width 26 height 16
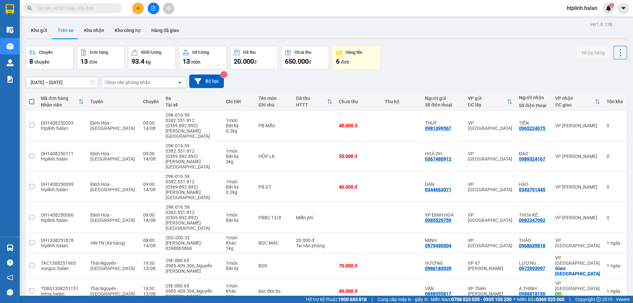
click at [480, 86] on div "07/12/2011 – 14/08/2025 Press the down arrow key to interact with the calendar …" at bounding box center [326, 81] width 601 height 14
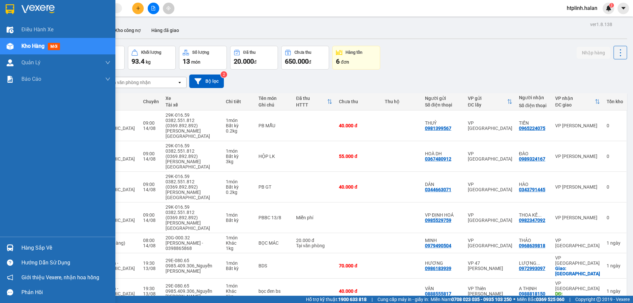
click at [0, 247] on div "Hàng sắp về" at bounding box center [57, 247] width 115 height 15
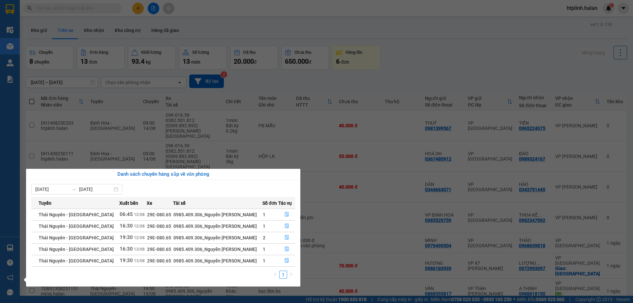
click at [520, 234] on section "Kết quả tìm kiếm ( 0 ) Bộ lọc No Data htplinh.halan 3 Điều hành xe Kho hàng mới…" at bounding box center [316, 151] width 633 height 303
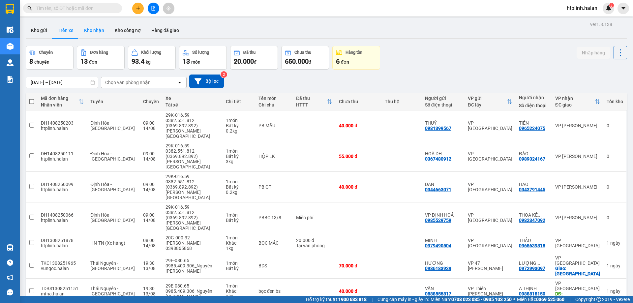
click at [93, 28] on button "Kho nhận" at bounding box center [94, 30] width 31 height 16
type input "[DATE] – [DATE]"
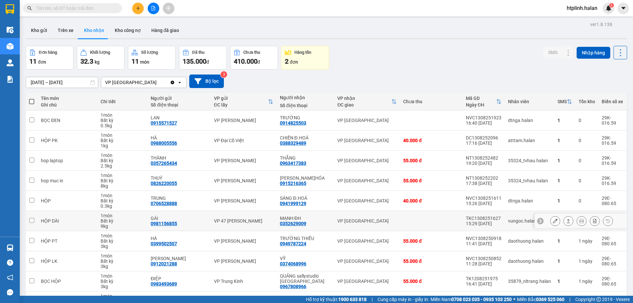
scroll to position [43, 0]
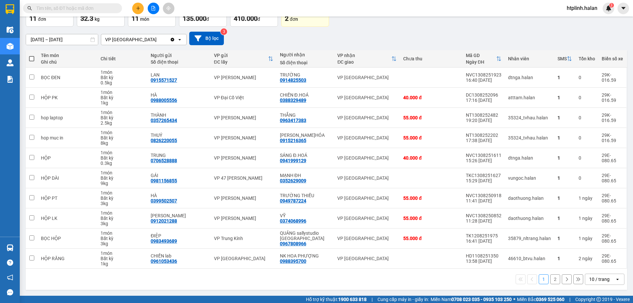
click at [458, 10] on div "Kết quả tìm kiếm ( 0 ) Bộ lọc No Data htplinh.halan 3" at bounding box center [316, 8] width 633 height 16
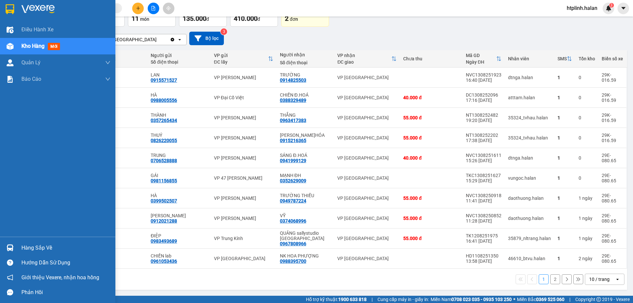
scroll to position [0, 0]
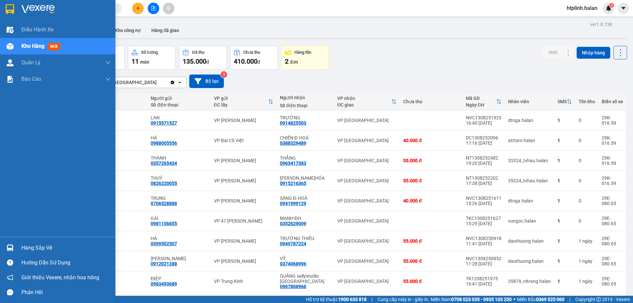
click at [20, 239] on div "Hàng sắp về Hướng dẫn sử dụng Giới thiệu Vexere, nhận hoa hồng Phản hồi" at bounding box center [57, 268] width 115 height 63
click at [36, 244] on div "Hàng sắp về" at bounding box center [65, 248] width 89 height 10
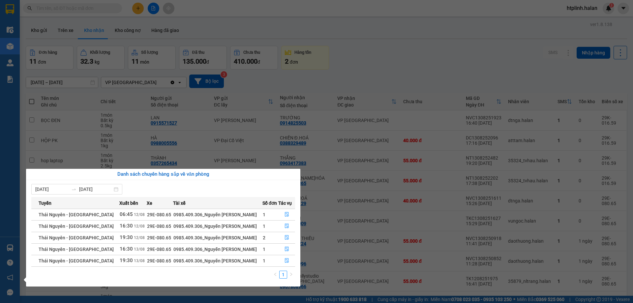
click at [407, 52] on section "Kết quả tìm kiếm ( 0 ) Bộ lọc No Data htplinh.halan 3 Điều hành xe Kho hàng mới…" at bounding box center [316, 151] width 633 height 303
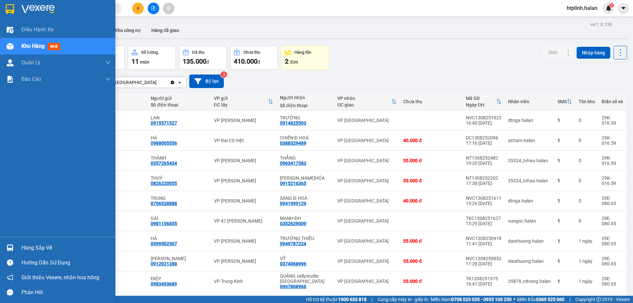
scroll to position [43, 0]
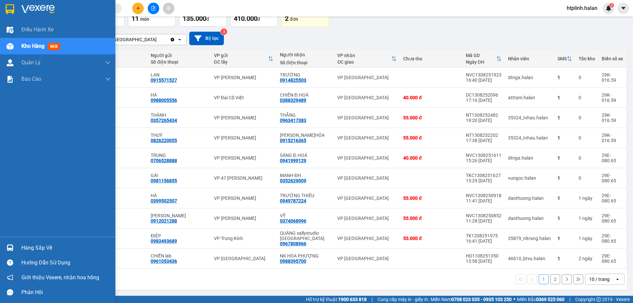
click at [30, 241] on div "Hàng sắp về" at bounding box center [57, 247] width 115 height 15
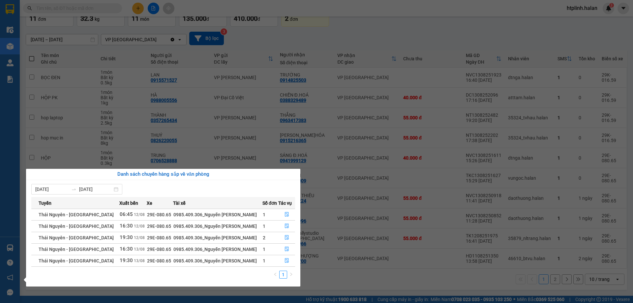
click at [210, 134] on section "Kết quả tìm kiếm ( 0 ) Bộ lọc No Data htplinh.halan 3 Điều hành xe Kho hàng mới…" at bounding box center [316, 151] width 633 height 303
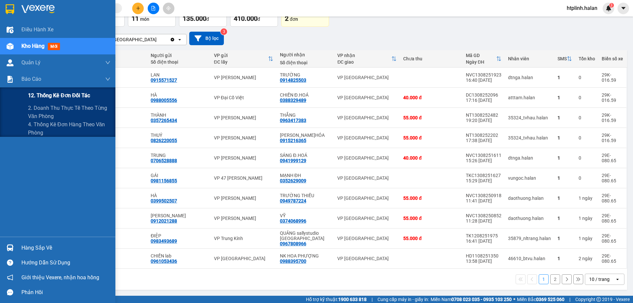
scroll to position [0, 0]
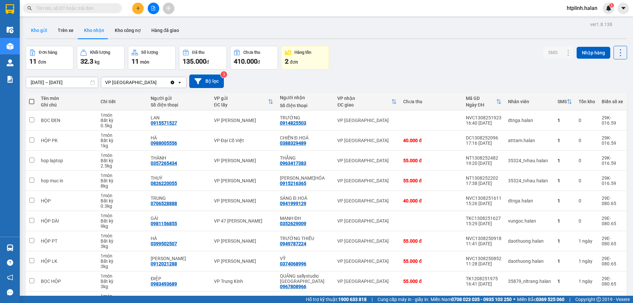
click at [35, 33] on button "Kho gửi" at bounding box center [39, 30] width 27 height 16
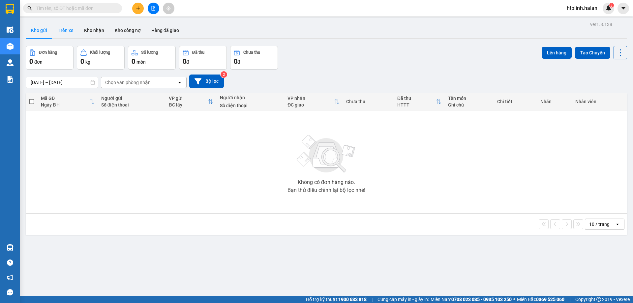
click at [61, 31] on button "Trên xe" at bounding box center [65, 30] width 26 height 16
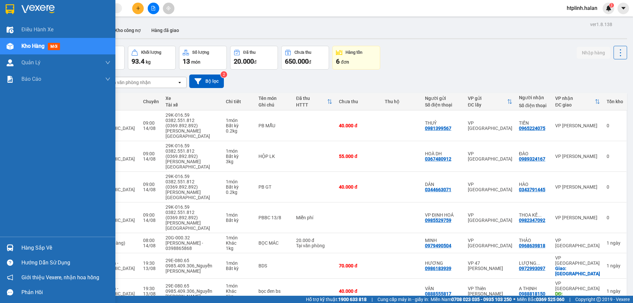
drag, startPoint x: 21, startPoint y: 244, endPoint x: 38, endPoint y: 245, distance: 16.5
click at [26, 244] on div "Hàng sắp về" at bounding box center [65, 248] width 89 height 10
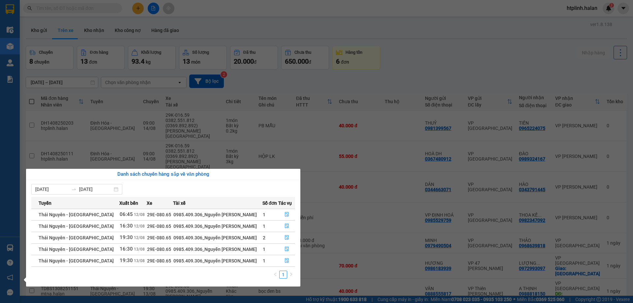
click at [119, 204] on span "Xuất bến" at bounding box center [128, 202] width 19 height 7
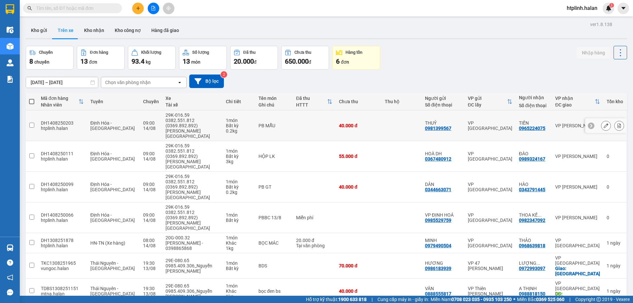
click at [92, 118] on section "Kết quả tìm kiếm ( 0 ) Bộ lọc No Data htplinh.halan 3 Điều hành xe Kho hàng mới…" at bounding box center [316, 151] width 633 height 303
click at [38, 32] on button "Kho gửi" at bounding box center [39, 30] width 27 height 16
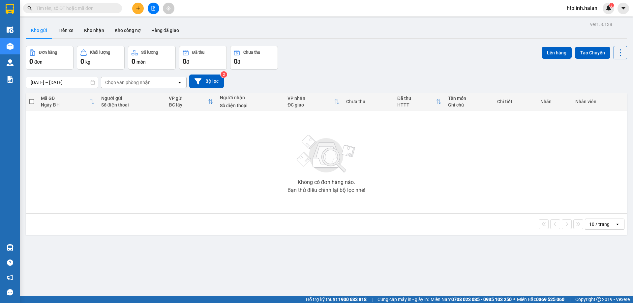
scroll to position [30, 0]
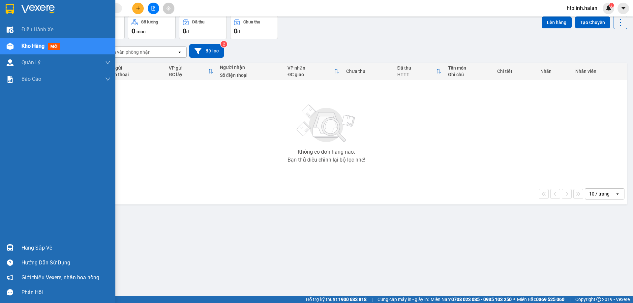
drag, startPoint x: 4, startPoint y: 253, endPoint x: 12, endPoint y: 250, distance: 8.4
click at [4, 254] on div "Hàng sắp về" at bounding box center [57, 247] width 115 height 15
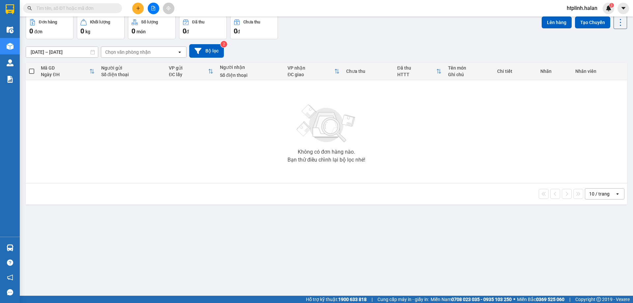
click at [449, 117] on section "Kết quả tìm kiếm ( 0 ) Bộ lọc No Data htplinh.halan 3 Điều hành xe Kho hàng mới…" at bounding box center [316, 151] width 633 height 303
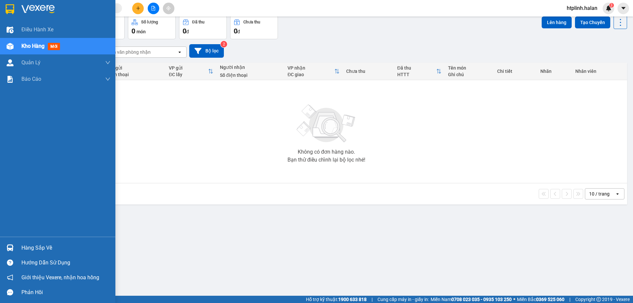
click at [57, 250] on div "Hàng sắp về" at bounding box center [65, 248] width 89 height 10
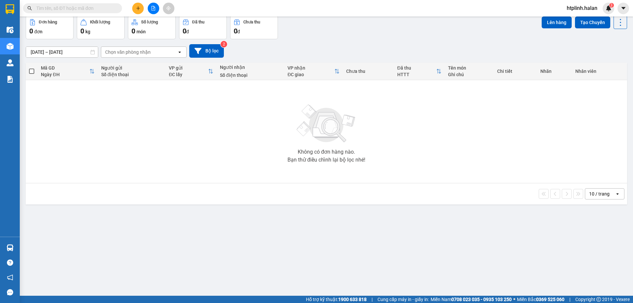
click at [241, 72] on section "Kết quả tìm kiếm ( 0 ) Bộ lọc No Data htplinh.halan 3 Điều hành xe Kho hàng mới…" at bounding box center [316, 151] width 633 height 303
drag, startPoint x: 399, startPoint y: 99, endPoint x: 378, endPoint y: 118, distance: 29.2
click at [399, 100] on div "Không có đơn hàng nào. Bạn thử điều chỉnh lại bộ lọc nhé!" at bounding box center [326, 131] width 595 height 99
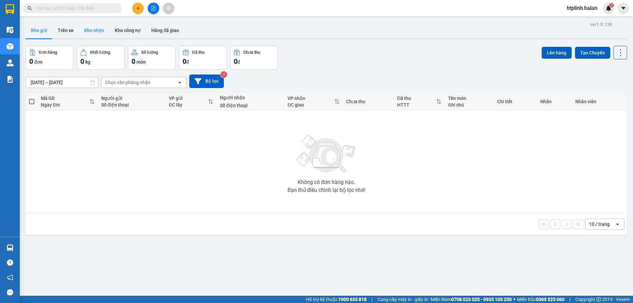
click at [87, 31] on button "Kho nhận" at bounding box center [94, 30] width 31 height 16
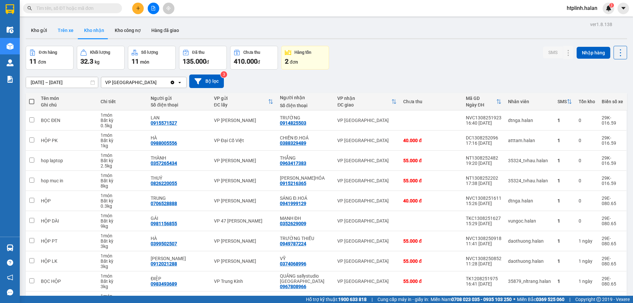
click at [60, 32] on button "Trên xe" at bounding box center [65, 30] width 26 height 16
type input "07/12/2011 – 14/08/2025"
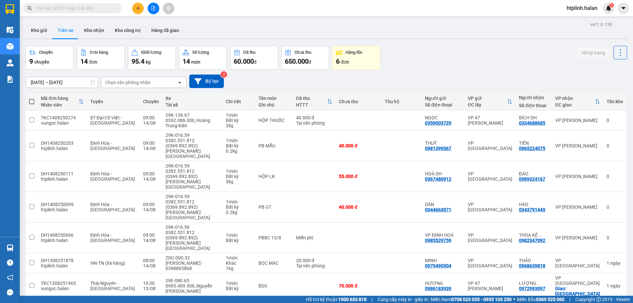
scroll to position [64, 0]
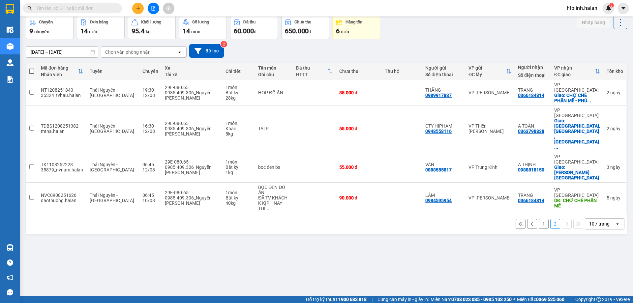
scroll to position [0, 0]
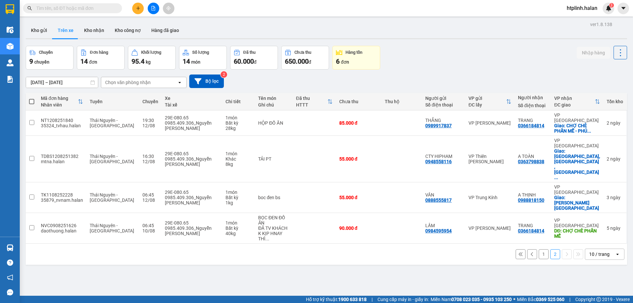
click at [539, 249] on button "1" at bounding box center [544, 254] width 10 height 10
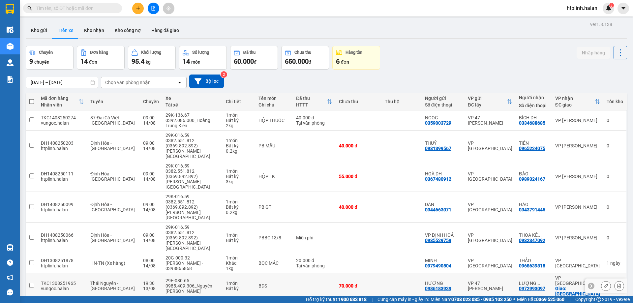
scroll to position [64, 0]
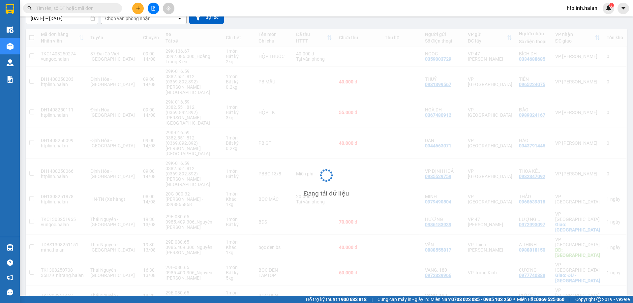
scroll to position [30, 0]
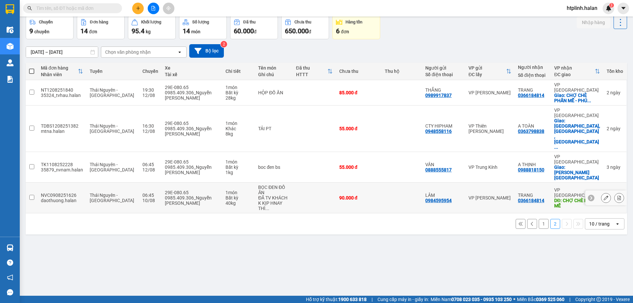
click at [58, 198] on div "daothuong.halan" at bounding box center [62, 200] width 42 height 5
checkbox input "true"
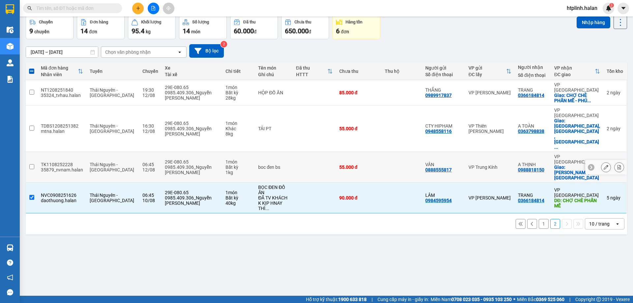
click at [72, 162] on div "TK1108252228" at bounding box center [62, 164] width 42 height 5
checkbox input "true"
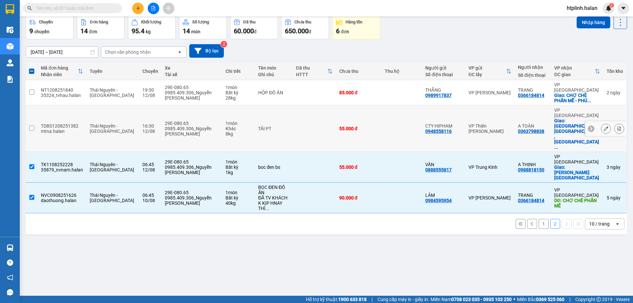
click at [71, 118] on td "TDBS1208251382 mtna.halan" at bounding box center [62, 128] width 49 height 46
checkbox input "true"
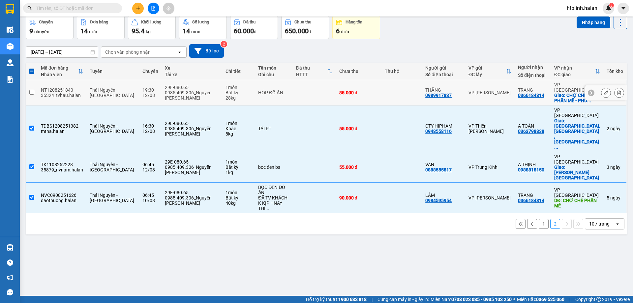
click at [72, 93] on div "35324_tvhau.halan" at bounding box center [62, 95] width 42 height 5
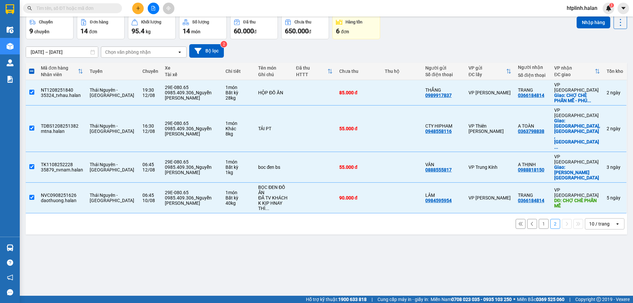
click at [539, 219] on button "1" at bounding box center [544, 224] width 10 height 10
checkbox input "false"
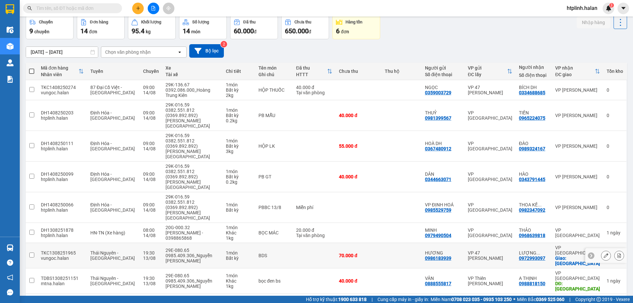
scroll to position [64, 0]
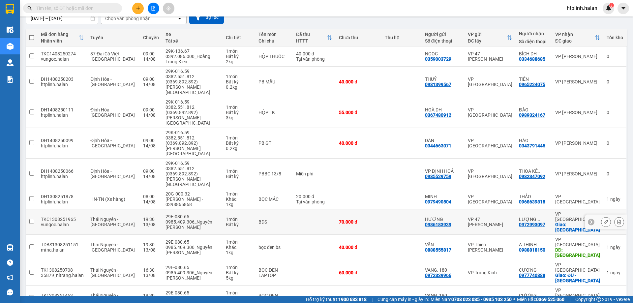
click at [123, 209] on td "Thái Nguyên - [GEOGRAPHIC_DATA]" at bounding box center [113, 221] width 53 height 25
checkbox input "true"
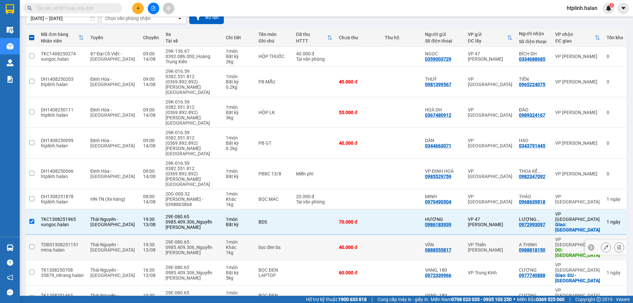
click at [122, 235] on td "Thái Nguyên - [GEOGRAPHIC_DATA]" at bounding box center [113, 247] width 53 height 25
checkbox input "true"
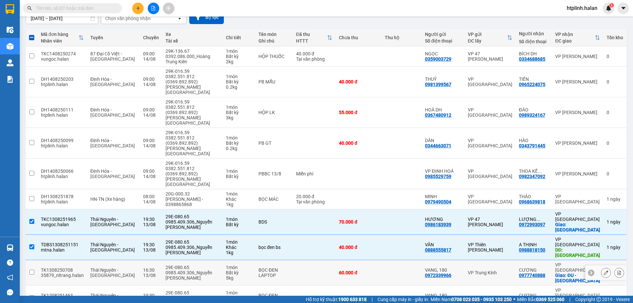
click at [123, 260] on td "Thái Nguyên - [GEOGRAPHIC_DATA]" at bounding box center [113, 272] width 53 height 25
checkbox input "true"
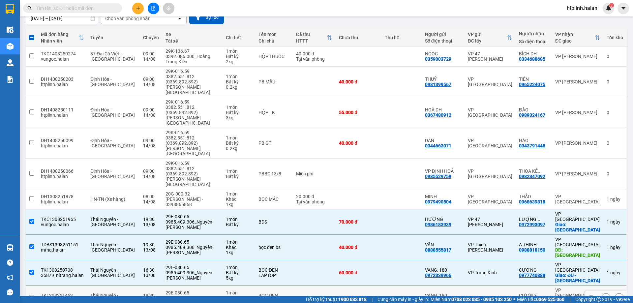
click at [143, 298] on div "12/08" at bounding box center [151, 300] width 16 height 5
checkbox input "true"
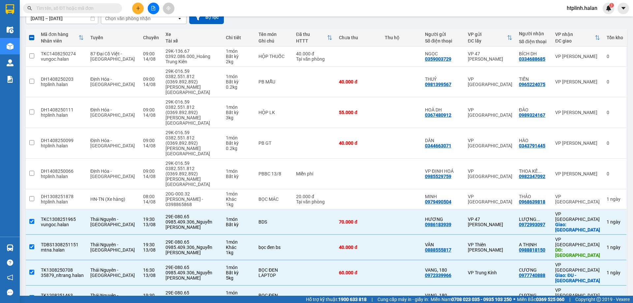
scroll to position [0, 0]
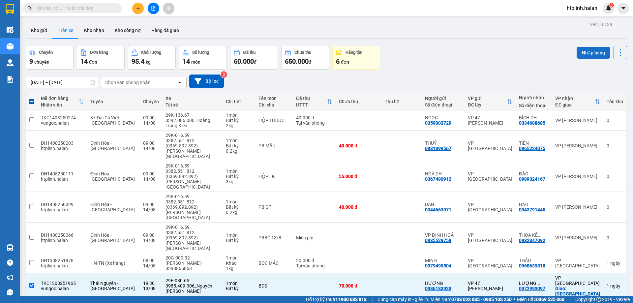
click at [580, 52] on button "Nhập hàng" at bounding box center [594, 53] width 34 height 12
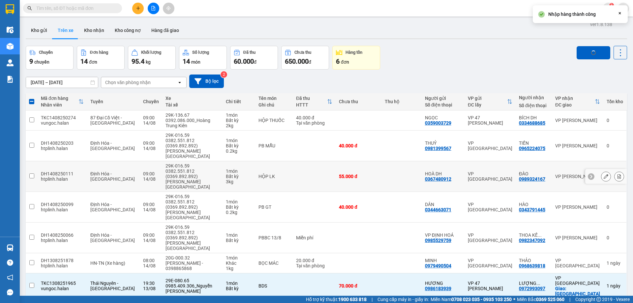
checkbox input "false"
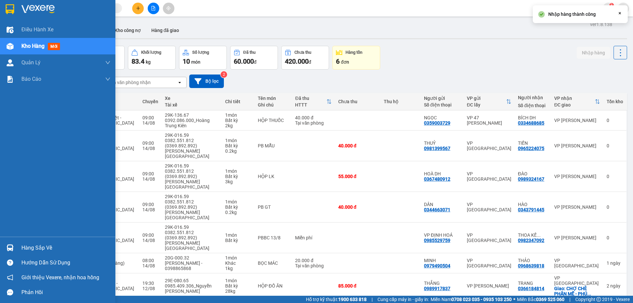
click at [24, 242] on div "Hàng sắp về" at bounding box center [57, 247] width 115 height 15
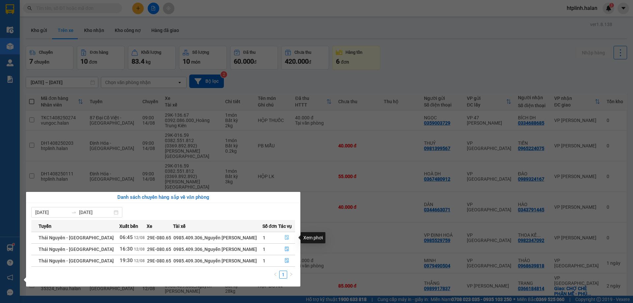
click at [285, 238] on icon "file-done" at bounding box center [287, 237] width 4 height 5
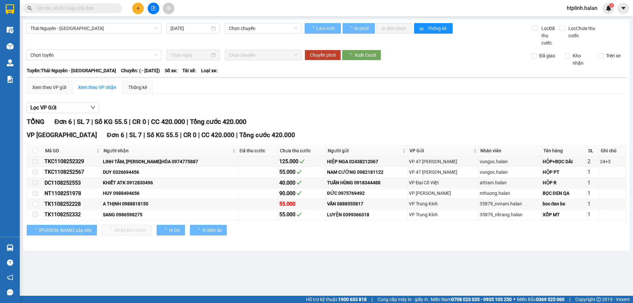
type input "[DATE]"
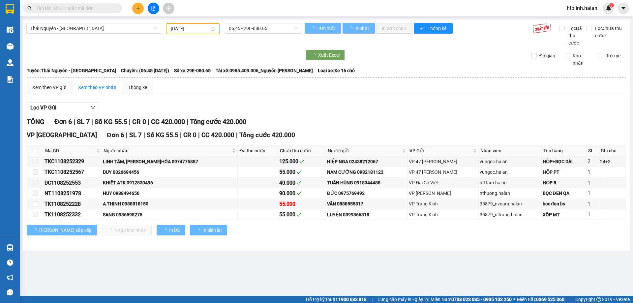
click at [608, 61] on div "Trên xe" at bounding box center [609, 59] width 33 height 15
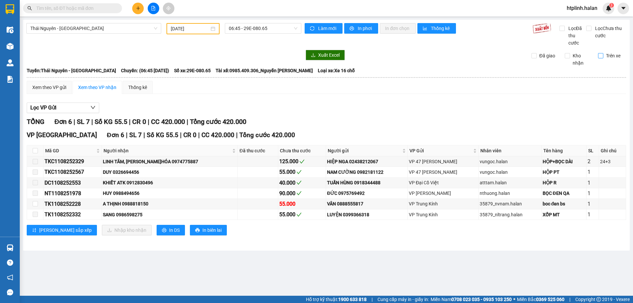
click at [606, 54] on span "Trên xe" at bounding box center [613, 55] width 20 height 7
click at [603, 54] on input "Trên xe" at bounding box center [600, 55] width 5 height 5
checkbox input "true"
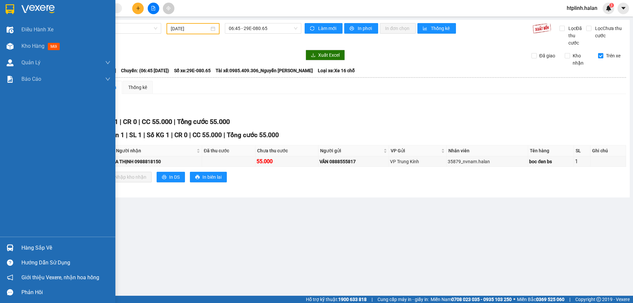
click at [25, 245] on div "Hàng sắp về" at bounding box center [65, 248] width 89 height 10
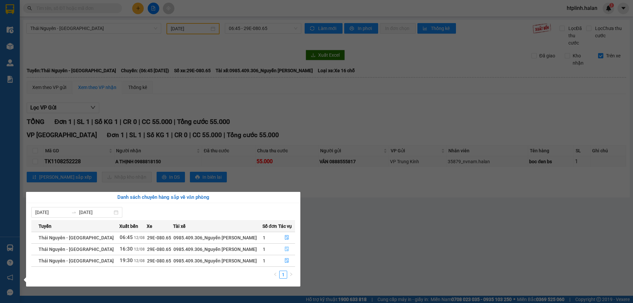
click at [287, 249] on button "button" at bounding box center [287, 249] width 16 height 11
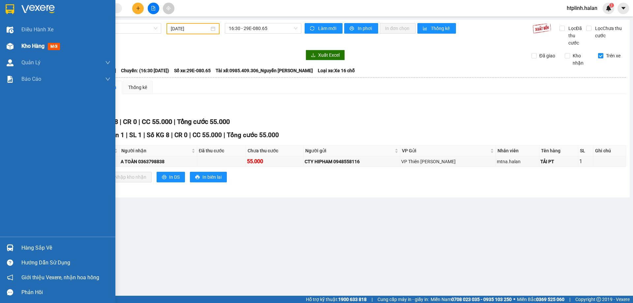
click at [9, 45] on img at bounding box center [10, 46] width 7 height 7
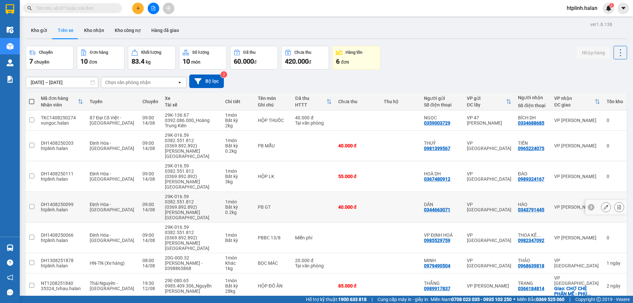
scroll to position [69, 0]
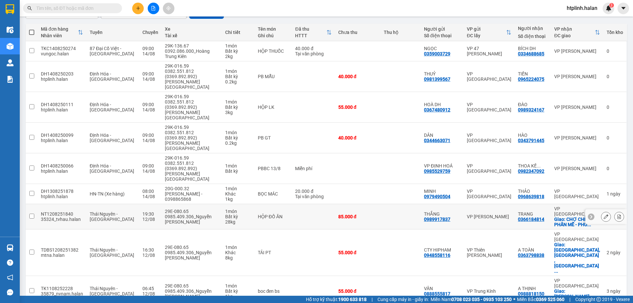
click at [30, 214] on input "checkbox" at bounding box center [31, 216] width 5 height 5
checkbox input "true"
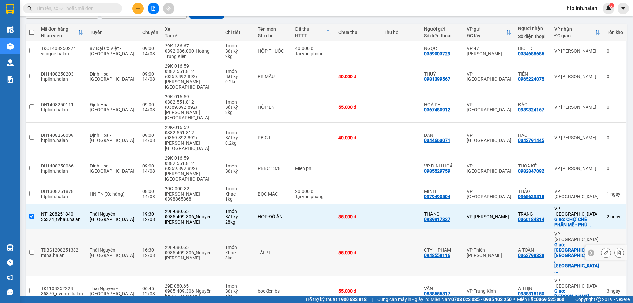
click at [29, 229] on td at bounding box center [32, 252] width 12 height 46
checkbox input "true"
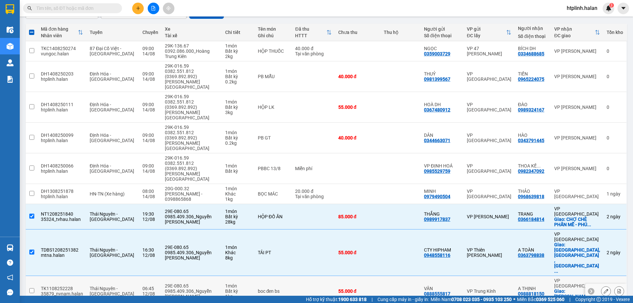
drag, startPoint x: 33, startPoint y: 230, endPoint x: 34, endPoint y: 241, distance: 10.9
click at [33, 288] on input "checkbox" at bounding box center [31, 290] width 5 height 5
checkbox input "true"
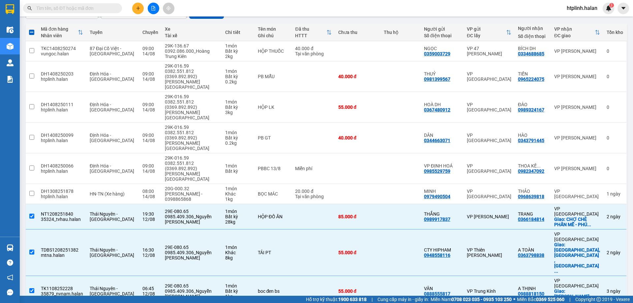
checkbox input "true"
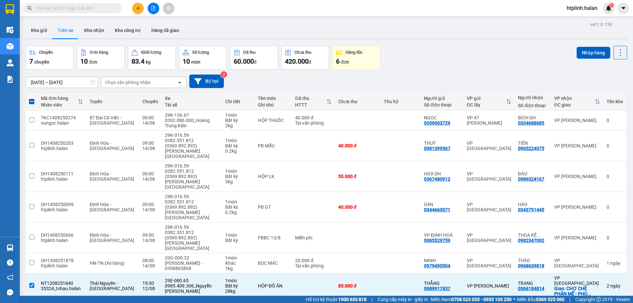
click at [582, 46] on div "Nhập hàng" at bounding box center [602, 53] width 50 height 14
click at [582, 56] on button "Nhập hàng" at bounding box center [594, 53] width 34 height 12
click at [582, 49] on div "Nhập hàng" at bounding box center [593, 49] width 23 height 0
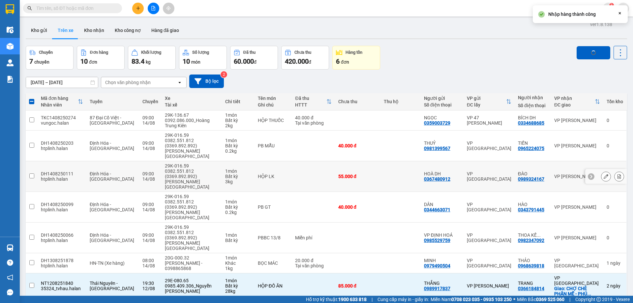
checkbox input "false"
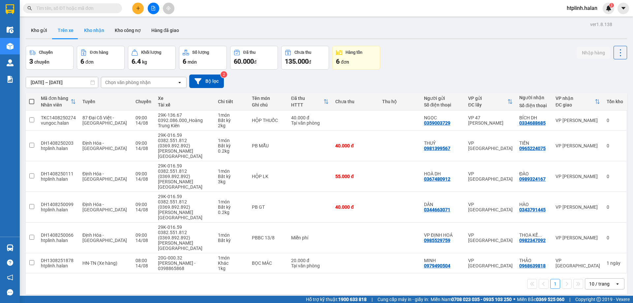
click at [84, 34] on button "Kho nhận" at bounding box center [94, 30] width 31 height 16
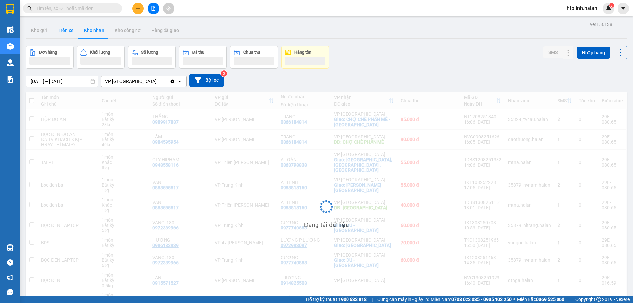
click at [65, 32] on button "Trên xe" at bounding box center [65, 30] width 26 height 16
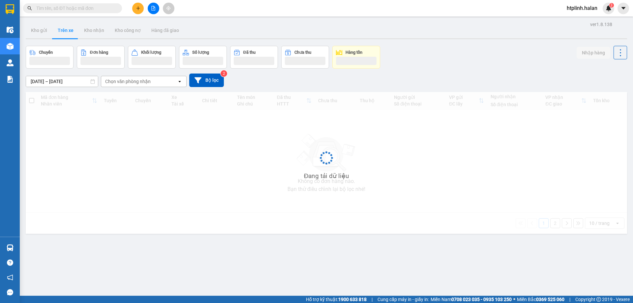
click at [65, 32] on button "Trên xe" at bounding box center [65, 30] width 26 height 16
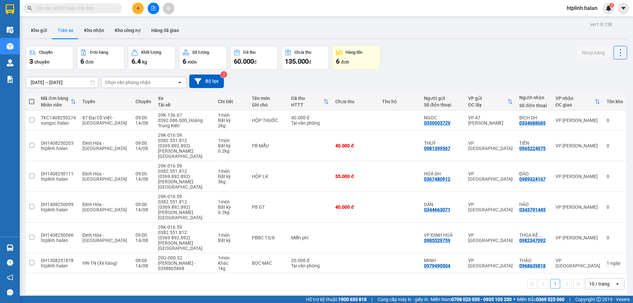
click at [95, 20] on div "ver 1.8.138 Kho gửi Trên xe Kho nhận Kho công nợ Hàng đã giao Chuyến 3 chuyến Đ…" at bounding box center [326, 171] width 607 height 303
click at [97, 35] on button "Kho nhận" at bounding box center [94, 30] width 31 height 16
type input "[DATE] – [DATE]"
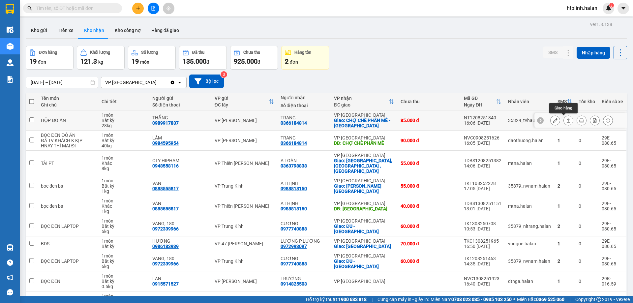
click at [552, 121] on button at bounding box center [554, 121] width 9 height 12
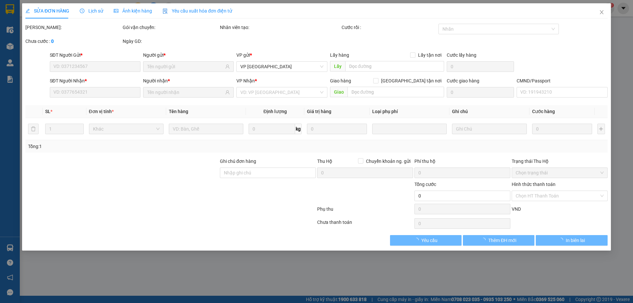
type input "0989917837"
type input "THẮNG"
type input "0366184814"
type input "TRANG"
checkbox input "true"
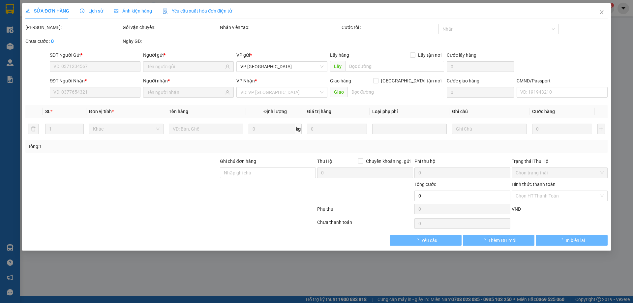
type input "CHỢ CHÈ PHẤN MỄ - PHÚ LƯƠNG"
type input "20.000"
type input "85.000"
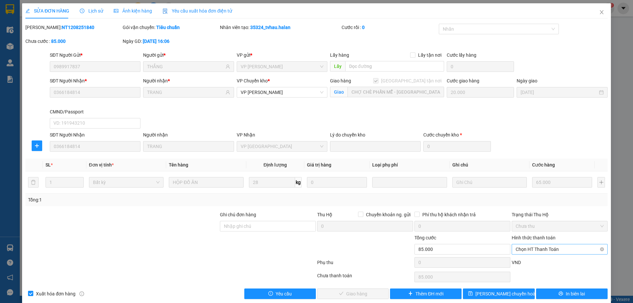
click at [531, 245] on span "Chọn HT Thanh Toán" at bounding box center [560, 249] width 88 height 10
click at [536, 197] on div "Tại văn phòng" at bounding box center [555, 194] width 95 height 11
type input "0"
click at [353, 291] on span "Giao hàng" at bounding box center [356, 293] width 21 height 7
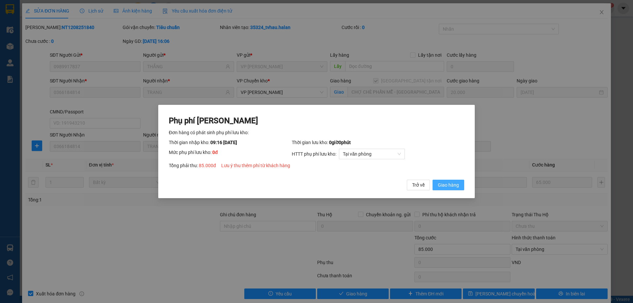
click at [449, 189] on button "Giao hàng" at bounding box center [448, 185] width 32 height 11
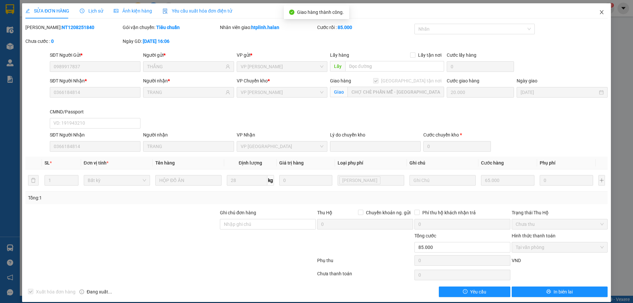
click at [596, 17] on span "Close" at bounding box center [601, 12] width 18 height 18
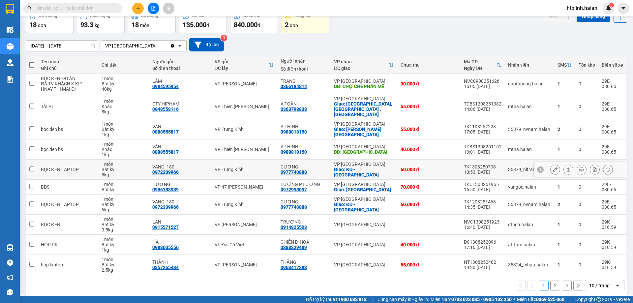
scroll to position [38, 0]
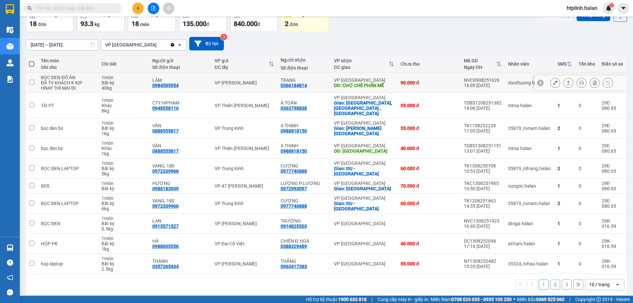
click at [580, 84] on button at bounding box center [581, 83] width 9 height 12
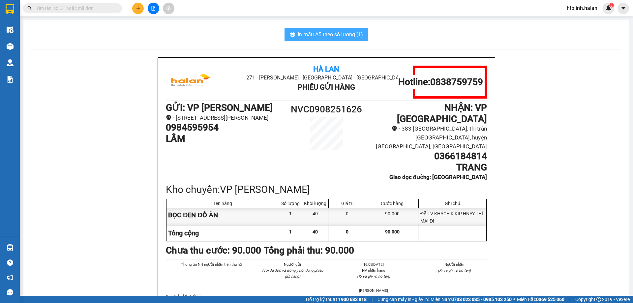
click at [299, 30] on span "In mẫu A5 theo số lượng (1)" at bounding box center [330, 34] width 65 height 8
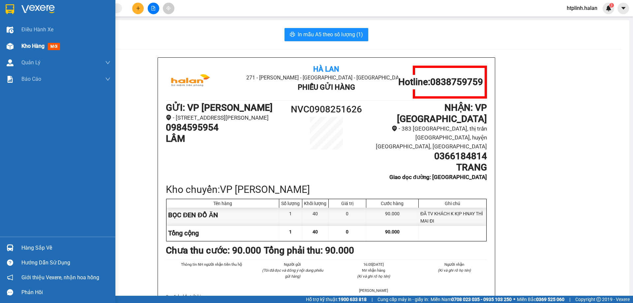
click at [12, 52] on div "Kho hàng mới" at bounding box center [57, 46] width 115 height 16
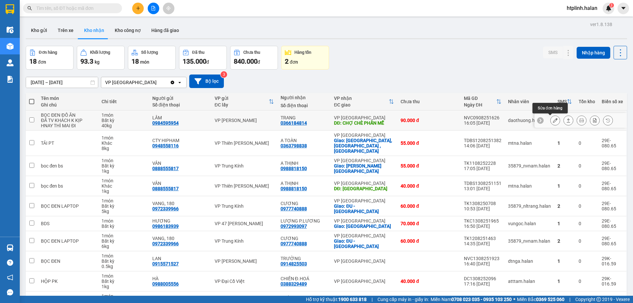
click at [553, 119] on button at bounding box center [554, 121] width 9 height 12
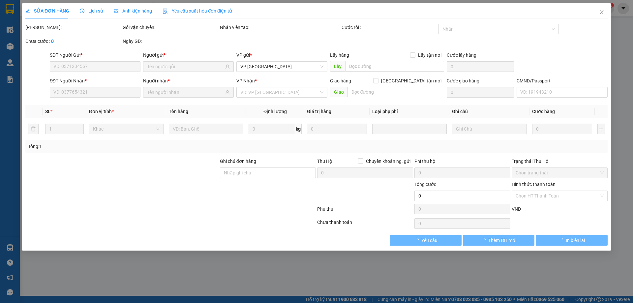
type input "0984595954"
type input "LÂM"
type input "0366184814"
type input "TRANG"
type input "CHỢ CHÈ PHẤN MỄ"
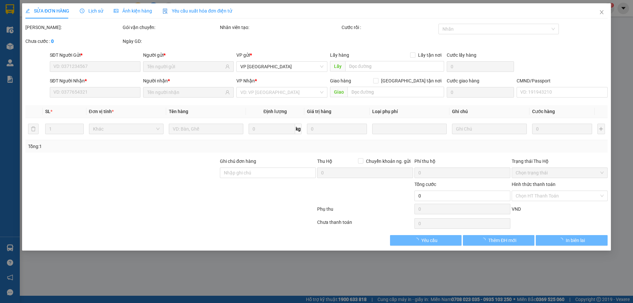
type input "90.000"
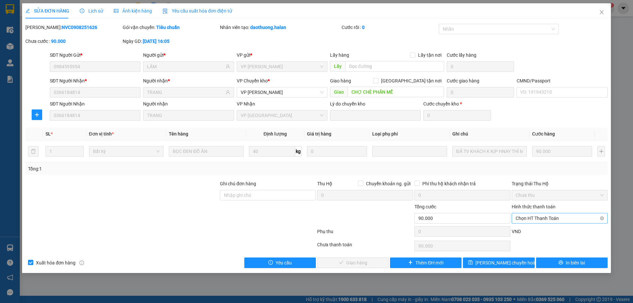
click at [524, 218] on span "Chọn HT Thanh Toán" at bounding box center [560, 218] width 88 height 10
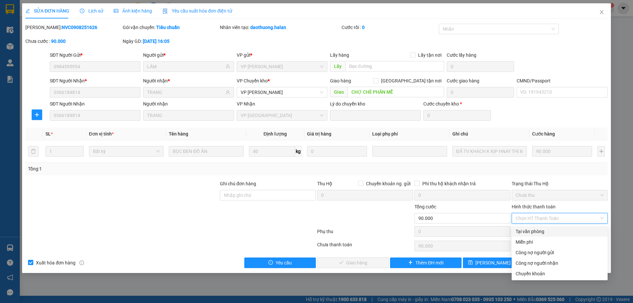
click at [522, 234] on div "Tại văn phòng" at bounding box center [560, 231] width 88 height 7
type input "0"
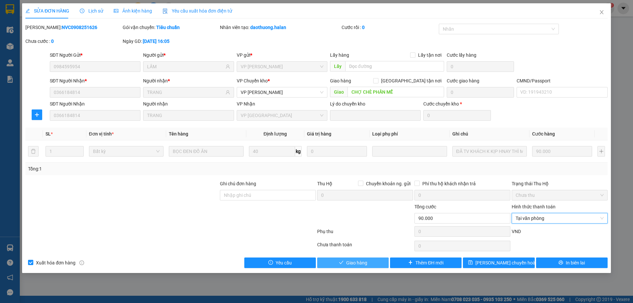
click at [336, 262] on button "Giao hàng" at bounding box center [353, 262] width 72 height 11
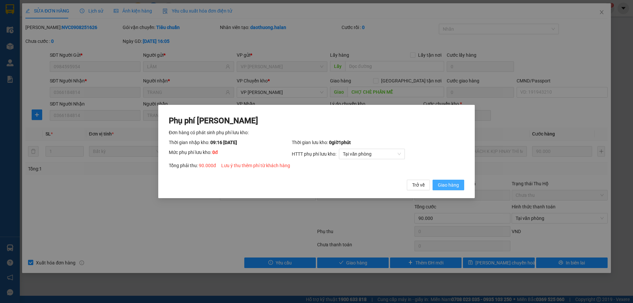
click at [440, 190] on button "Giao hàng" at bounding box center [448, 185] width 32 height 11
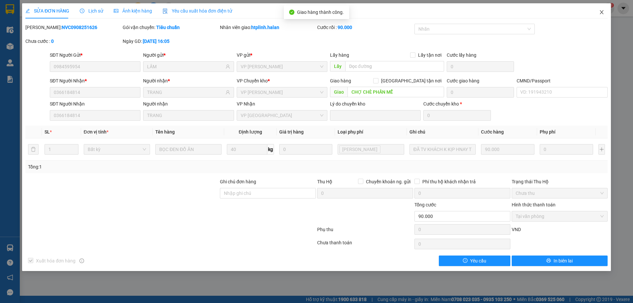
click at [599, 17] on span "Close" at bounding box center [601, 12] width 18 height 18
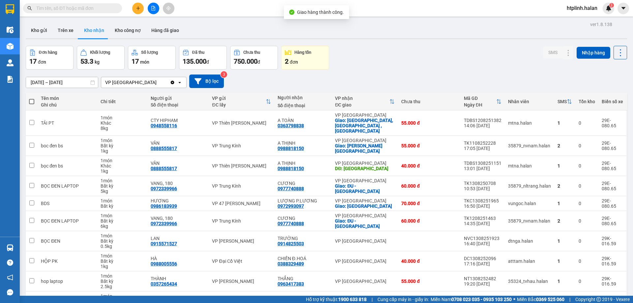
scroll to position [33, 0]
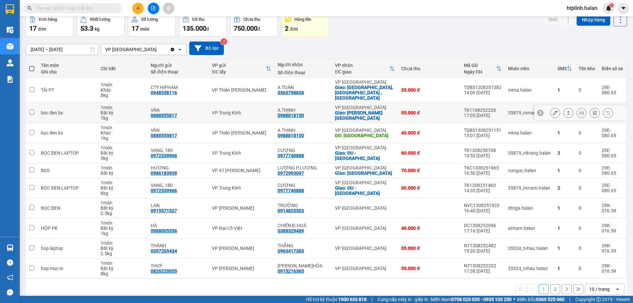
click at [550, 107] on button at bounding box center [554, 113] width 9 height 12
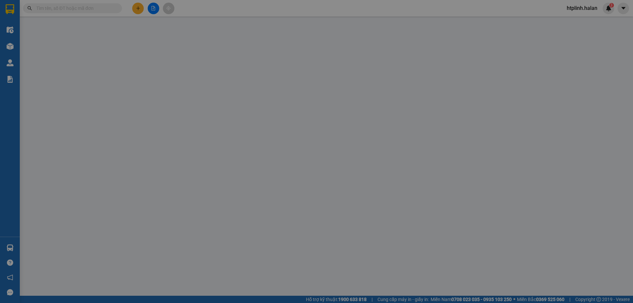
type input "0888555817"
type input "VÂN"
type input "0988818150"
type input "A THỊNH"
checkbox input "true"
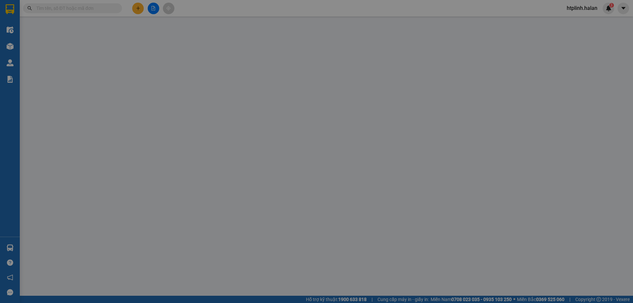
type input "ĐU PHÚ LƯƠNG"
type input "20.000"
type input "55.000"
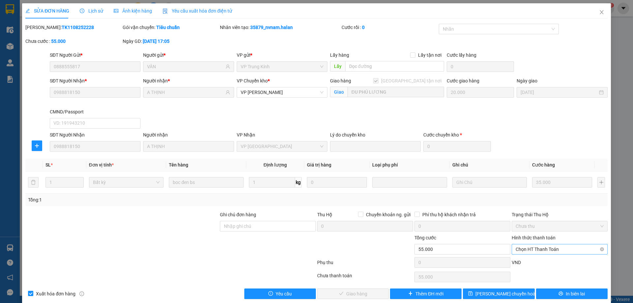
click at [522, 247] on span "Chọn HT Thanh Toán" at bounding box center [560, 249] width 88 height 10
click at [524, 193] on div "Tại văn phòng" at bounding box center [555, 193] width 87 height 7
type input "0"
click at [356, 290] on span "Giao hàng" at bounding box center [356, 293] width 21 height 7
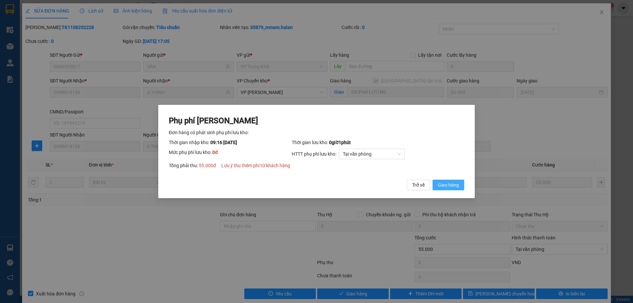
click at [451, 189] on button "Giao hàng" at bounding box center [448, 185] width 32 height 11
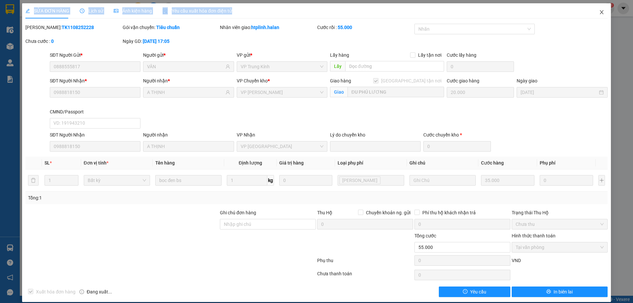
click at [587, 13] on div "SỬA ĐƠN HÀNG Lịch sử Ảnh kiện hàng Yêu cầu xuất hóa đơn điện tử Total Paid Fee …" at bounding box center [316, 152] width 589 height 299
click at [596, 15] on span "Close" at bounding box center [601, 12] width 18 height 18
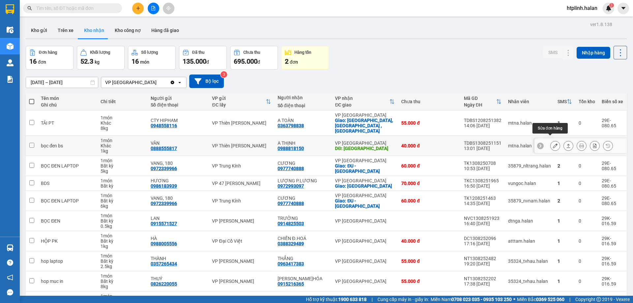
click at [553, 140] on button at bounding box center [554, 146] width 9 height 12
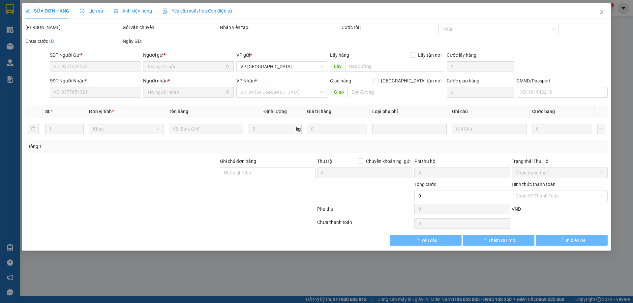
type input "0888555817"
type input "VÂN"
type input "0988818150"
type input "A THỊNH"
type input "ĐU PHÚ LƯƠNG"
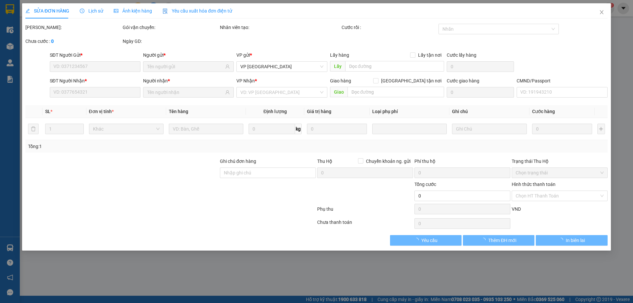
type input "40.000"
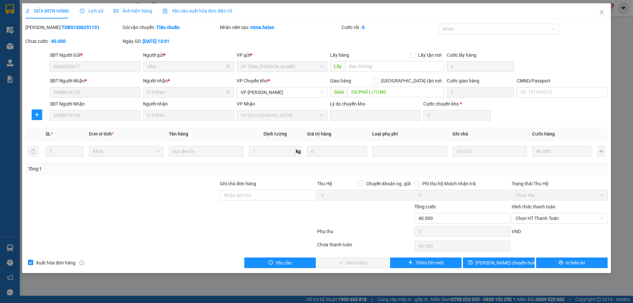
click at [523, 227] on div "Phụ thu 0 VND" at bounding box center [316, 232] width 583 height 13
click at [525, 218] on span "Chọn HT Thanh Toán" at bounding box center [560, 218] width 88 height 10
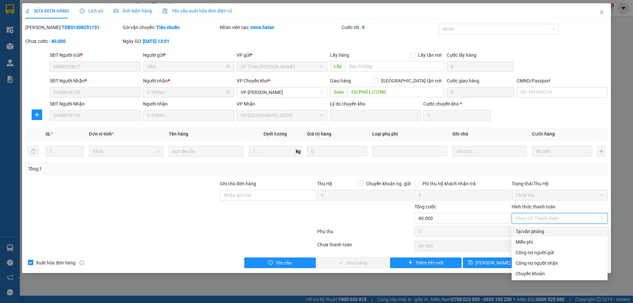
click at [526, 229] on div "Tại văn phòng" at bounding box center [560, 231] width 88 height 7
type input "0"
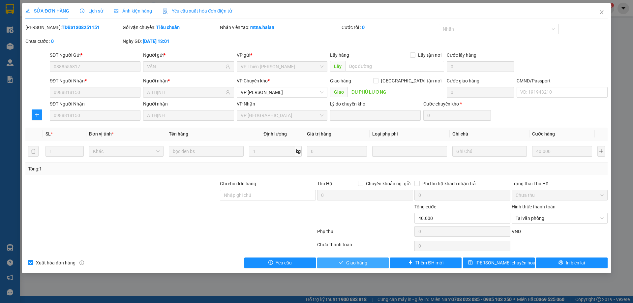
click at [349, 260] on span "Giao hàng" at bounding box center [356, 262] width 21 height 7
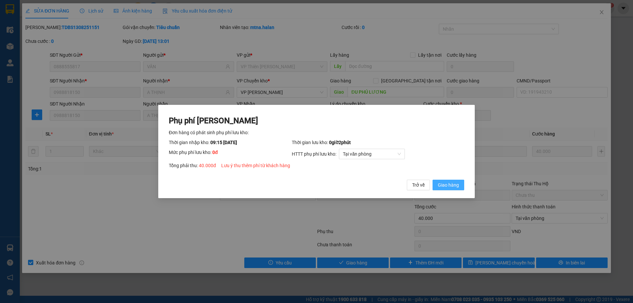
click at [448, 190] on button "Giao hàng" at bounding box center [448, 185] width 32 height 11
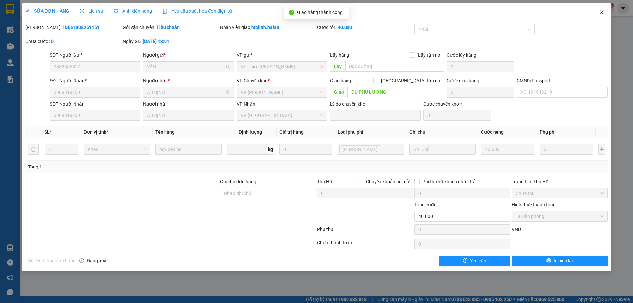
click at [598, 19] on span "Close" at bounding box center [601, 12] width 18 height 18
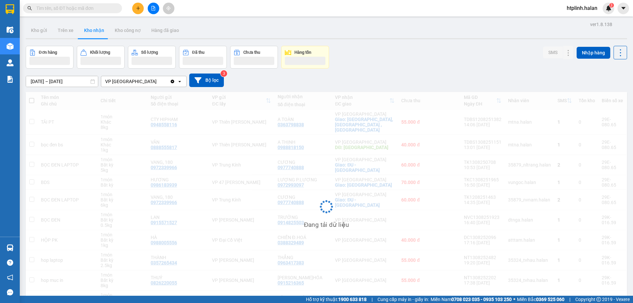
scroll to position [37, 0]
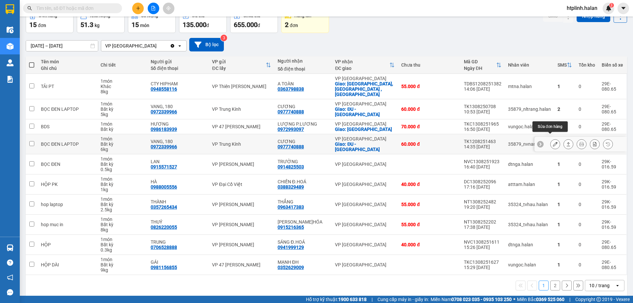
click at [555, 140] on div at bounding box center [555, 144] width 10 height 10
click at [553, 142] on icon at bounding box center [555, 144] width 5 height 5
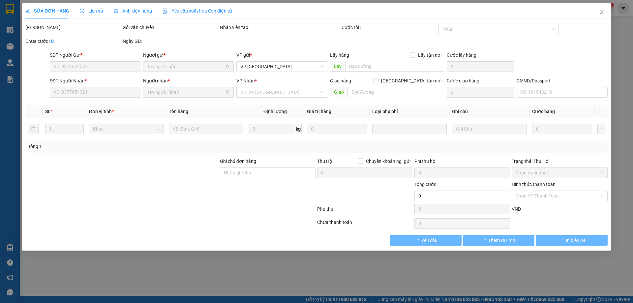
type input "0972339966"
type input "VANG, 180"
type input "0977740888"
type input "CƯƠNG"
checkbox input "true"
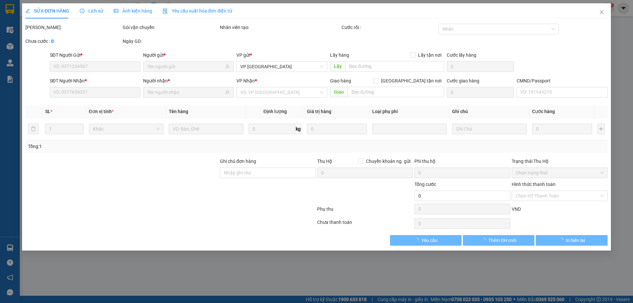
type input "ĐU - PHÚ LƯƠNG"
type input "20.000"
type input "60.000"
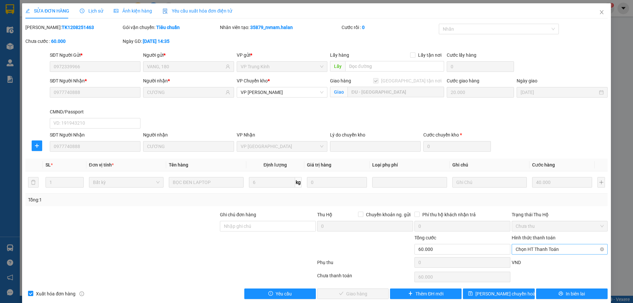
click at [522, 245] on span "Chọn HT Thanh Toán" at bounding box center [560, 249] width 88 height 10
click at [524, 194] on div "Tại văn phòng" at bounding box center [555, 193] width 87 height 7
type input "0"
click at [372, 290] on button "Giao hàng" at bounding box center [353, 293] width 72 height 11
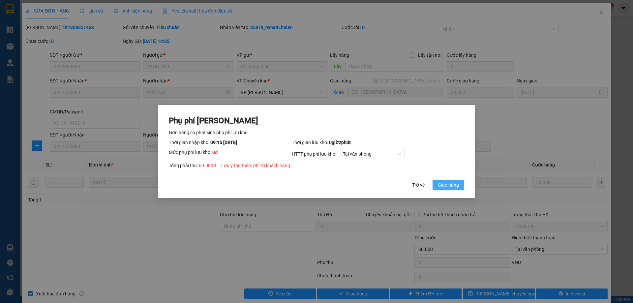
click at [449, 186] on span "Giao hàng" at bounding box center [448, 184] width 21 height 7
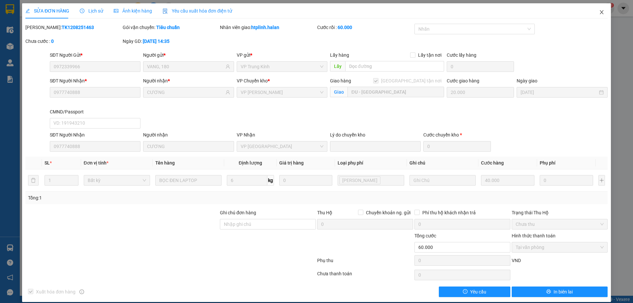
click at [596, 15] on span "Close" at bounding box center [601, 12] width 18 height 18
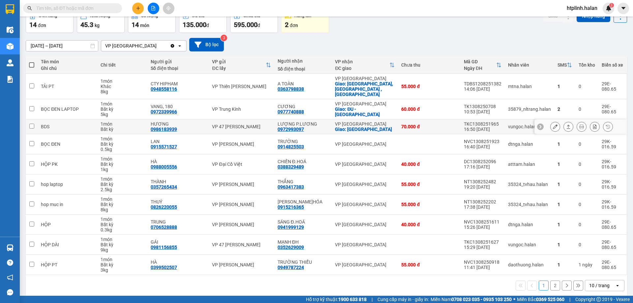
scroll to position [38, 0]
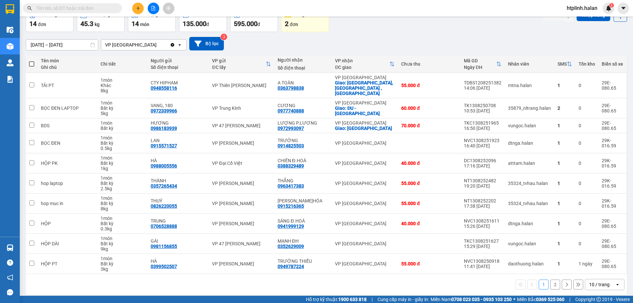
click at [552, 280] on button "2" at bounding box center [555, 285] width 10 height 10
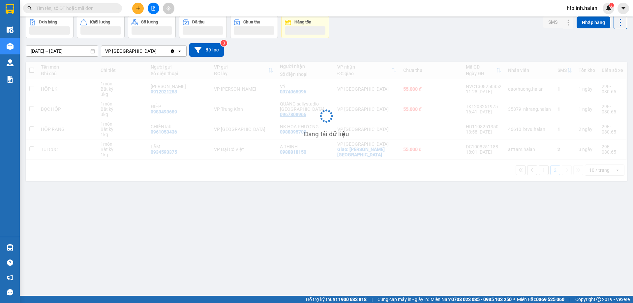
scroll to position [30, 0]
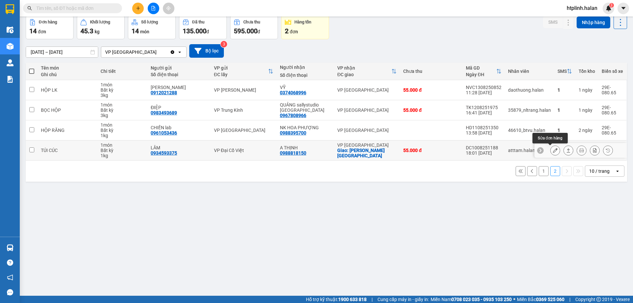
click at [553, 150] on icon at bounding box center [555, 150] width 5 height 5
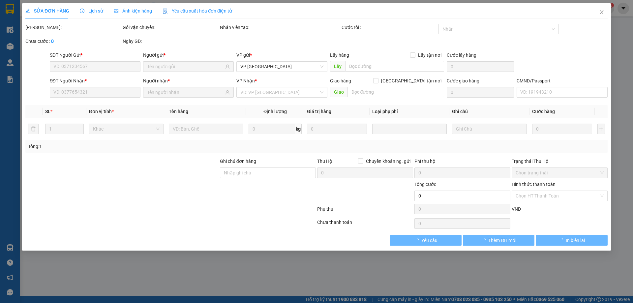
type input "0934593375"
type input "LÂM"
type input "0988818150"
type input "A THỊNH"
checkbox input "true"
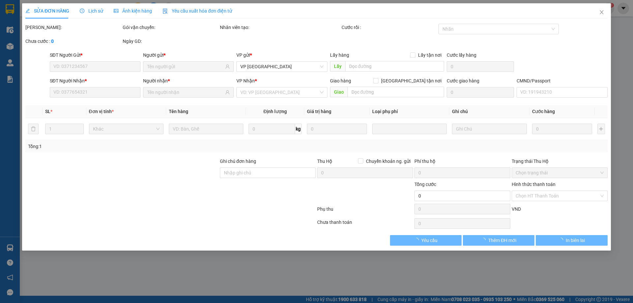
type input "ĐU PHÚ LƯƠNG"
type input "20.000"
type input "55.000"
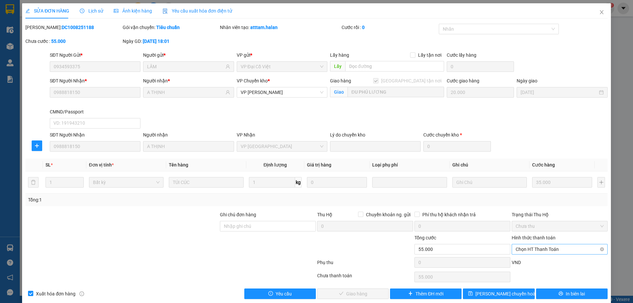
click at [525, 249] on span "Chọn HT Thanh Toán" at bounding box center [560, 249] width 88 height 10
click at [529, 264] on div "VND" at bounding box center [559, 265] width 97 height 12
click at [526, 251] on span "Chọn HT Thanh Toán" at bounding box center [560, 249] width 88 height 10
click at [521, 194] on div "Tại văn phòng" at bounding box center [555, 193] width 87 height 7
type input "0"
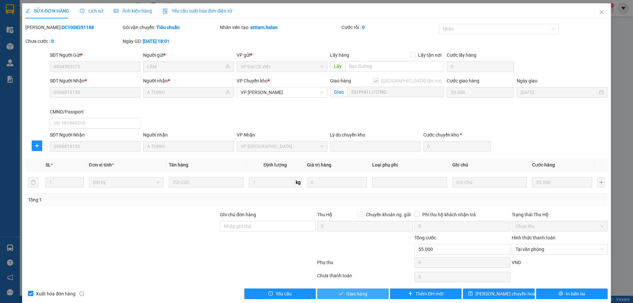
click at [351, 293] on span "Giao hàng" at bounding box center [356, 293] width 21 height 7
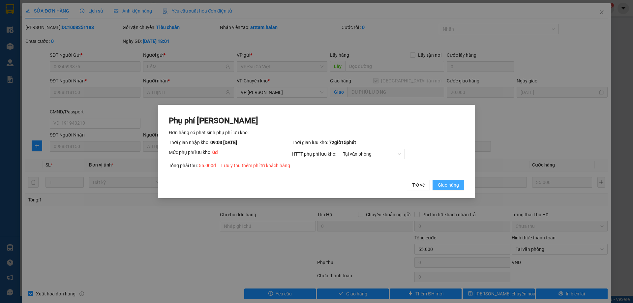
click at [454, 190] on button "Giao hàng" at bounding box center [448, 185] width 32 height 11
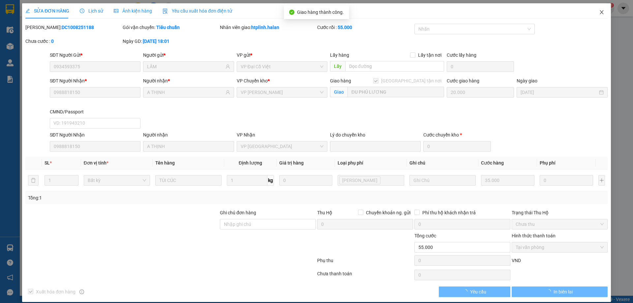
click at [599, 10] on icon "close" at bounding box center [601, 12] width 5 height 5
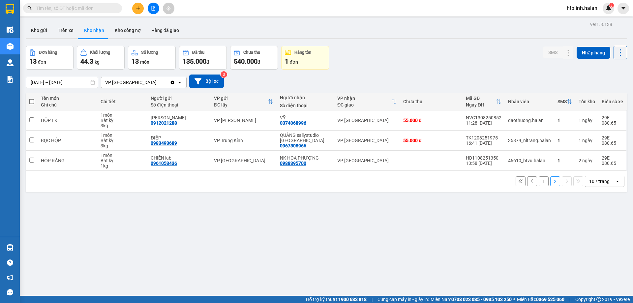
scroll to position [30, 0]
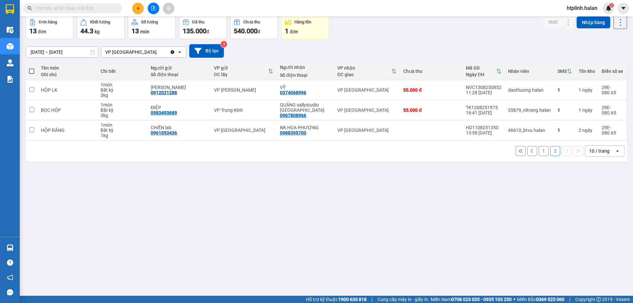
click at [544, 148] on div "1 2 10 / trang open" at bounding box center [326, 150] width 596 height 11
click at [541, 149] on button "1" at bounding box center [544, 151] width 10 height 10
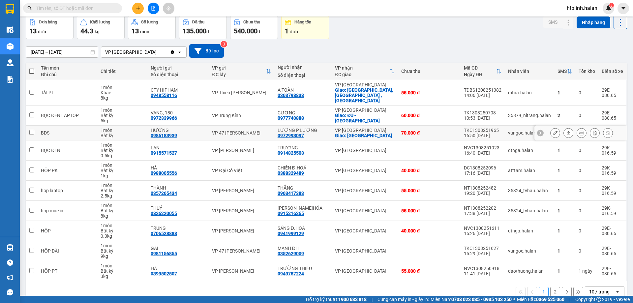
click at [550, 129] on button at bounding box center [554, 133] width 9 height 12
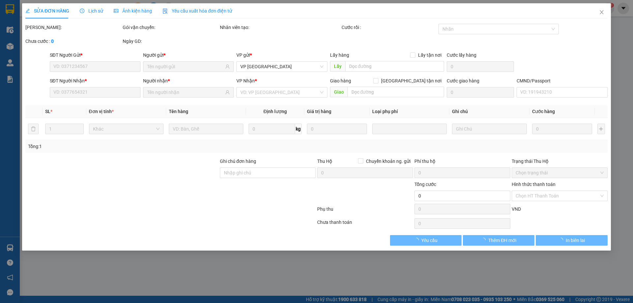
type input "0986183939"
type input "HƯƠNG"
type input "0972993097"
type input "LƯỢNG P.LƯƠNG"
checkbox input "true"
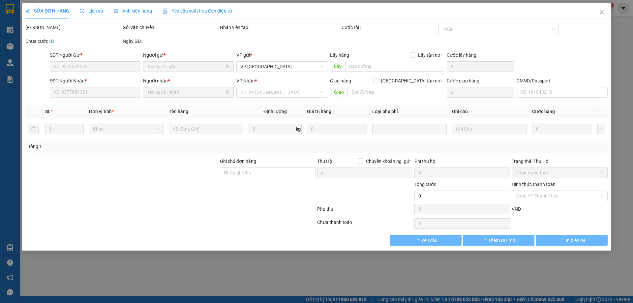
type input "PHÚ LƯƠNG"
type input "20.000"
type input "70.000"
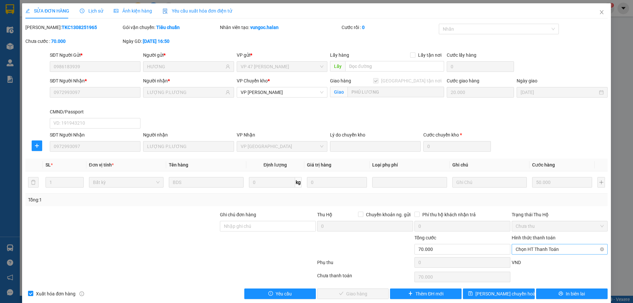
click at [524, 251] on span "Chọn HT Thanh Toán" at bounding box center [560, 249] width 88 height 10
click at [525, 260] on div "VND" at bounding box center [559, 265] width 97 height 12
click at [525, 248] on span "Chọn HT Thanh Toán" at bounding box center [560, 249] width 88 height 10
click at [522, 194] on div "Tại văn phòng" at bounding box center [555, 193] width 87 height 7
type input "0"
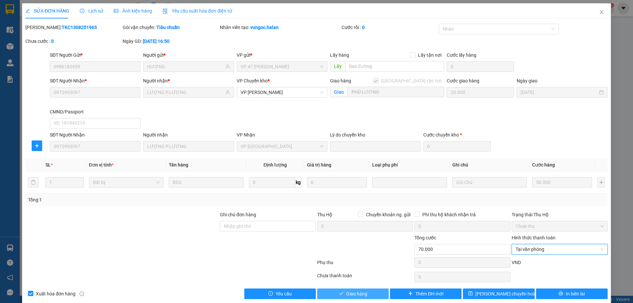
click at [362, 294] on span "Giao hàng" at bounding box center [356, 293] width 21 height 7
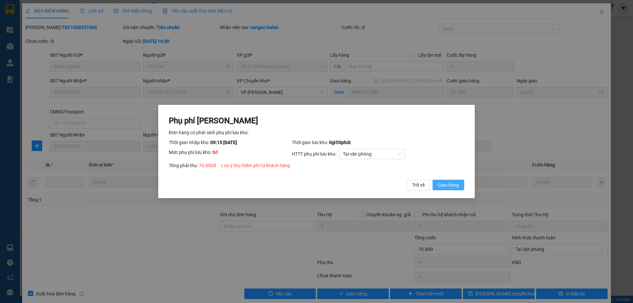
click at [451, 190] on button "Giao hàng" at bounding box center [448, 185] width 32 height 11
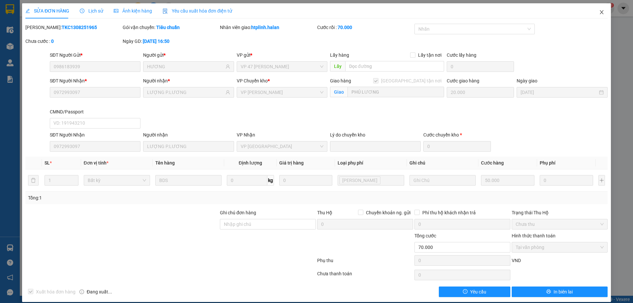
click at [597, 17] on span "Close" at bounding box center [601, 12] width 18 height 18
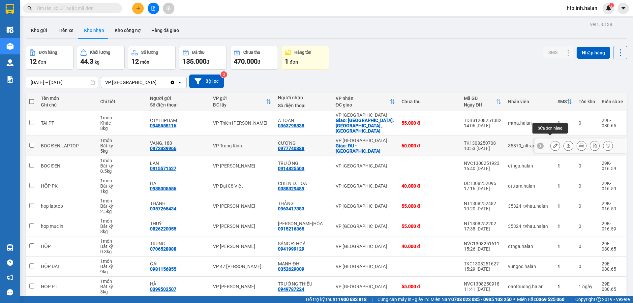
click at [553, 143] on icon at bounding box center [555, 145] width 5 height 5
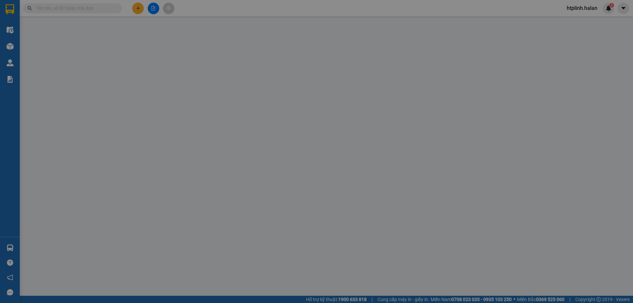
type input "0972339966"
type input "VANG, 180"
type input "0977740888"
type input "CƯƠNG"
checkbox input "true"
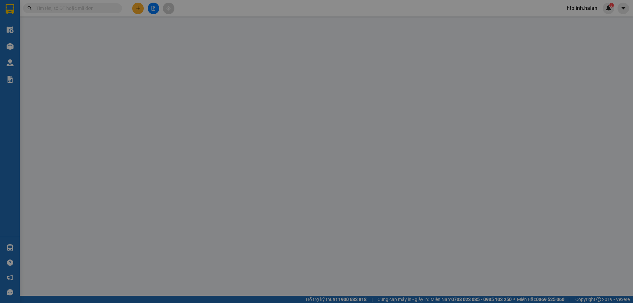
type input "ĐU - PHÚ LƯƠNG"
type input "20.000"
type input "60.000"
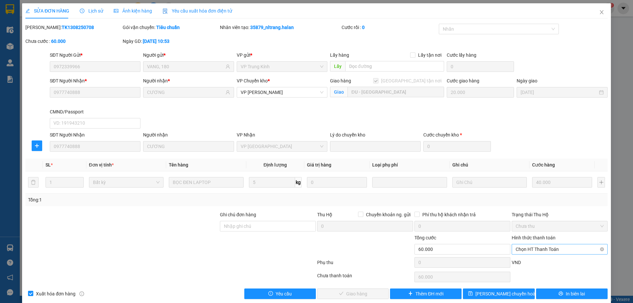
click at [524, 247] on span "Chọn HT Thanh Toán" at bounding box center [560, 249] width 88 height 10
click at [517, 195] on div "Tại văn phòng" at bounding box center [555, 193] width 87 height 7
type input "0"
click at [343, 296] on button "Giao hàng" at bounding box center [353, 293] width 72 height 11
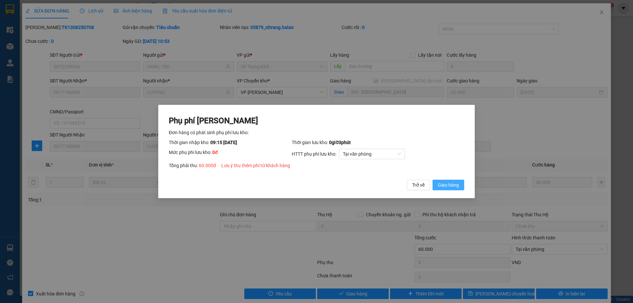
click at [444, 181] on span "Giao hàng" at bounding box center [448, 184] width 21 height 7
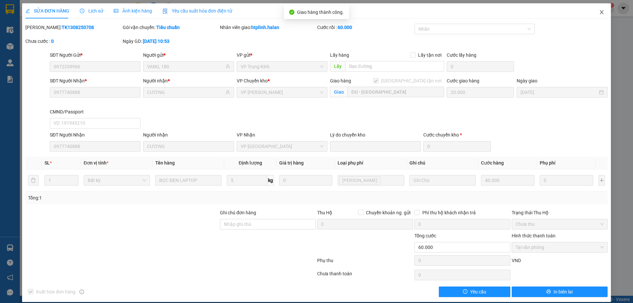
click at [595, 11] on span "Close" at bounding box center [601, 12] width 18 height 18
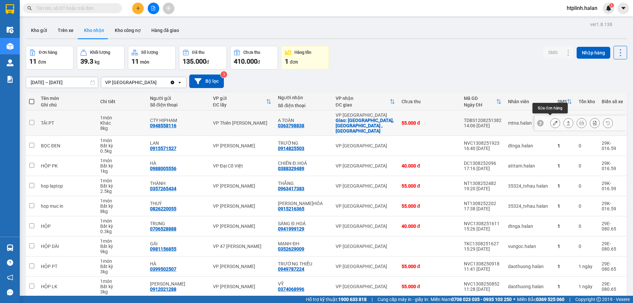
click at [550, 124] on button at bounding box center [554, 123] width 9 height 12
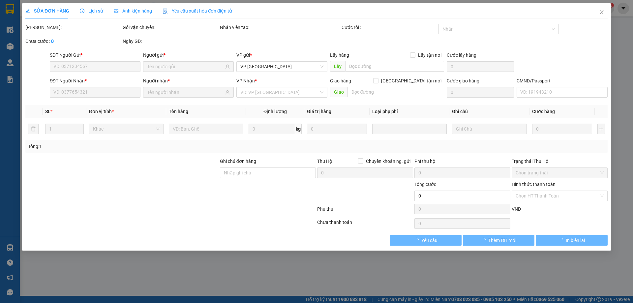
type input "0948558116"
type input "CTY HIPHAM"
type input "0363798838"
type input "A TOÀN"
checkbox input "true"
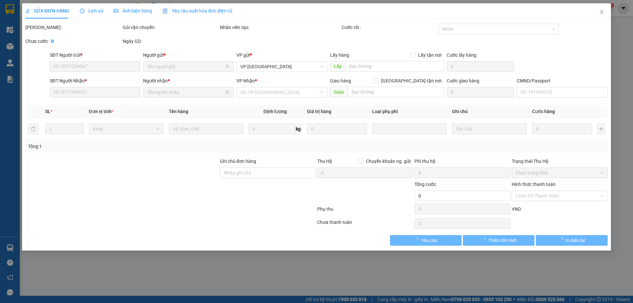
type input "CHỢ CHÈ, PHẤN MỄ , PHÚ LƯƠNG"
type input "55.000"
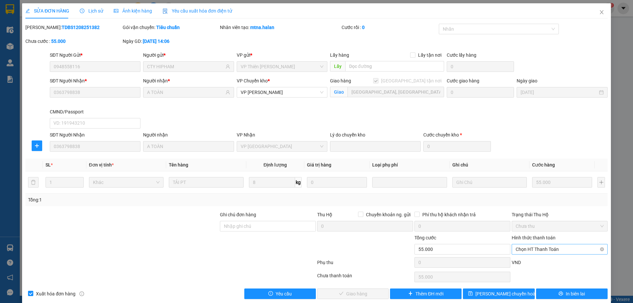
click at [527, 254] on div "Chọn HT Thanh Toán" at bounding box center [560, 249] width 96 height 11
click at [536, 196] on div "Tại văn phòng" at bounding box center [555, 193] width 87 height 7
type input "0"
click at [345, 300] on div "SỬA ĐƠN HÀNG Lịch sử Ảnh kiện hàng Yêu cầu xuất hóa đơn điện tử Total Paid Fee …" at bounding box center [316, 153] width 589 height 301
click at [366, 298] on button "Giao hàng" at bounding box center [353, 293] width 72 height 11
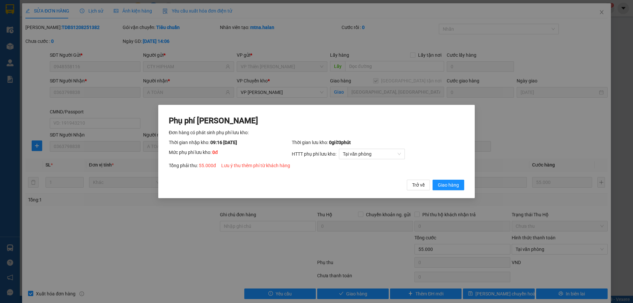
click at [457, 171] on div "Phụ phí Lưu kho Đơn hàng có phát sinh phụ phí lưu kho: Thời gian nhập kho: 09:1…" at bounding box center [316, 152] width 295 height 75
click at [457, 183] on span "Giao hàng" at bounding box center [448, 184] width 21 height 7
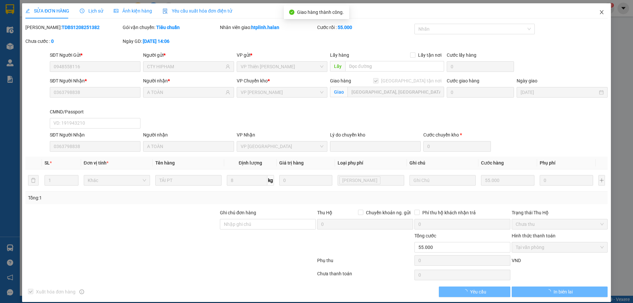
click at [603, 11] on span "Close" at bounding box center [601, 12] width 18 height 18
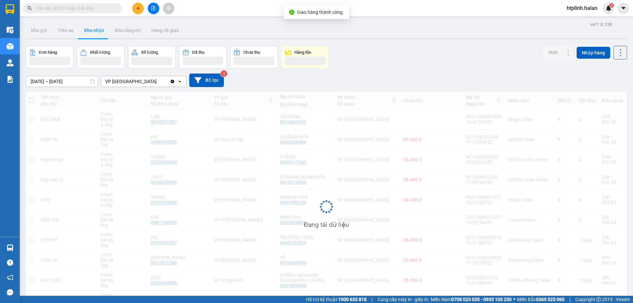
scroll to position [43, 0]
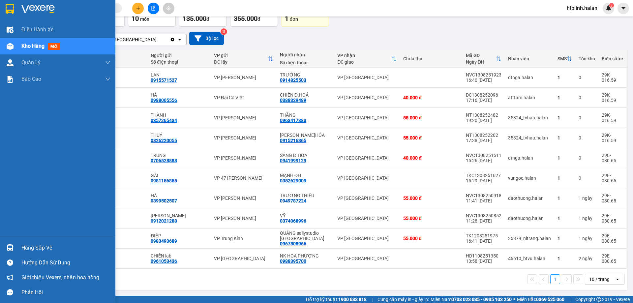
click at [39, 244] on div "Hàng sắp về" at bounding box center [65, 248] width 89 height 10
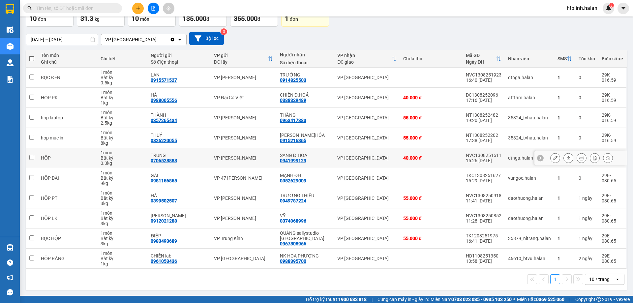
click at [179, 148] on section "Kết quả tìm kiếm ( 0 ) Bộ lọc No Data htplinh.halan 3 Điều hành xe Kho hàng mới…" at bounding box center [316, 151] width 633 height 303
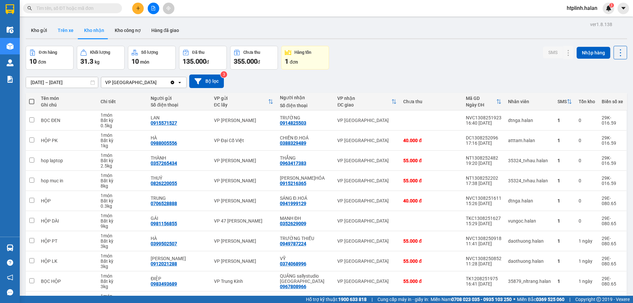
click at [63, 33] on button "Trên xe" at bounding box center [65, 30] width 26 height 16
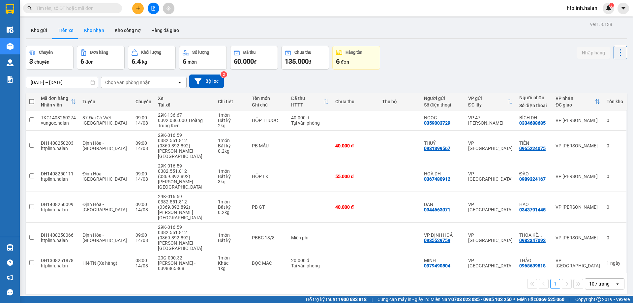
click at [89, 31] on button "Kho nhận" at bounding box center [94, 30] width 31 height 16
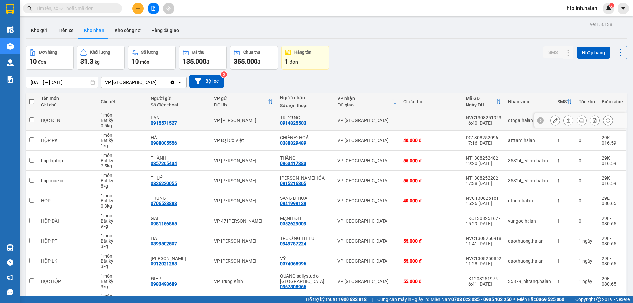
scroll to position [43, 0]
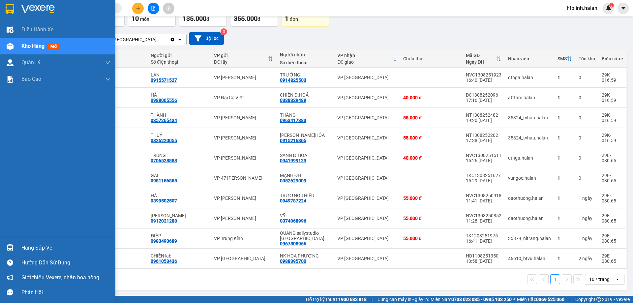
click at [14, 250] on div at bounding box center [10, 248] width 12 height 12
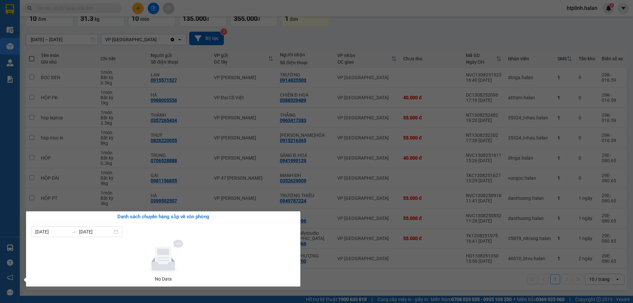
click at [421, 29] on section "Kết quả tìm kiếm ( 0 ) Bộ lọc No Data htplinh.halan 3 Điều hành xe Kho hàng mới…" at bounding box center [316, 151] width 633 height 303
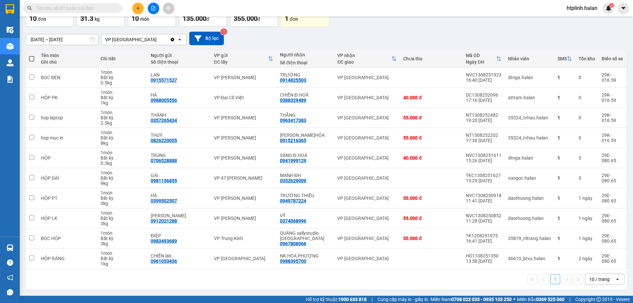
scroll to position [0, 0]
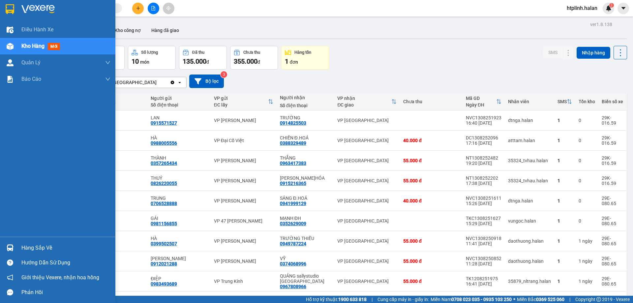
click at [35, 242] on div "Hàng sắp về" at bounding box center [57, 247] width 115 height 15
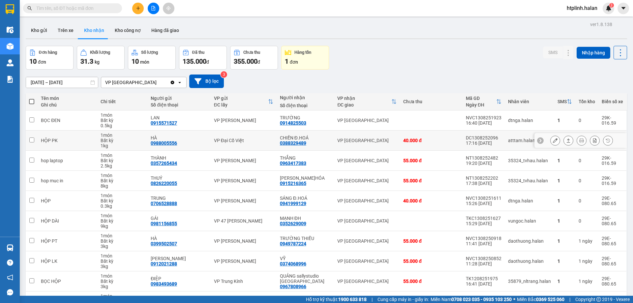
click at [184, 149] on section "Kết quả tìm kiếm ( 0 ) Bộ lọc No Data htplinh.halan 3 Điều hành xe Kho hàng mới…" at bounding box center [316, 151] width 633 height 303
click at [68, 33] on button "Trên xe" at bounding box center [65, 30] width 26 height 16
type input "07/12/2011 – 14/08/2025"
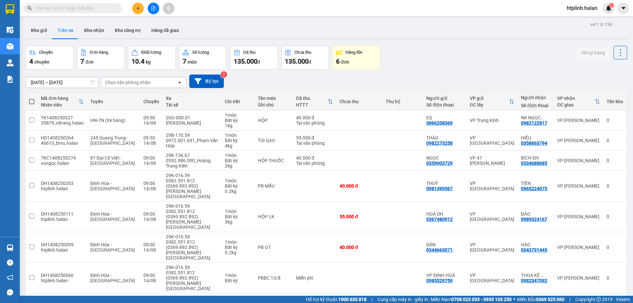
scroll to position [30, 0]
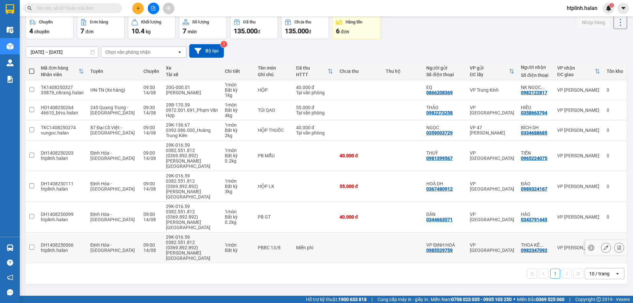
drag, startPoint x: 85, startPoint y: 220, endPoint x: 81, endPoint y: 223, distance: 4.9
click at [87, 232] on td "Định Hóa - Thái Nguyên" at bounding box center [113, 247] width 53 height 31
checkbox input "true"
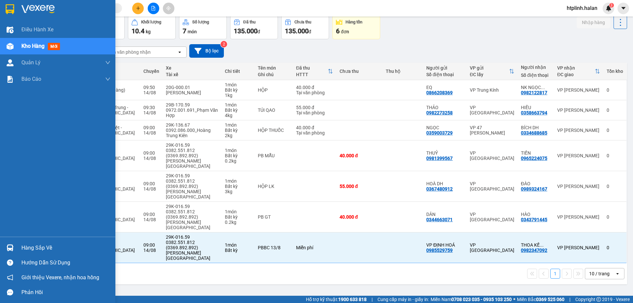
drag, startPoint x: 4, startPoint y: 250, endPoint x: 88, endPoint y: 238, distance: 84.6
click at [4, 250] on div at bounding box center [10, 248] width 12 height 12
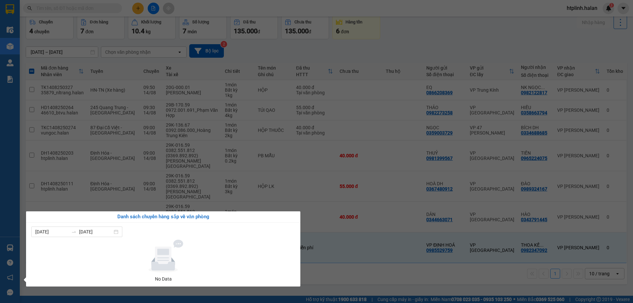
click at [399, 45] on section "Kết quả tìm kiếm ( 0 ) Bộ lọc No Data htplinh.halan 3 Điều hành xe Kho hàng mới…" at bounding box center [316, 151] width 633 height 303
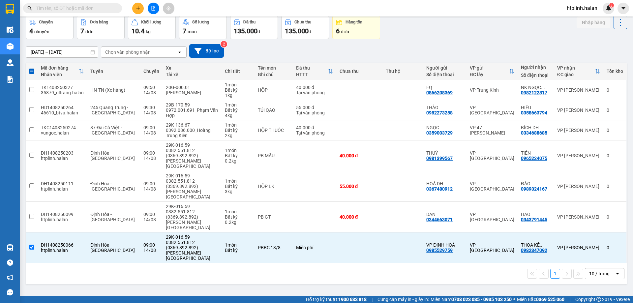
scroll to position [0, 0]
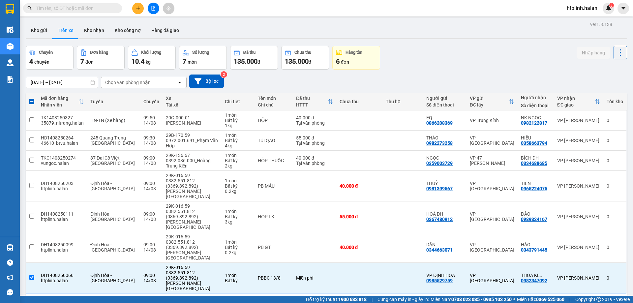
click at [102, 7] on input "text" at bounding box center [75, 8] width 78 height 7
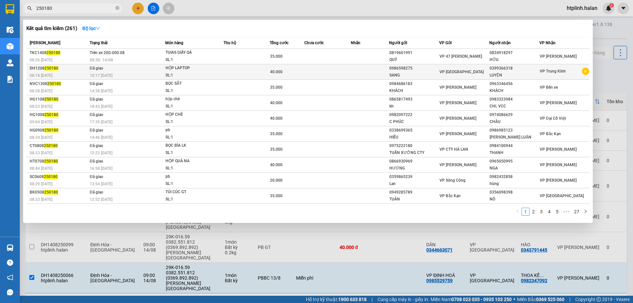
type input "250180"
click at [198, 71] on div "HỘP LAPTOP" at bounding box center [189, 68] width 49 height 7
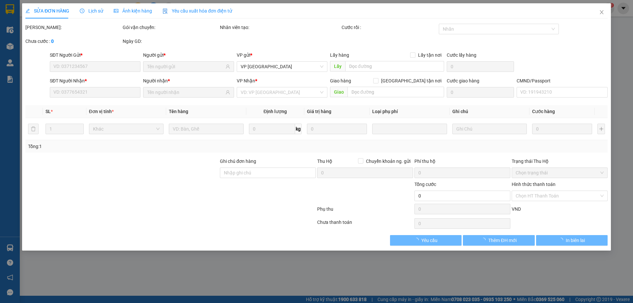
type input "0986598275"
type input "0399366318"
type input "40.000"
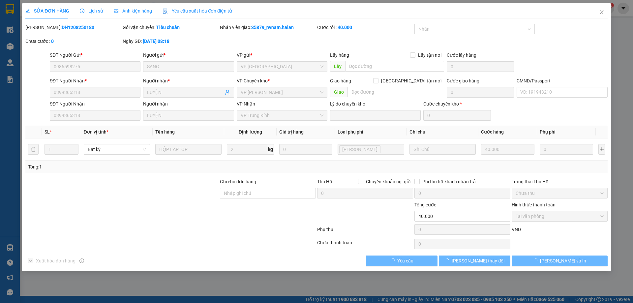
click at [82, 7] on div "Lịch sử" at bounding box center [91, 10] width 23 height 7
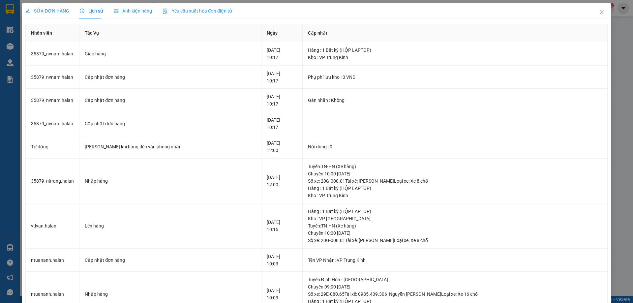
drag, startPoint x: 16, startPoint y: 258, endPoint x: 11, endPoint y: 252, distance: 7.3
click at [12, 254] on div "SỬA ĐƠN HÀNG Lịch sử Ảnh kiện hàng Yêu cầu xuất hóa đơn điện tử Total Paid Fee …" at bounding box center [316, 151] width 633 height 303
click at [11, 252] on div "SỬA ĐƠN HÀNG Lịch sử Ảnh kiện hàng Yêu cầu xuất hóa đơn điện tử Total Paid Fee …" at bounding box center [316, 151] width 633 height 303
click at [599, 11] on icon "close" at bounding box center [601, 12] width 5 height 5
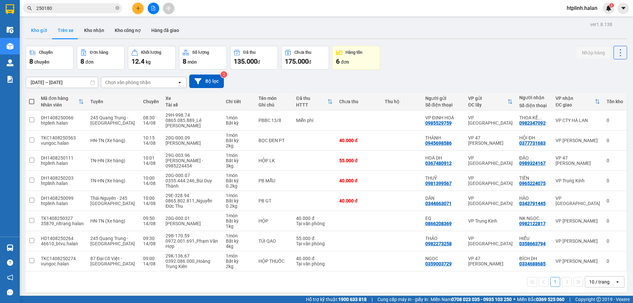
click at [45, 29] on button "Kho gửi" at bounding box center [39, 30] width 27 height 16
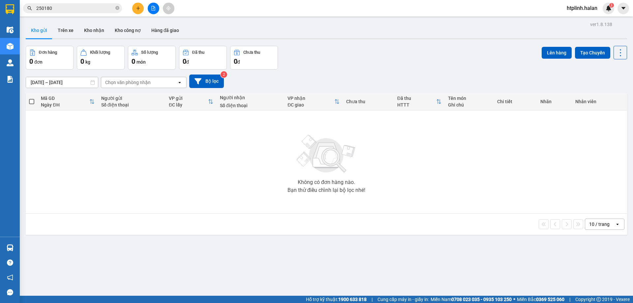
scroll to position [30, 0]
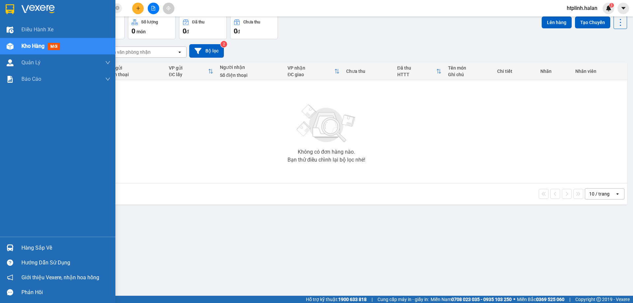
click at [7, 243] on div at bounding box center [10, 248] width 12 height 12
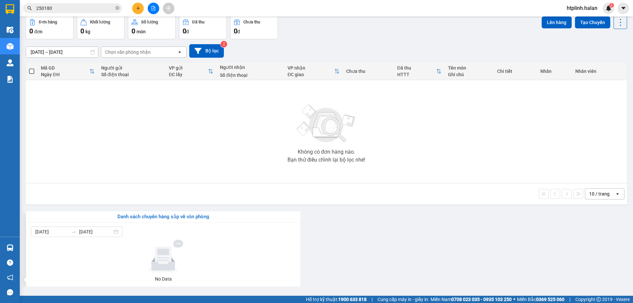
click at [447, 103] on section "Kết quả tìm kiếm ( 261 ) Bộ lọc Mã ĐH Trạng thái Món hàng Thu hộ Tổng cước Chưa…" at bounding box center [316, 151] width 633 height 303
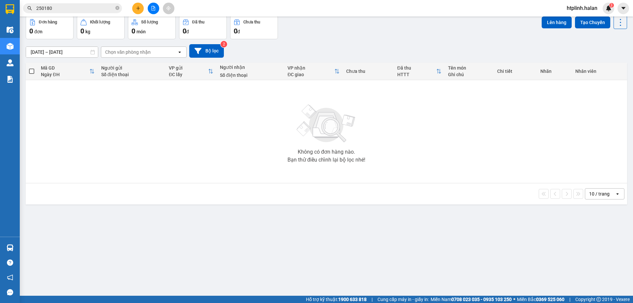
scroll to position [0, 0]
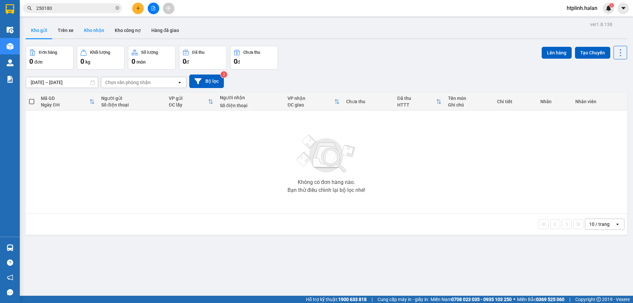
click at [82, 30] on button "Kho nhận" at bounding box center [94, 30] width 31 height 16
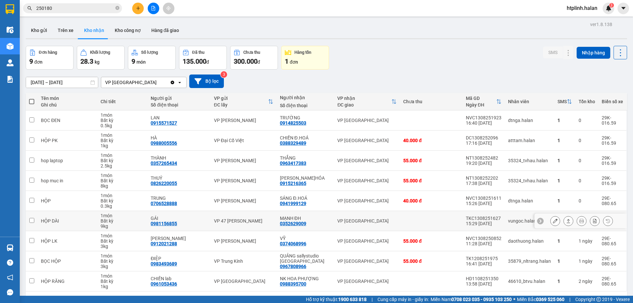
scroll to position [30, 0]
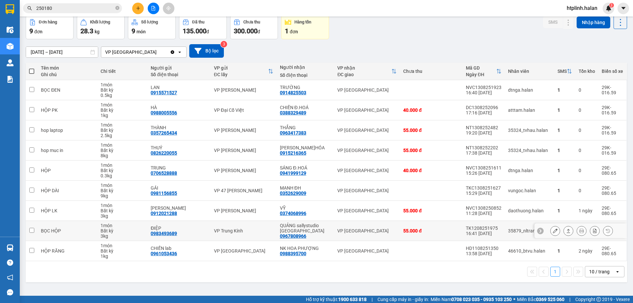
click at [285, 233] on div "0967808966" at bounding box center [293, 235] width 26 height 5
copy div "0967808966"
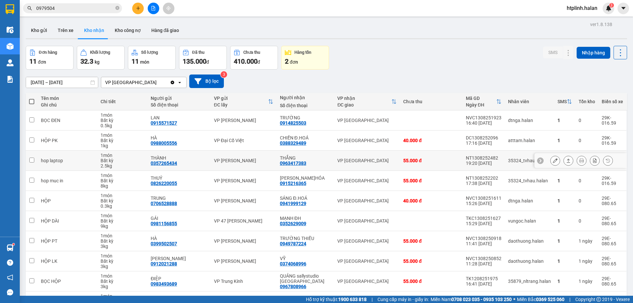
scroll to position [43, 0]
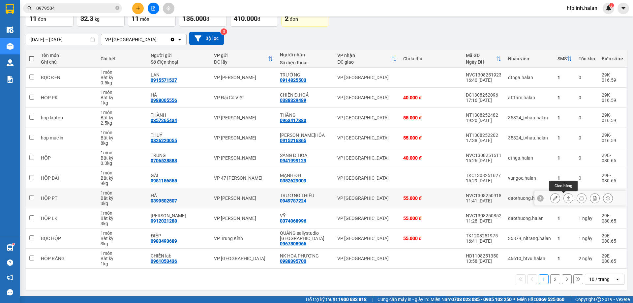
click at [554, 195] on div at bounding box center [555, 198] width 10 height 10
click at [550, 197] on button at bounding box center [554, 199] width 9 height 12
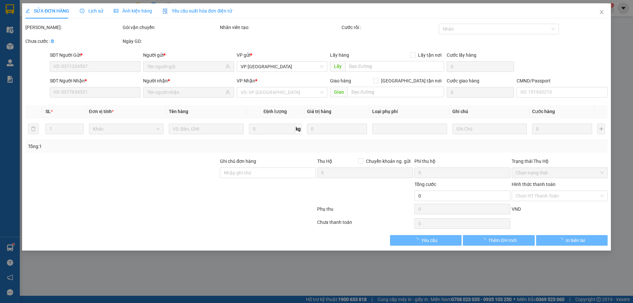
type input "0399502507"
type input "HÀ"
type input "0949787224"
type input "TRƯỜNG THIỀU"
type input "55.000"
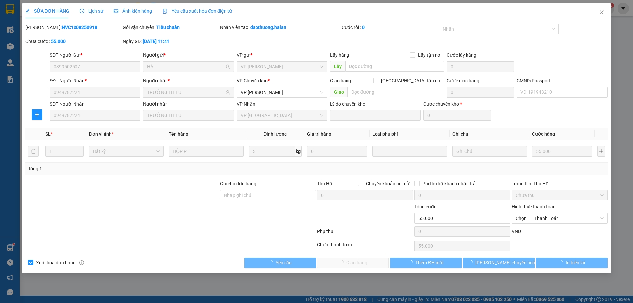
click at [546, 198] on span "Chưa thu" at bounding box center [560, 195] width 88 height 10
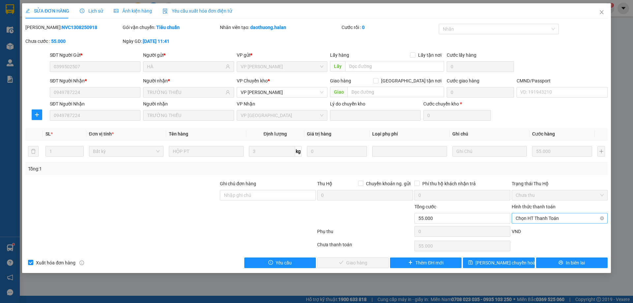
click at [539, 215] on span "Chọn HT Thanh Toán" at bounding box center [560, 218] width 88 height 10
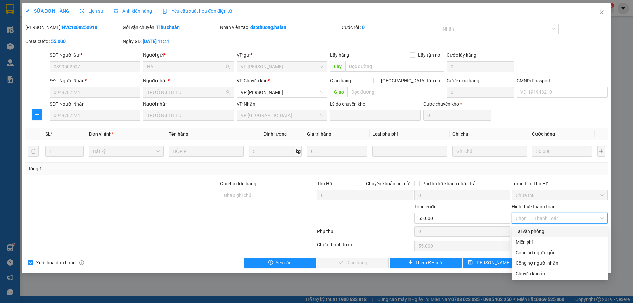
click at [531, 233] on div "Tại văn phòng" at bounding box center [560, 231] width 88 height 7
type input "0"
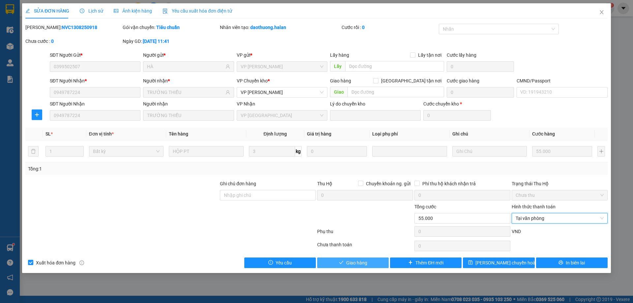
click at [377, 265] on button "Giao hàng" at bounding box center [353, 262] width 72 height 11
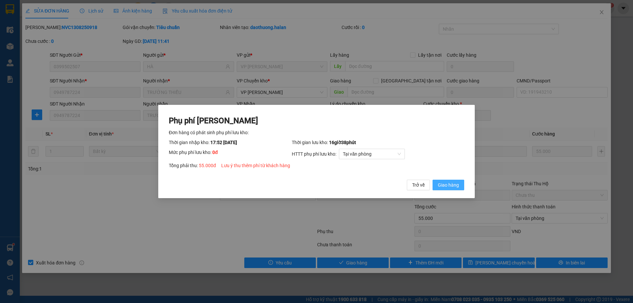
click at [457, 181] on span "Giao hàng" at bounding box center [448, 184] width 21 height 7
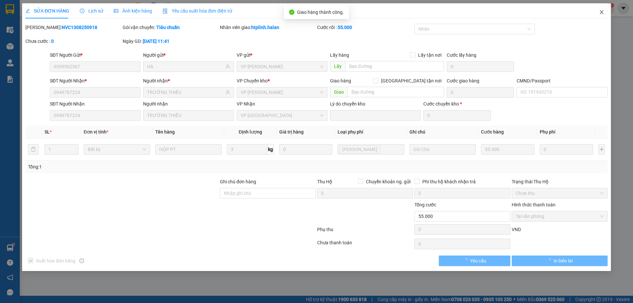
click at [609, 10] on span "Close" at bounding box center [601, 12] width 18 height 18
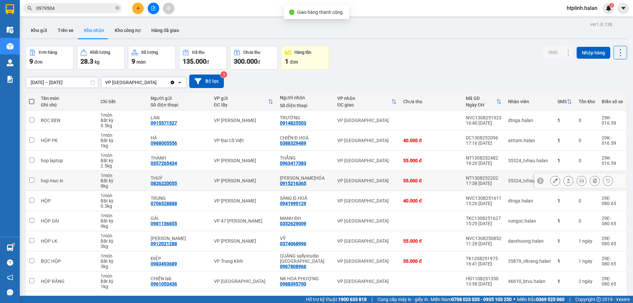
scroll to position [30, 0]
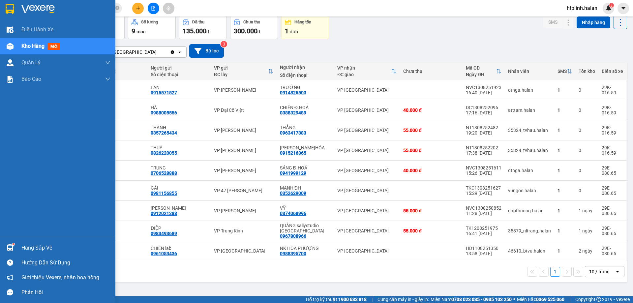
click at [17, 247] on div "Hàng sắp về" at bounding box center [57, 247] width 115 height 15
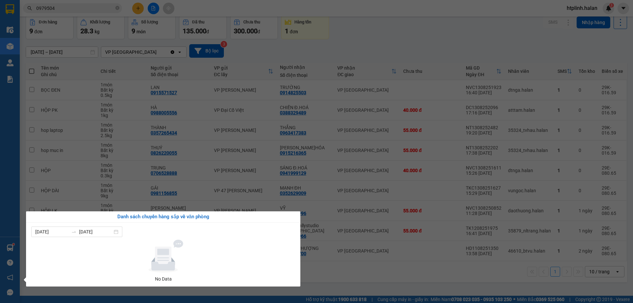
click at [114, 192] on section "Kết quả tìm kiếm ( 6 ) Bộ lọc Mã ĐH Trạng thái Món hàng Thu hộ Tổng cước Chưa c…" at bounding box center [316, 151] width 633 height 303
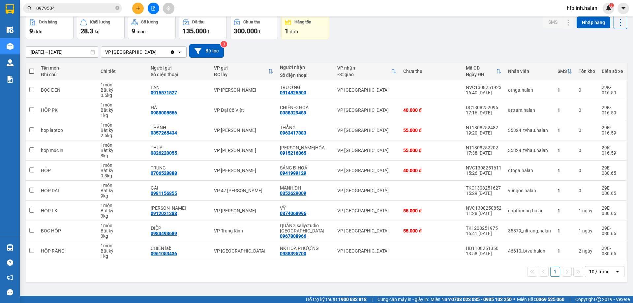
scroll to position [0, 0]
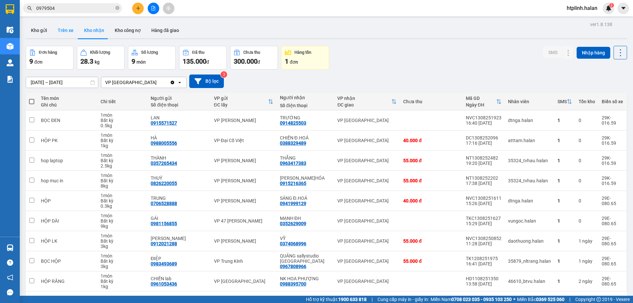
click at [76, 27] on button "Trên xe" at bounding box center [65, 30] width 26 height 16
type input "[DATE] – [DATE]"
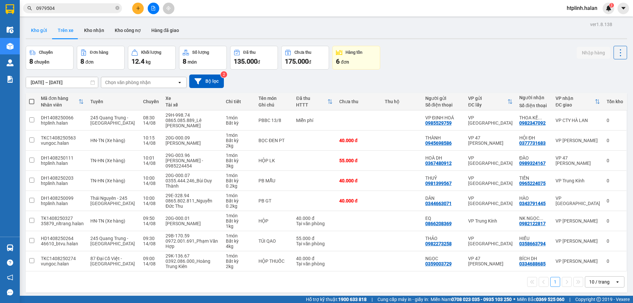
click at [41, 25] on button "Kho gửi" at bounding box center [39, 30] width 27 height 16
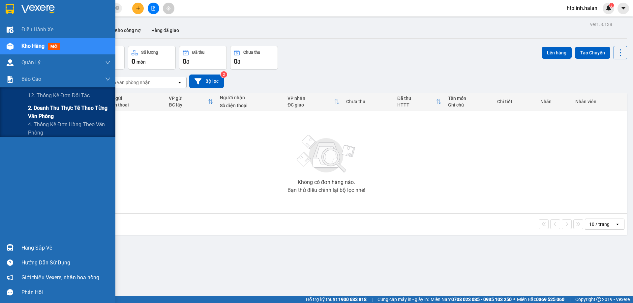
click at [69, 109] on span "2. Doanh thu thực tế theo từng văn phòng" at bounding box center [69, 112] width 82 height 16
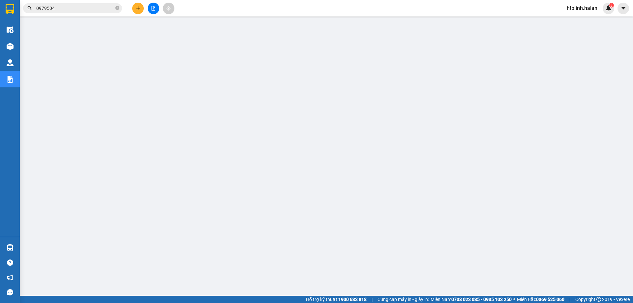
click at [138, 7] on icon "plus" at bounding box center [138, 8] width 5 height 5
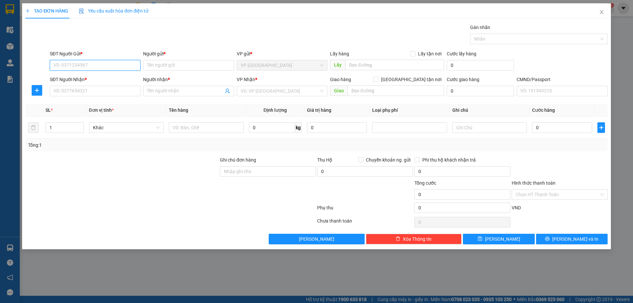
paste input "0967808966"
type input "0967808966"
click at [63, 81] on div "0967808966 - QUẢNG sallystudio TN" at bounding box center [111, 78] width 114 height 7
type input "QUẢNG sallystudio [GEOGRAPHIC_DATA]"
type input "0967808966"
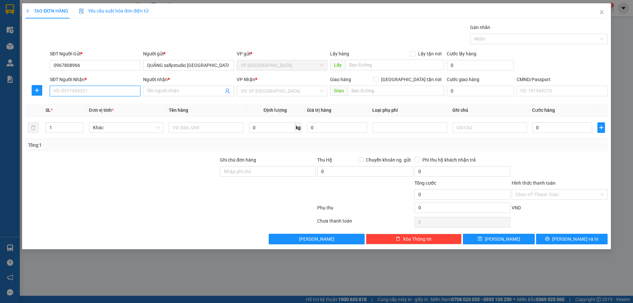
click at [92, 88] on input "SĐT Người Nhận *" at bounding box center [95, 91] width 91 height 11
type input "0912390390"
click at [65, 106] on div "0912390390 - TUẤN ĐCV" at bounding box center [95, 104] width 83 height 7
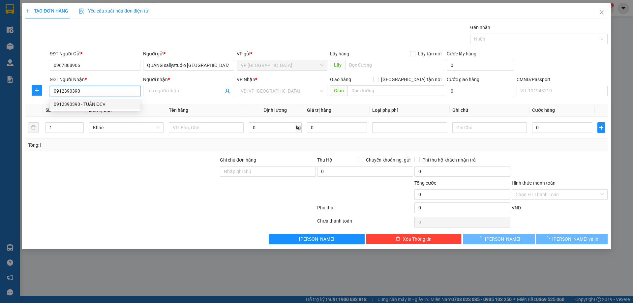
type input "TUẤN ĐCV"
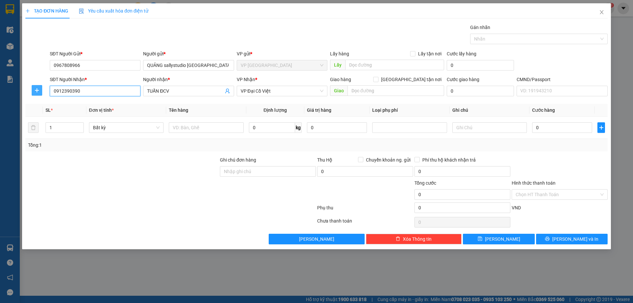
type input "0912390390"
click at [34, 90] on span "plus" at bounding box center [37, 90] width 10 height 5
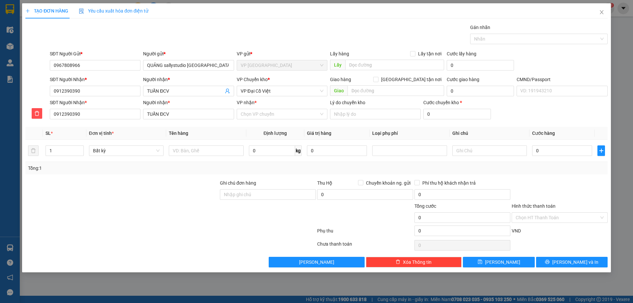
click at [263, 127] on th "Định lượng" at bounding box center [275, 133] width 58 height 13
click at [262, 113] on input "VP nhận *" at bounding box center [280, 114] width 78 height 10
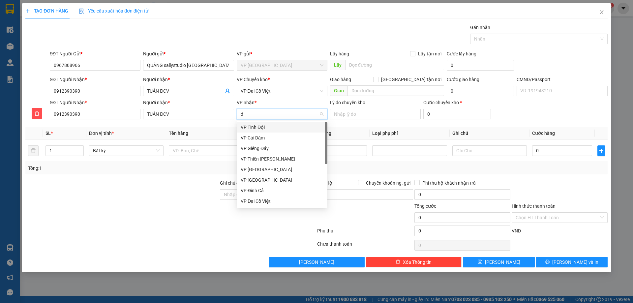
type input "dc"
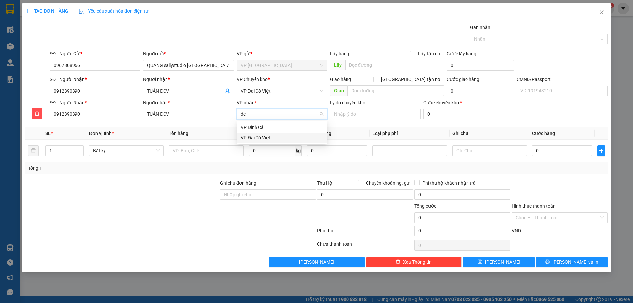
click at [251, 139] on div "VP Đại Cồ Việt" at bounding box center [282, 137] width 83 height 7
click at [262, 99] on div "VP nhận *" at bounding box center [282, 102] width 91 height 7
click at [262, 109] on input "VP nhận *" at bounding box center [280, 114] width 78 height 10
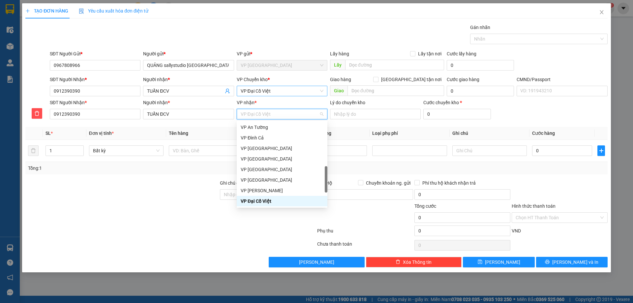
click at [265, 89] on span "VP Đại Cồ Việt" at bounding box center [282, 91] width 83 height 10
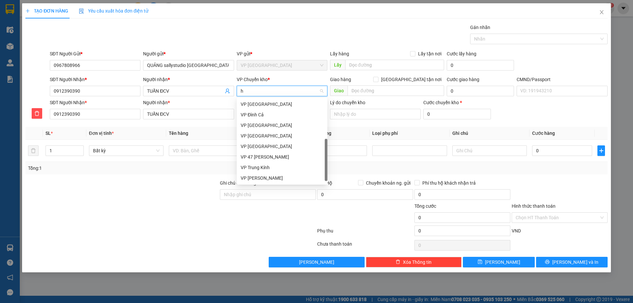
scroll to position [95, 0]
type input "hg"
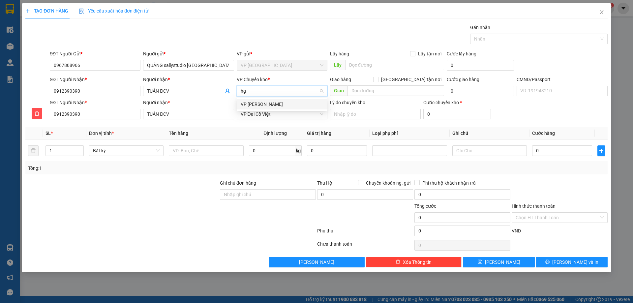
scroll to position [0, 0]
click at [258, 105] on div "VP [PERSON_NAME]" at bounding box center [282, 104] width 83 height 7
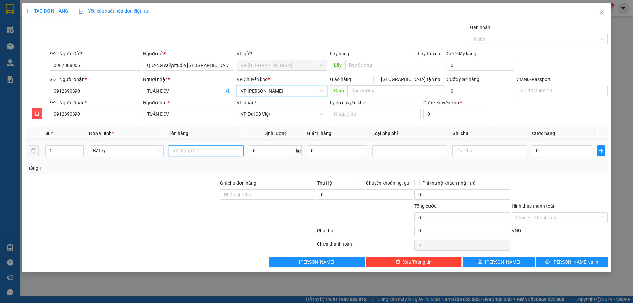
click at [217, 150] on input "text" at bounding box center [206, 150] width 74 height 11
type input "h"
type input "HỘP ĐT"
click at [266, 154] on input "0" at bounding box center [272, 150] width 46 height 11
type input "0.2"
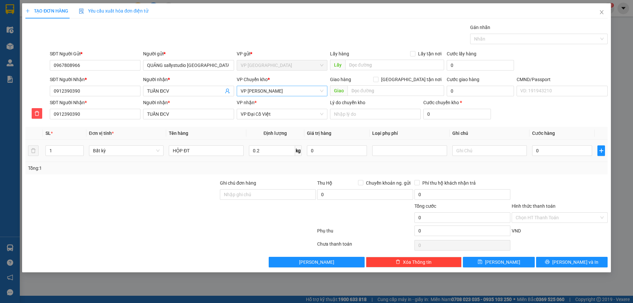
click at [280, 168] on div "Tổng: 1" at bounding box center [316, 167] width 577 height 7
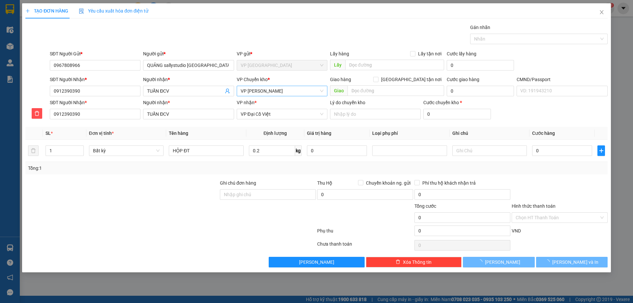
type input "40.000"
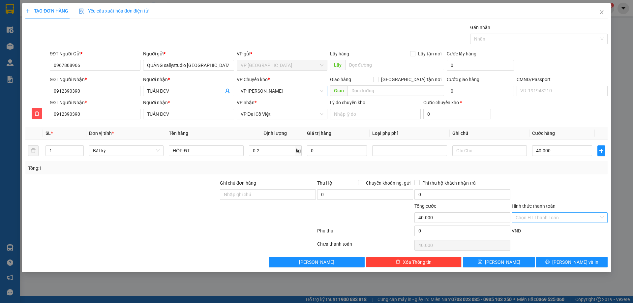
click at [537, 221] on input "Hình thức thanh toán" at bounding box center [557, 218] width 83 height 10
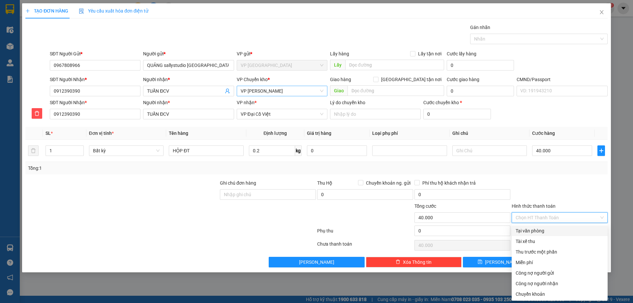
click at [538, 233] on div "Tại văn phòng" at bounding box center [560, 230] width 88 height 7
type input "0"
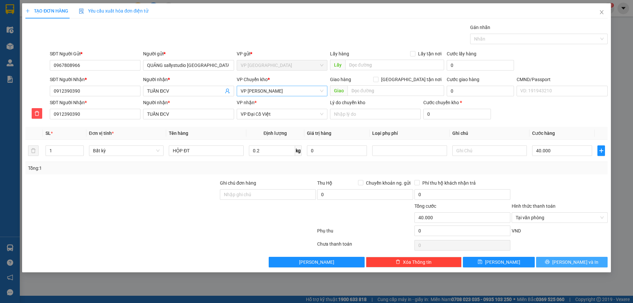
click at [540, 265] on button "[PERSON_NAME] và In" at bounding box center [572, 262] width 72 height 11
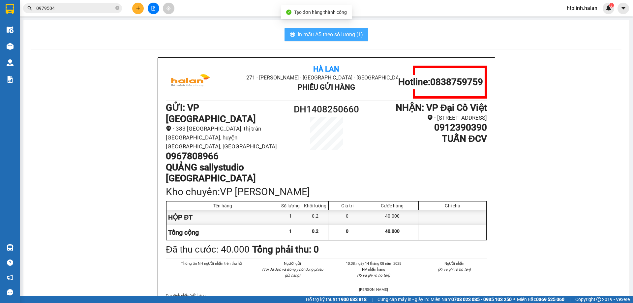
click at [301, 32] on span "In mẫu A5 theo số lượng (1)" at bounding box center [330, 34] width 65 height 8
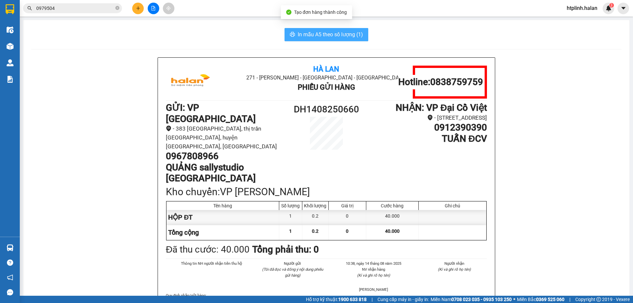
click at [301, 33] on span "In mẫu A5 theo số lượng (1)" at bounding box center [330, 34] width 65 height 8
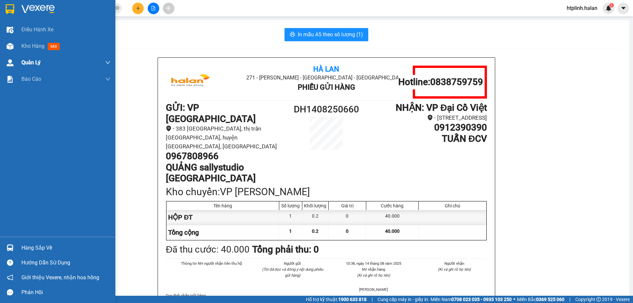
click at [40, 47] on span "Kho hàng" at bounding box center [32, 46] width 23 height 6
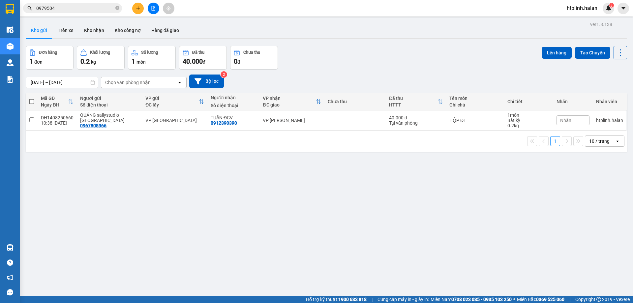
click at [153, 233] on div "ver 1.8.138 Kho gửi Trên xe Kho nhận Kho công nợ Hàng đã giao Đơn hàng 1 đơn Kh…" at bounding box center [326, 171] width 607 height 303
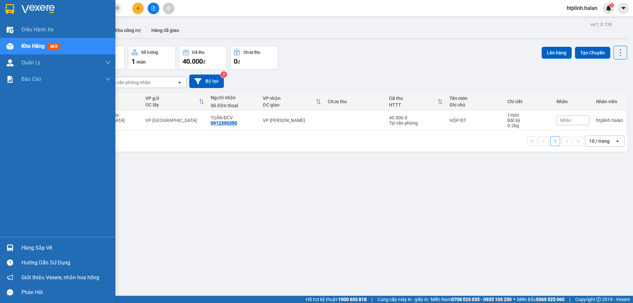
click at [20, 246] on div "Hàng sắp về" at bounding box center [57, 247] width 115 height 15
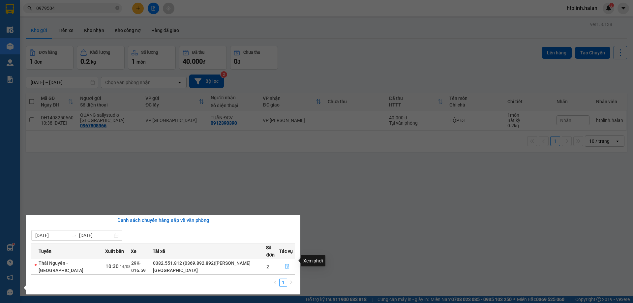
click at [288, 264] on icon "file-done" at bounding box center [287, 266] width 5 height 5
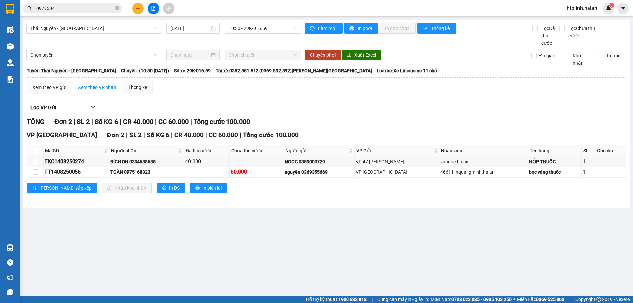
click at [597, 56] on div "Trên xe" at bounding box center [609, 59] width 33 height 15
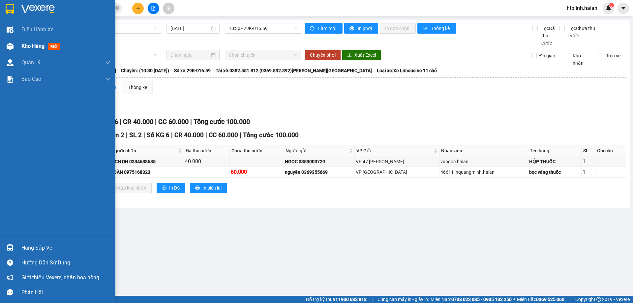
click at [17, 44] on div "Kho hàng mới" at bounding box center [57, 46] width 115 height 16
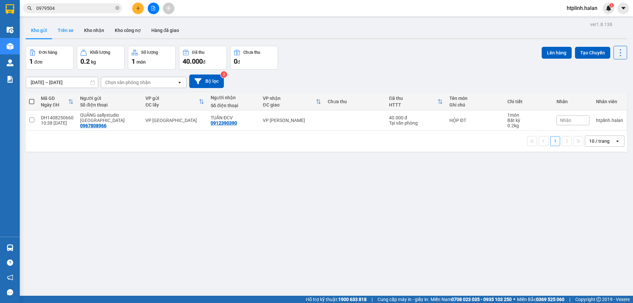
click at [75, 25] on button "Trên xe" at bounding box center [65, 30] width 26 height 16
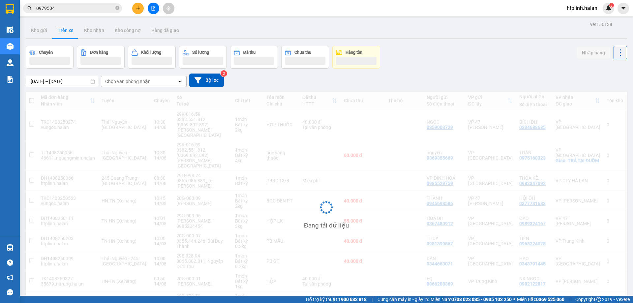
scroll to position [32, 0]
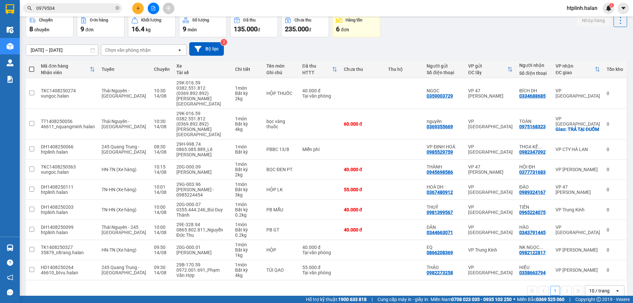
click at [487, 45] on div "07/12/2011 – 14/08/2025 Press the down arrow key to interact with the calendar …" at bounding box center [326, 49] width 601 height 14
click at [424, 27] on div "Chuyến 8 chuyến Đơn hàng 9 đơn Khối lượng 16.4 kg Số lượng 9 món Đã thu 135.000…" at bounding box center [326, 26] width 601 height 24
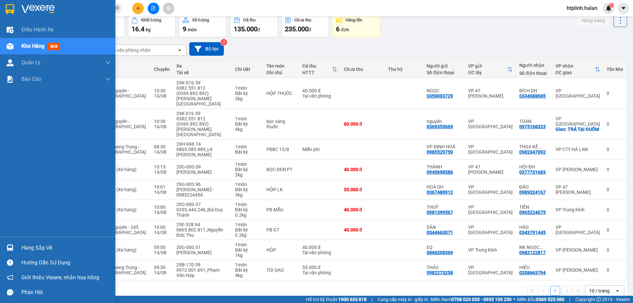
scroll to position [0, 0]
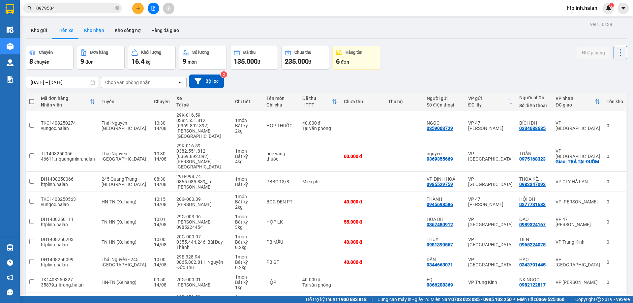
click at [93, 30] on button "Kho nhận" at bounding box center [94, 30] width 31 height 16
type input "[DATE] – [DATE]"
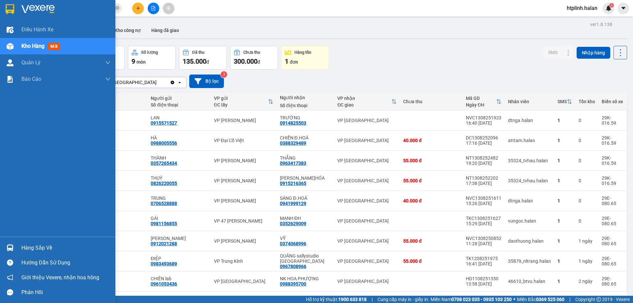
click at [19, 242] on div "Hàng sắp về" at bounding box center [57, 247] width 115 height 15
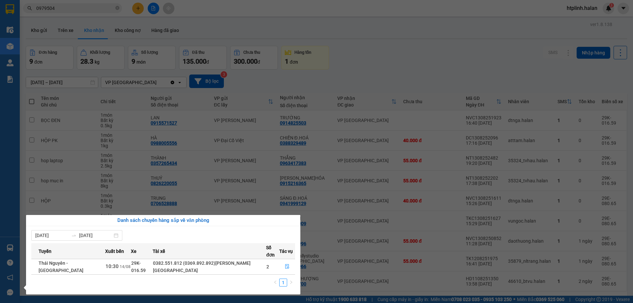
click at [451, 66] on section "Kết quả tìm kiếm ( 6 ) Bộ lọc Mã ĐH Trạng thái Món hàng Thu hộ Tổng cước Chưa c…" at bounding box center [316, 151] width 633 height 303
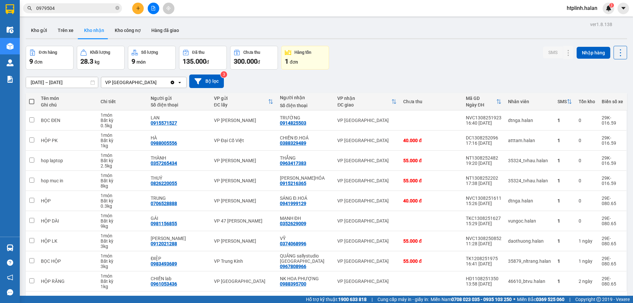
click at [425, 56] on div "Đơn hàng 9 đơn Khối lượng 28.3 kg Số lượng 9 món Đã thu 135.000 đ Chưa thu 300.…" at bounding box center [326, 58] width 601 height 24
click at [446, 57] on div "Đơn hàng 9 đơn Khối lượng 28.3 kg Số lượng 9 món Đã thu 135.000 đ Chưa thu 300.…" at bounding box center [326, 58] width 601 height 24
click at [349, 84] on div "[DATE] – [DATE] Press the down arrow key to interact with the calendar and sele…" at bounding box center [326, 81] width 601 height 14
click at [416, 68] on div "Đơn hàng 9 đơn Khối lượng 28.3 kg Số lượng 9 món Đã thu 135.000 đ Chưa thu 300.…" at bounding box center [326, 58] width 601 height 24
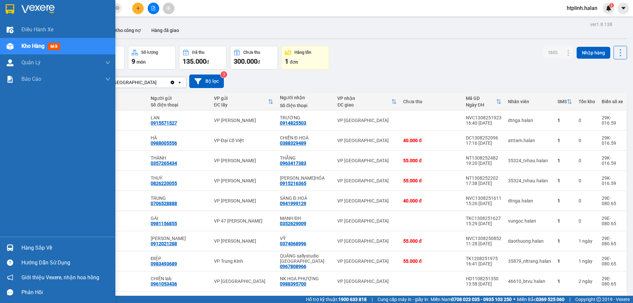
click at [18, 245] on div "Hàng sắp về" at bounding box center [57, 247] width 115 height 15
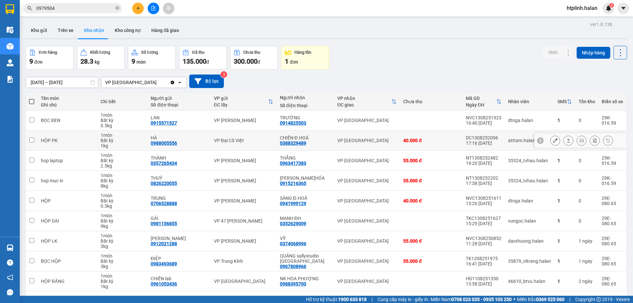
click at [319, 147] on section "Kết quả tìm kiếm ( 6 ) Bộ lọc Mã ĐH Trạng thái Món hàng Thu hộ Tổng cước Chưa c…" at bounding box center [316, 151] width 633 height 303
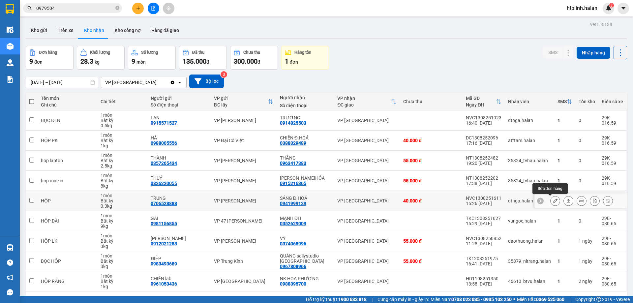
click at [552, 203] on button at bounding box center [554, 201] width 9 height 12
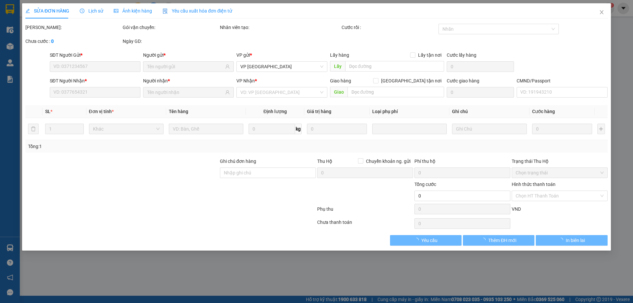
type input "0706528888"
type input "TRUNG"
type input "0941999129"
type input "SÁNG Đ.HOÁ"
type input "40.000"
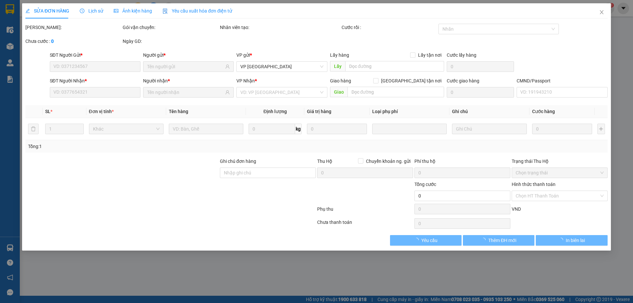
type input "40.000"
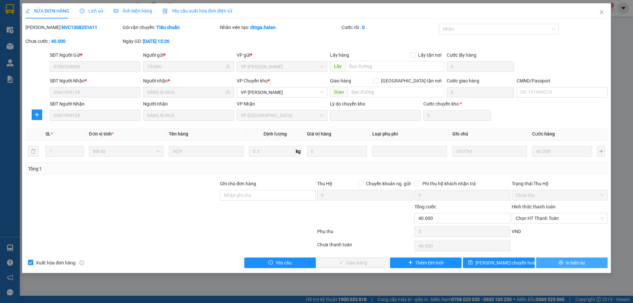
click at [575, 260] on span "In biên lai" at bounding box center [575, 262] width 19 height 7
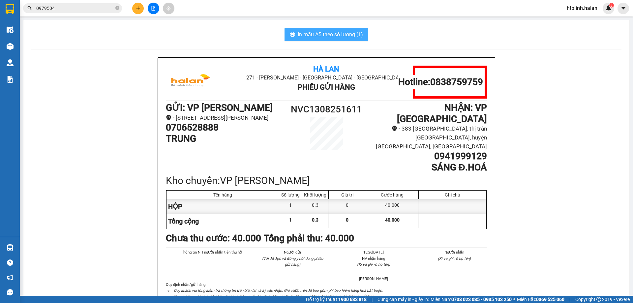
click at [344, 28] on button "In mẫu A5 theo số lượng (1)" at bounding box center [326, 34] width 84 height 13
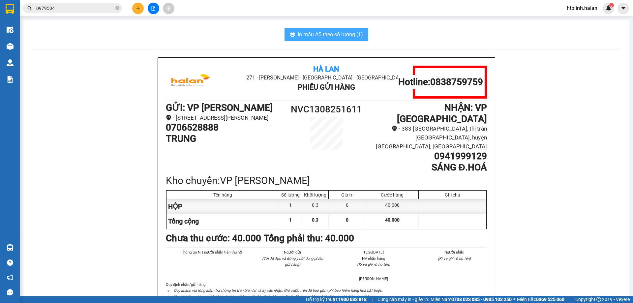
click at [358, 33] on span "In mẫu A5 theo số lượng (1)" at bounding box center [330, 34] width 65 height 8
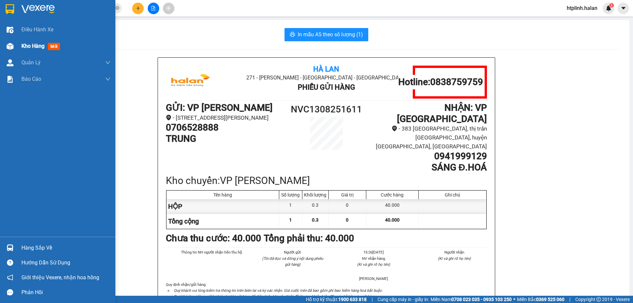
click at [18, 45] on div "Kho hàng mới" at bounding box center [57, 46] width 115 height 16
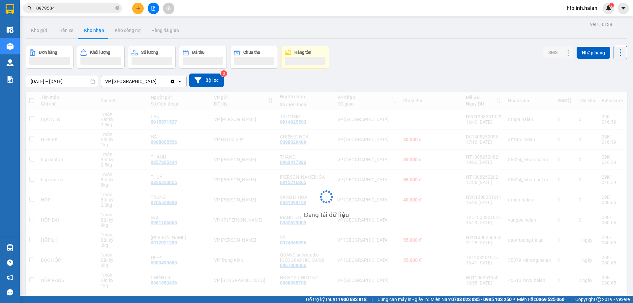
scroll to position [30, 0]
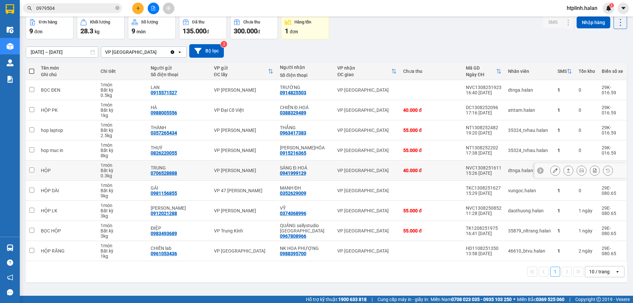
click at [553, 170] on icon at bounding box center [555, 170] width 5 height 5
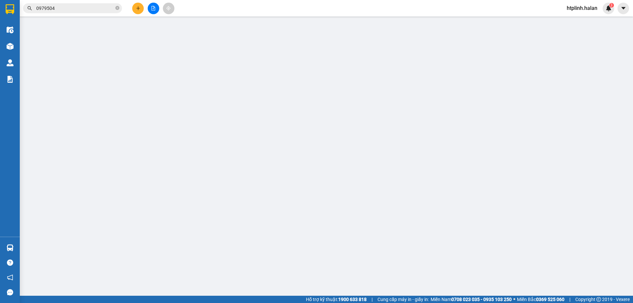
type input "0706528888"
type input "TRUNG"
type input "0941999129"
type input "SÁNG Đ.HOÁ"
type input "40.000"
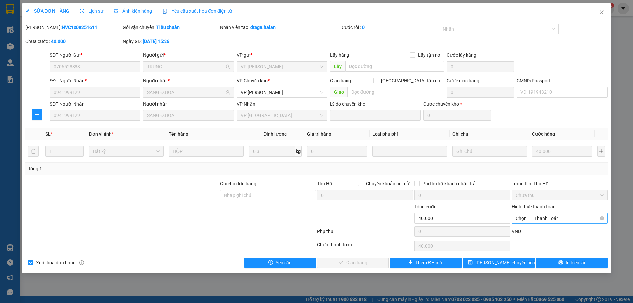
click at [540, 222] on span "Chọn HT Thanh Toán" at bounding box center [560, 218] width 88 height 10
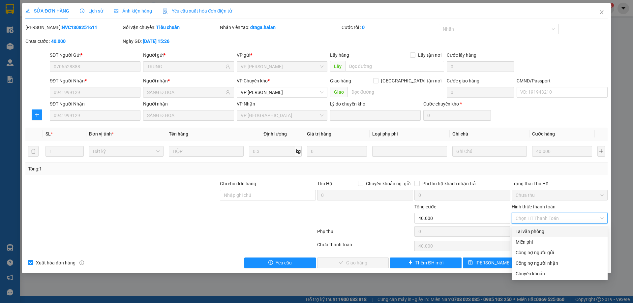
click at [537, 231] on div "Tại văn phòng" at bounding box center [560, 231] width 88 height 7
type input "0"
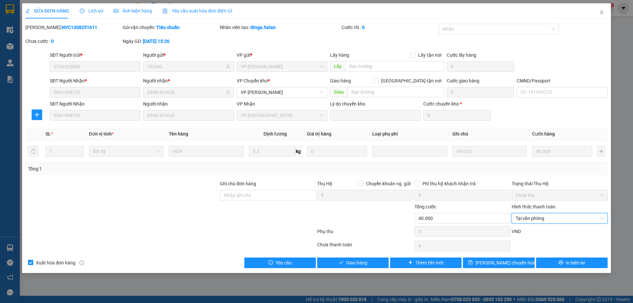
click at [359, 270] on div "SỬA ĐƠN HÀNG Lịch sử Ảnh kiện hàng Yêu cầu xuất hóa đơn điện tử Total Paid Fee …" at bounding box center [316, 138] width 589 height 270
click at [360, 262] on span "Giao hàng" at bounding box center [356, 262] width 21 height 7
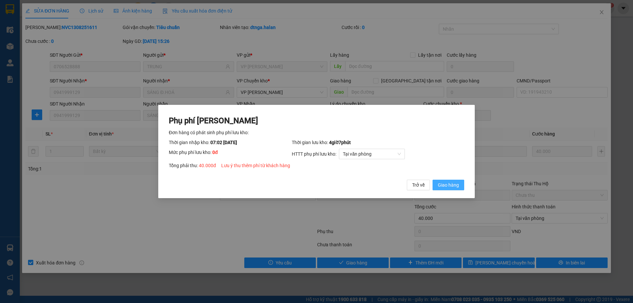
click at [454, 181] on span "Giao hàng" at bounding box center [448, 184] width 21 height 7
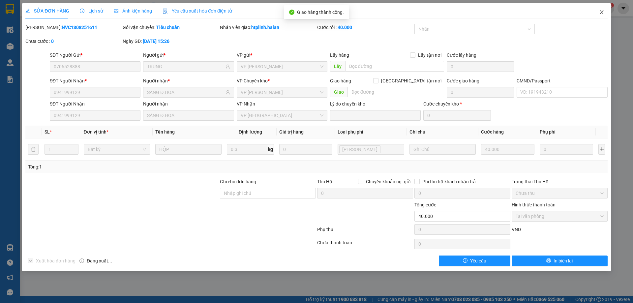
click at [597, 15] on span "Close" at bounding box center [601, 12] width 18 height 18
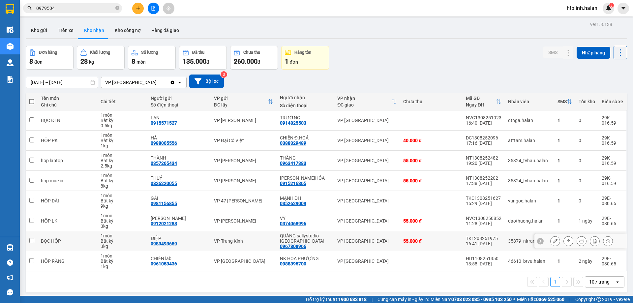
click at [289, 244] on div "0967808966" at bounding box center [293, 246] width 26 height 5
copy div "0967808966"
click at [140, 14] on div at bounding box center [153, 9] width 49 height 12
click at [140, 13] on button at bounding box center [138, 9] width 12 height 12
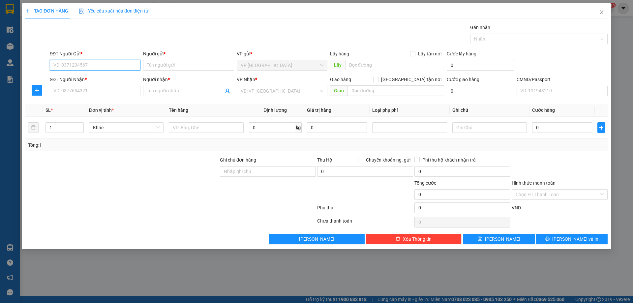
paste input "0967808966"
type input "0967808966"
click at [99, 75] on div "0967808966 - QUẢNG sallystudio TN" at bounding box center [111, 78] width 114 height 7
type input "QUẢNG sallystudio [GEOGRAPHIC_DATA]"
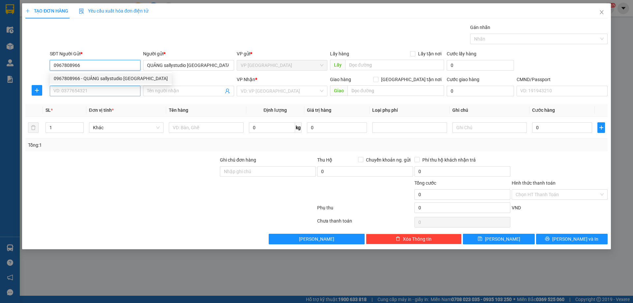
type input "0967808966"
drag, startPoint x: 99, startPoint y: 88, endPoint x: 101, endPoint y: 96, distance: 8.4
click at [99, 89] on input "SĐT Người Nhận *" at bounding box center [95, 91] width 91 height 11
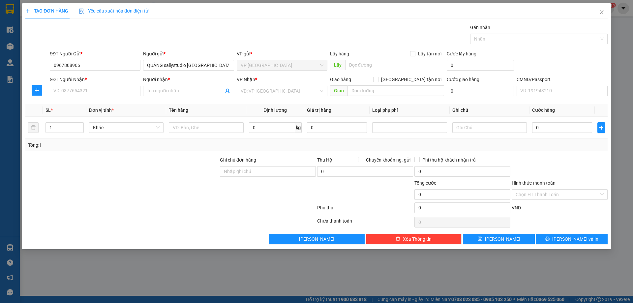
click at [101, 96] on div "SĐT Người Nhận * VD: 0377654321" at bounding box center [95, 87] width 91 height 23
click at [80, 89] on input "SĐT Người Nhận *" at bounding box center [95, 91] width 91 height 11
type input "0847694444"
click at [84, 104] on div "0847694444 - THUỶ" at bounding box center [95, 104] width 83 height 7
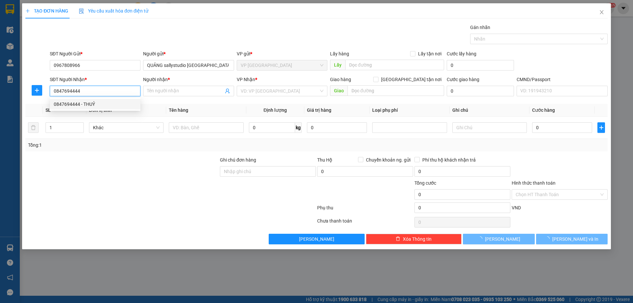
type input "THUỶ"
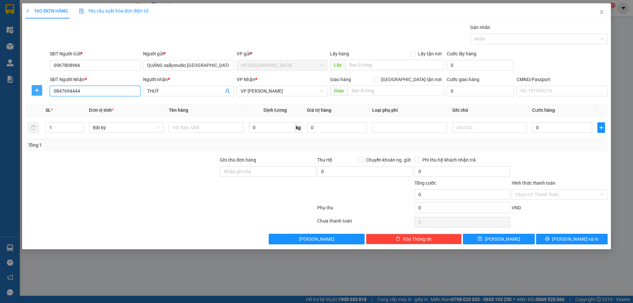
type input "0847694444"
click at [38, 87] on button "button" at bounding box center [37, 90] width 11 height 11
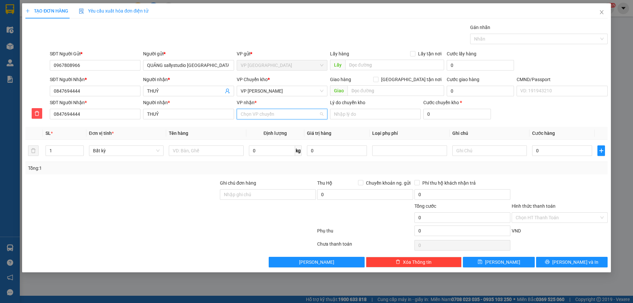
drag, startPoint x: 244, startPoint y: 113, endPoint x: 249, endPoint y: 113, distance: 4.9
click at [249, 113] on input "VP nhận *" at bounding box center [280, 114] width 78 height 10
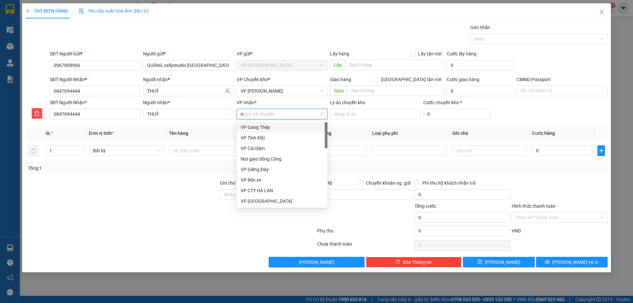
type input "nt"
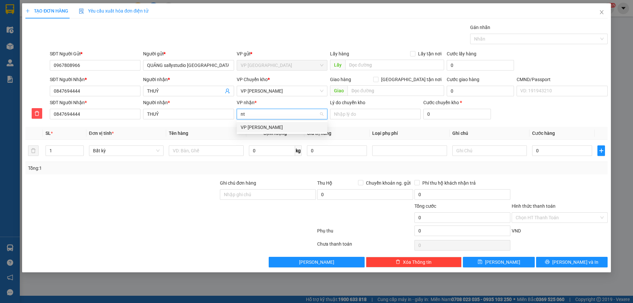
click at [256, 129] on div "VP [PERSON_NAME]" at bounding box center [282, 127] width 83 height 7
click at [261, 82] on div "VP Chuyển kho *" at bounding box center [282, 79] width 91 height 7
click at [264, 89] on span "VP [PERSON_NAME]" at bounding box center [282, 91] width 83 height 10
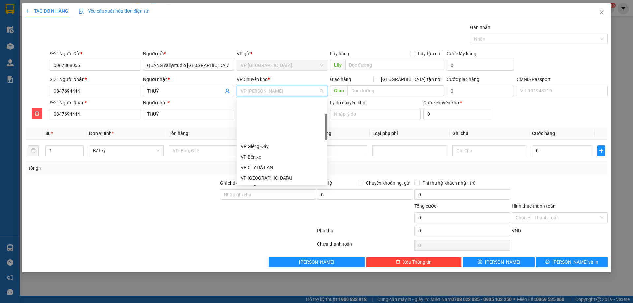
scroll to position [53, 0]
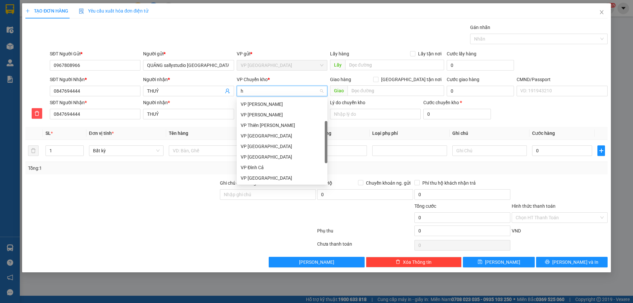
type input "hg"
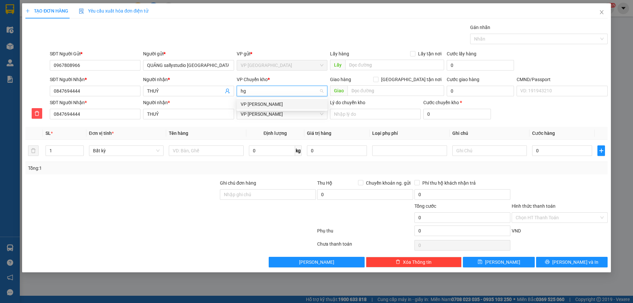
scroll to position [0, 0]
click at [261, 106] on div "VP [PERSON_NAME]" at bounding box center [282, 104] width 83 height 7
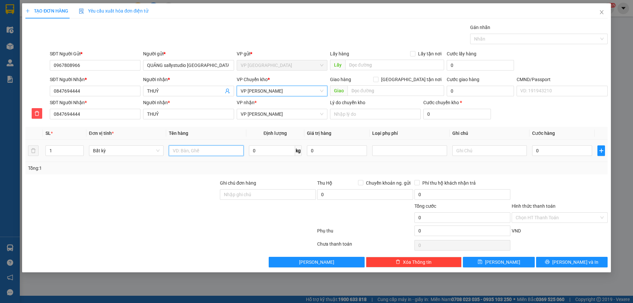
click at [197, 150] on input "text" at bounding box center [206, 150] width 74 height 11
click at [411, 85] on div "Giao hàng Giao tận nơi" at bounding box center [387, 81] width 114 height 10
click at [290, 91] on span "VP [PERSON_NAME]" at bounding box center [282, 91] width 83 height 10
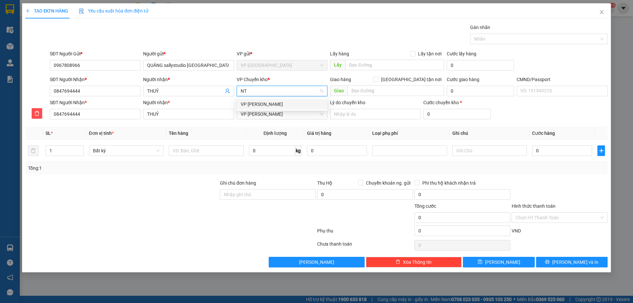
type input "NT"
click at [302, 110] on body "Kết quả tìm kiếm ( 6 ) Bộ lọc Mã ĐH Trạng thái Món hàng Thu hộ Tổng cước Chưa c…" at bounding box center [316, 151] width 633 height 303
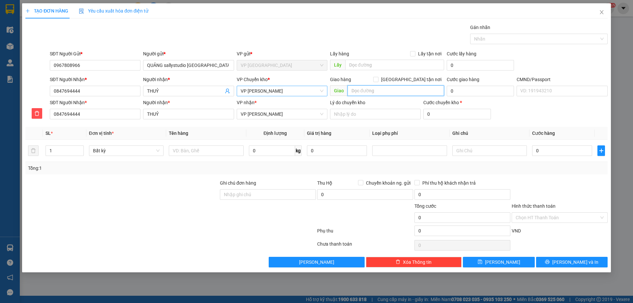
click at [376, 87] on input "text" at bounding box center [395, 90] width 97 height 11
click at [268, 89] on span "VP [PERSON_NAME]" at bounding box center [282, 91] width 83 height 10
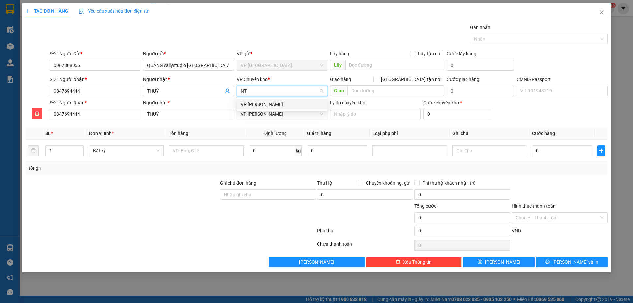
type input "NT"
click at [263, 128] on th "Định lượng" at bounding box center [275, 133] width 58 height 13
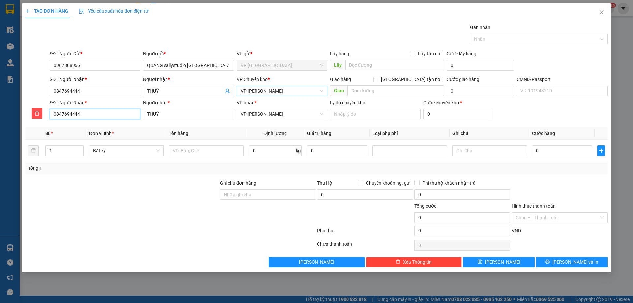
click at [81, 115] on input "0847694444" at bounding box center [95, 114] width 91 height 11
click at [129, 252] on div "Transit Pickup Surcharge Ids Transit Deliver Surcharge Ids Transit Deliver Surc…" at bounding box center [316, 146] width 582 height 244
click at [201, 134] on th "Tên hàng" at bounding box center [206, 133] width 80 height 13
click at [207, 147] on input "text" at bounding box center [206, 150] width 74 height 11
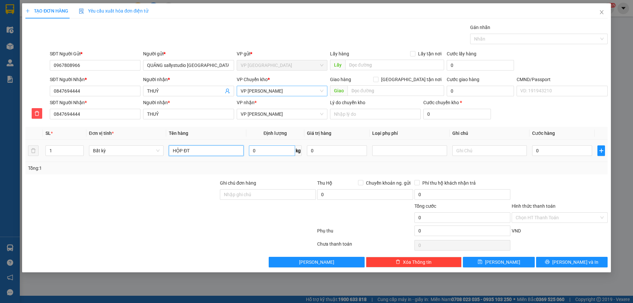
type input "HỘP ĐT"
click at [275, 150] on input "0" at bounding box center [272, 150] width 46 height 11
type input "0.2"
click at [531, 235] on div "VND" at bounding box center [559, 233] width 97 height 12
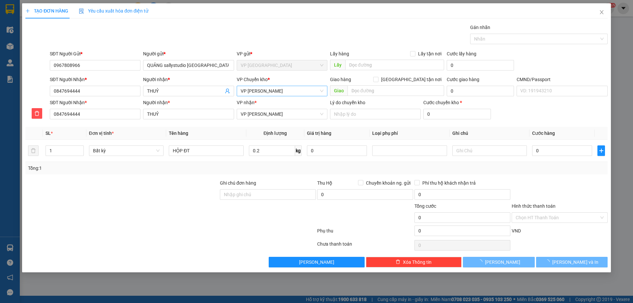
type input "40.000"
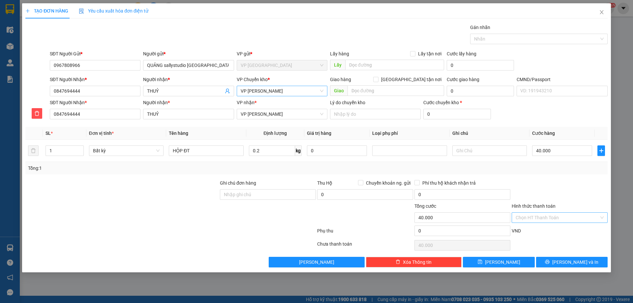
click at [535, 216] on input "Hình thức thanh toán" at bounding box center [557, 218] width 83 height 10
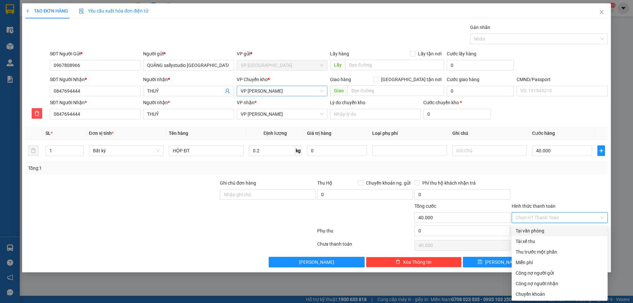
click at [539, 235] on div "Tại văn phòng" at bounding box center [560, 230] width 96 height 11
type input "0"
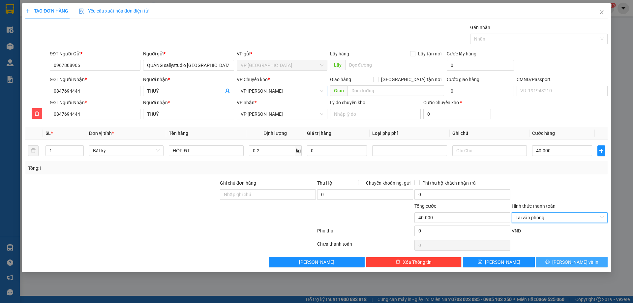
click at [566, 259] on button "[PERSON_NAME] và In" at bounding box center [572, 262] width 72 height 11
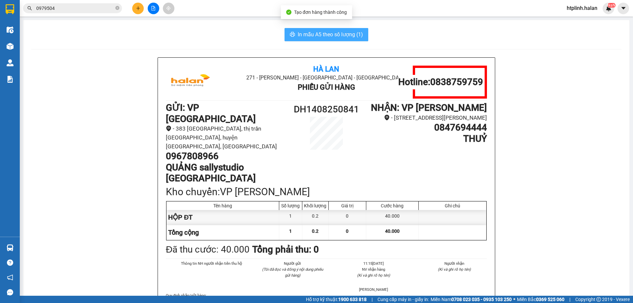
click at [360, 34] on span "In mẫu A5 theo số lượng (1)" at bounding box center [330, 34] width 65 height 8
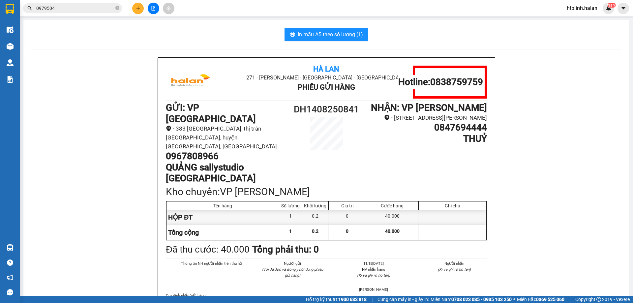
click at [91, 302] on div "Hỗ trợ kỹ thuật: 1900 633 818 | Cung cấp máy in - giấy in: Miền Nam 0708 023 03…" at bounding box center [315, 299] width 630 height 7
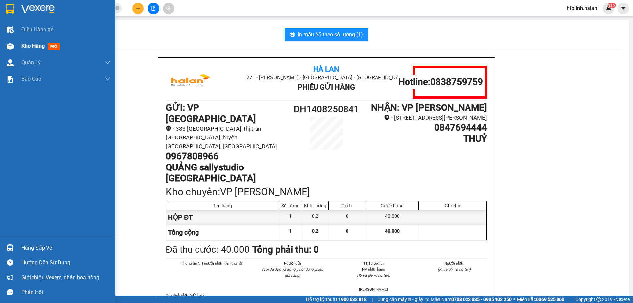
click at [25, 52] on div "Kho hàng mới" at bounding box center [65, 46] width 89 height 16
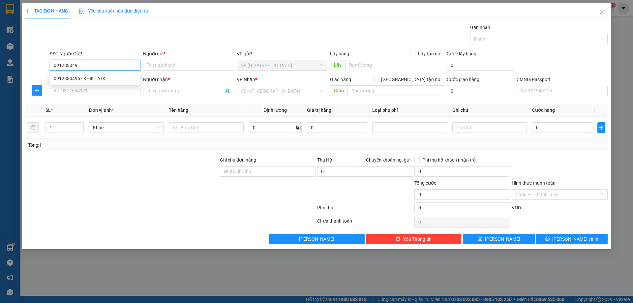
type input "0912830496"
click at [116, 78] on div "0912830496 - KHIẾT ATK" at bounding box center [95, 78] width 83 height 7
type input "KHIẾT ATK"
type input "0912830496"
click at [114, 89] on input "SĐT Người Nhận *" at bounding box center [95, 91] width 91 height 11
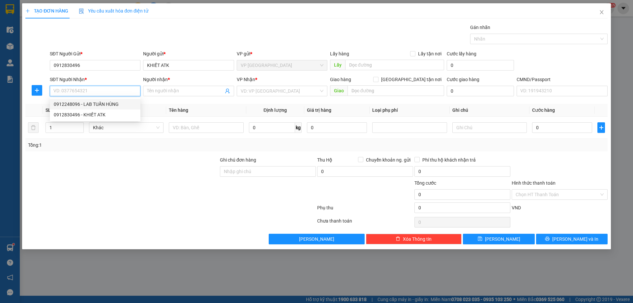
click at [116, 102] on div "0912248096 - LAB TUẤN HÙNG" at bounding box center [95, 104] width 83 height 7
type input "0912248096"
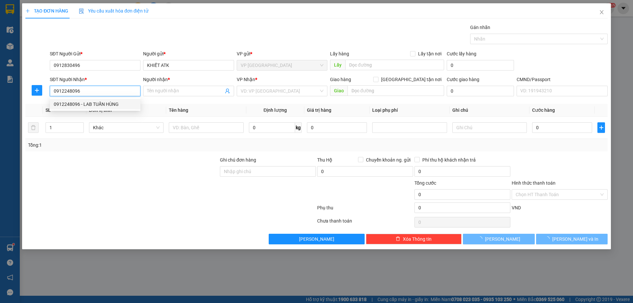
type input "LAB TUẤN HÙNG"
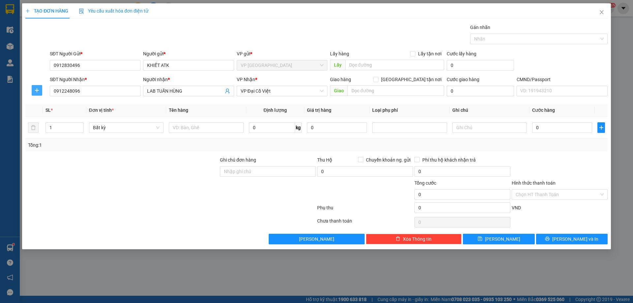
click at [37, 89] on icon "plus" at bounding box center [37, 90] width 0 height 4
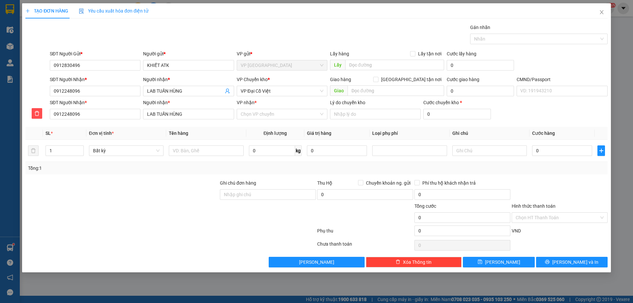
click at [234, 112] on div "Người nhận * LAB TUẤN HÙNG" at bounding box center [188, 110] width 93 height 23
click at [242, 114] on input "VP nhận *" at bounding box center [280, 114] width 78 height 10
type input "dcv"
click at [262, 128] on div "VP Đại Cồ Việt" at bounding box center [282, 127] width 83 height 7
click at [256, 86] on span "VP Đại Cồ Việt" at bounding box center [282, 91] width 83 height 10
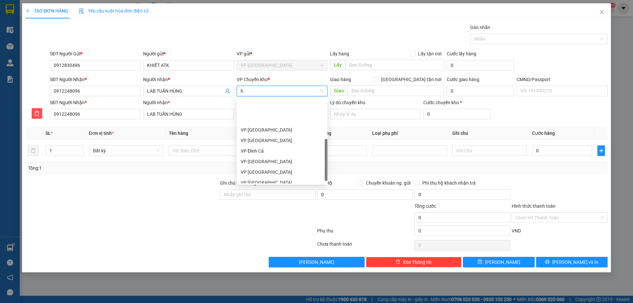
type input "hg"
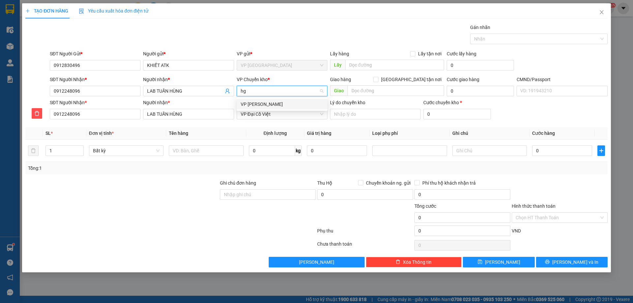
click at [267, 105] on div "VP [PERSON_NAME]" at bounding box center [282, 104] width 83 height 7
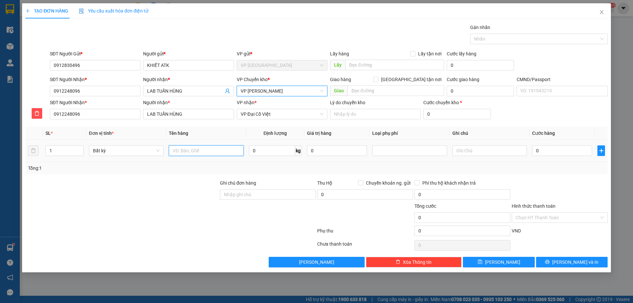
click at [189, 153] on input "text" at bounding box center [206, 150] width 74 height 11
type input "h"
type input "HỘP R"
click at [255, 153] on input "0" at bounding box center [272, 150] width 46 height 11
type input "0.2"
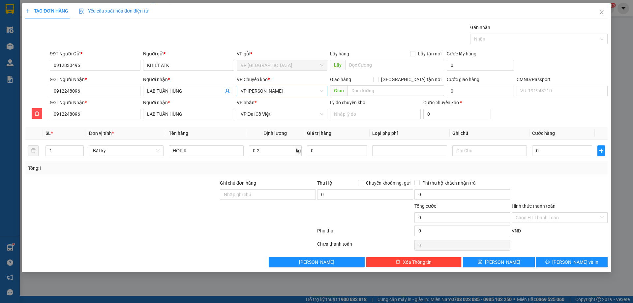
click at [256, 167] on div "Tổng: 1" at bounding box center [316, 167] width 577 height 7
type input "40.000"
click at [556, 261] on button "[PERSON_NAME] và In" at bounding box center [572, 262] width 72 height 11
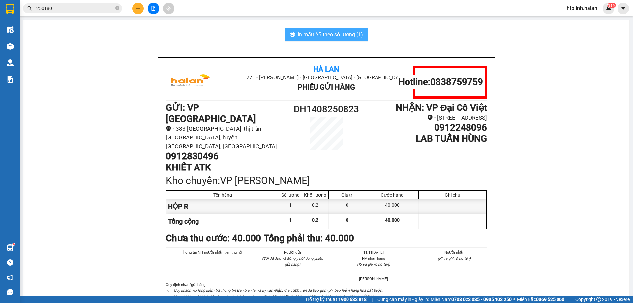
click at [302, 28] on button "In mẫu A5 theo số lượng (1)" at bounding box center [326, 34] width 84 height 13
click at [74, 10] on input "250180" at bounding box center [75, 8] width 78 height 7
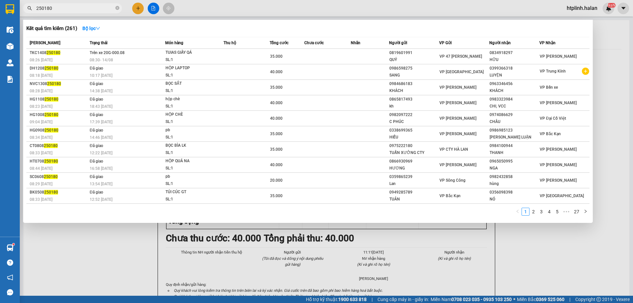
click at [74, 10] on input "250180" at bounding box center [75, 8] width 78 height 7
paste input "0847694444"
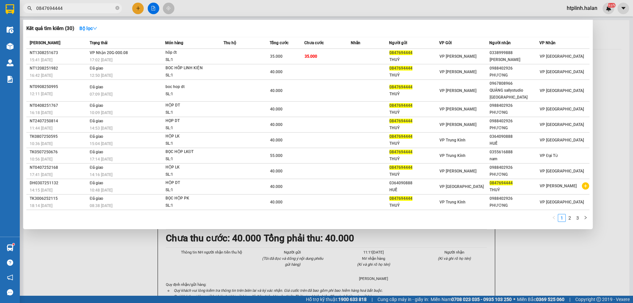
type input "0847694444"
click at [230, 258] on div at bounding box center [316, 151] width 633 height 303
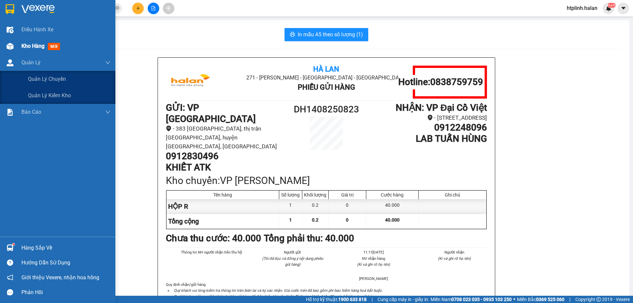
click at [14, 45] on div at bounding box center [10, 47] width 12 height 12
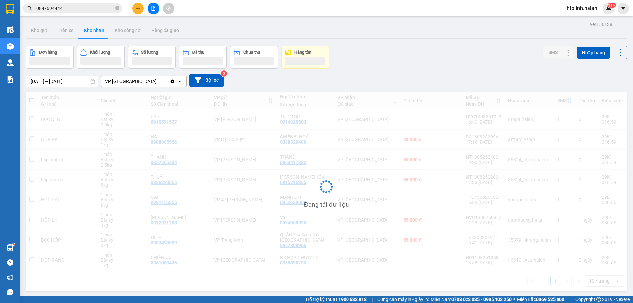
scroll to position [30, 0]
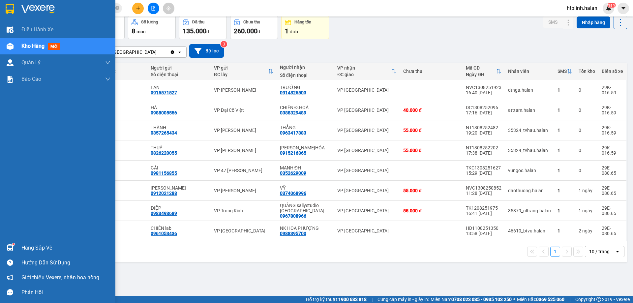
click at [45, 245] on div "1 10 / trang open" at bounding box center [326, 251] width 601 height 21
click at [11, 247] on img at bounding box center [10, 247] width 7 height 7
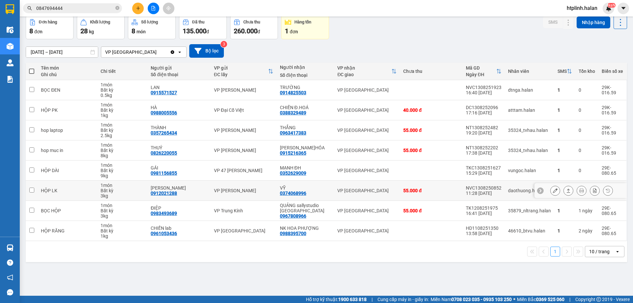
click at [236, 196] on section "Kết quả tìm kiếm ( 30 ) Bộ lọc Mã ĐH Trạng thái Món hàng Thu hộ Tổng cước Chưa …" at bounding box center [316, 151] width 633 height 303
click at [438, 29] on div "Đơn hàng 8 đơn Khối lượng 28 kg Số lượng 8 món Đã thu 135.000 đ Chưa thu 260.00…" at bounding box center [326, 27] width 601 height 24
click at [400, 40] on div "[DATE] – [DATE] Press the down arrow key to interact with the calendar and sele…" at bounding box center [326, 50] width 601 height 23
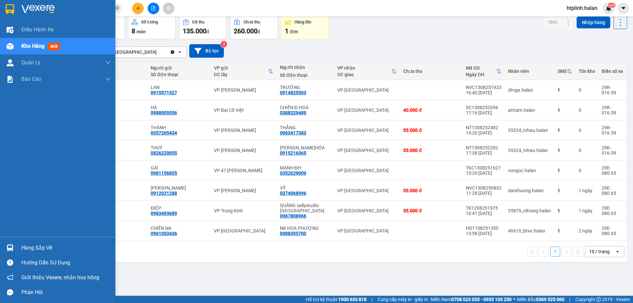
click at [2, 243] on div "Hàng sắp về" at bounding box center [57, 247] width 115 height 15
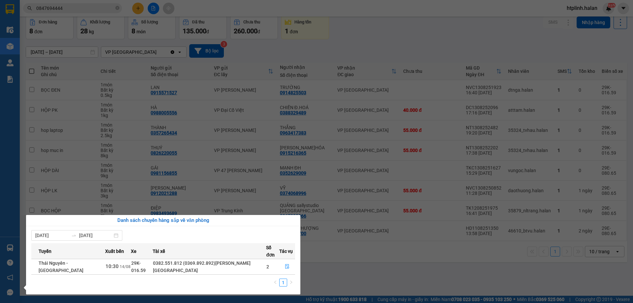
click at [226, 202] on section "Kết quả tìm kiếm ( 30 ) Bộ lọc Mã ĐH Trạng thái Món hàng Thu hộ Tổng cước Chưa …" at bounding box center [316, 151] width 633 height 303
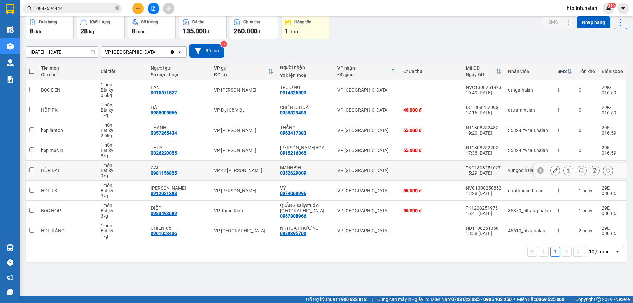
scroll to position [0, 0]
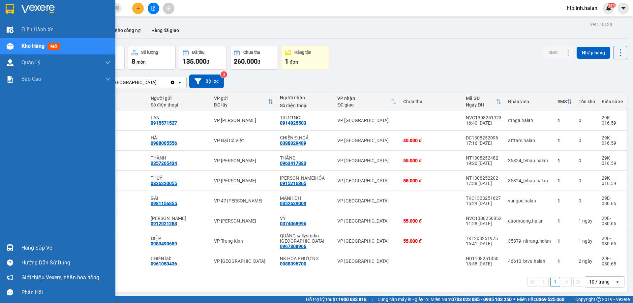
click at [20, 247] on div "Hàng sắp về" at bounding box center [57, 247] width 115 height 15
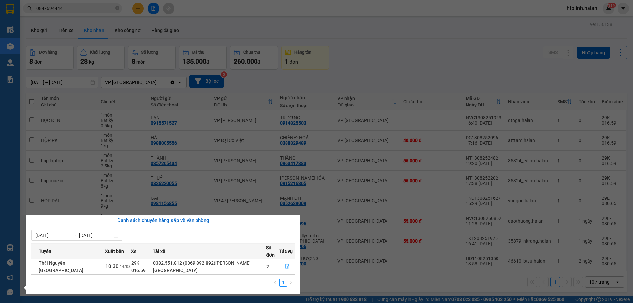
click at [285, 264] on icon "file-done" at bounding box center [287, 266] width 5 height 5
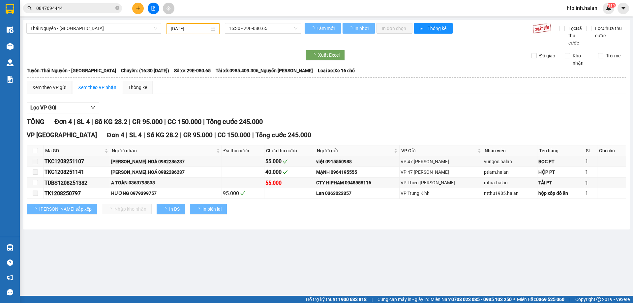
type input "[DATE]"
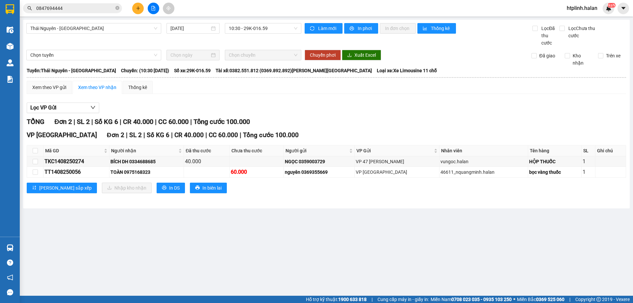
click at [601, 61] on div "Trên xe" at bounding box center [609, 59] width 33 height 15
click at [605, 51] on div "Chuyển phơi Xuất Excel" at bounding box center [463, 55] width 325 height 11
click at [606, 55] on span "Trên xe" at bounding box center [613, 55] width 20 height 7
click at [603, 55] on input "Trên xe" at bounding box center [600, 55] width 5 height 5
checkbox input "true"
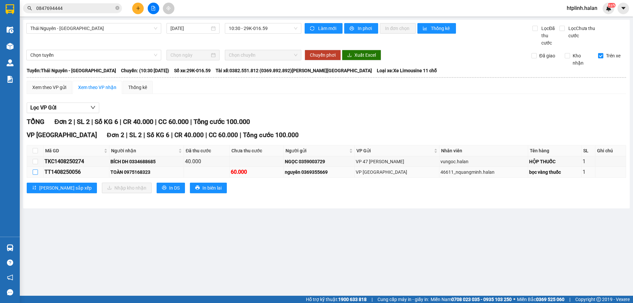
click at [37, 170] on input "checkbox" at bounding box center [35, 171] width 5 height 5
checkbox input "true"
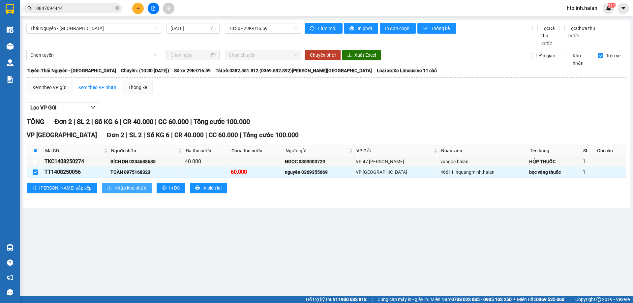
click at [114, 188] on span "Nhập kho nhận" at bounding box center [130, 187] width 32 height 7
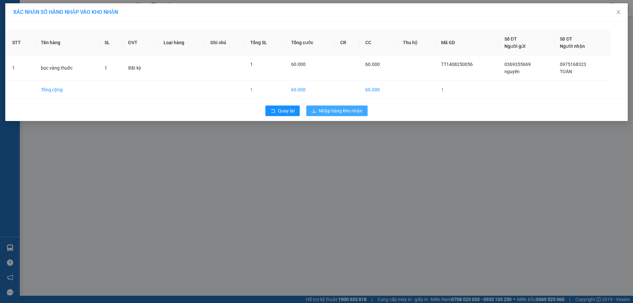
click at [352, 106] on button "Nhập hàng kho nhận" at bounding box center [336, 110] width 61 height 11
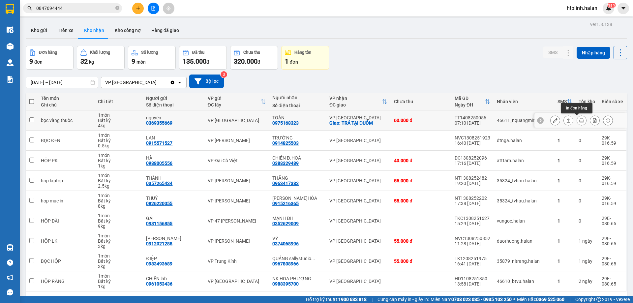
click at [579, 122] on icon at bounding box center [581, 120] width 5 height 5
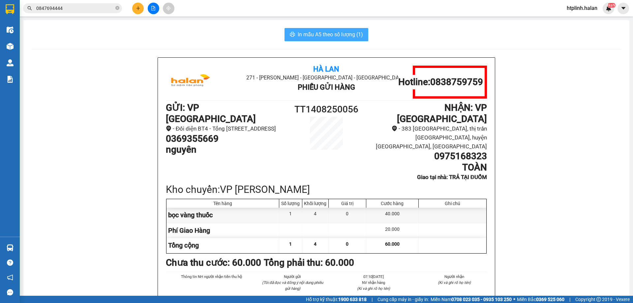
click at [310, 38] on span "In mẫu A5 theo số lượng (1)" at bounding box center [330, 34] width 65 height 8
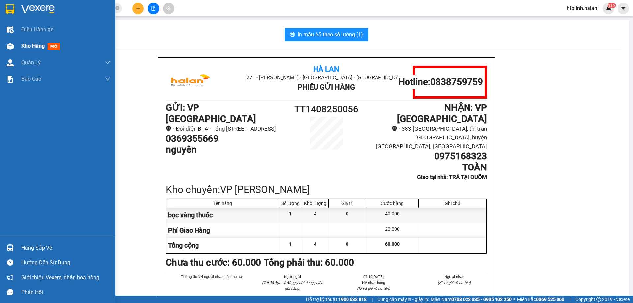
click at [0, 47] on div "Kho hàng mới" at bounding box center [57, 46] width 115 height 16
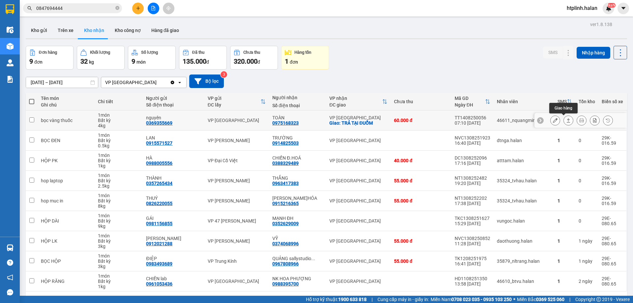
click at [566, 121] on icon at bounding box center [568, 120] width 5 height 5
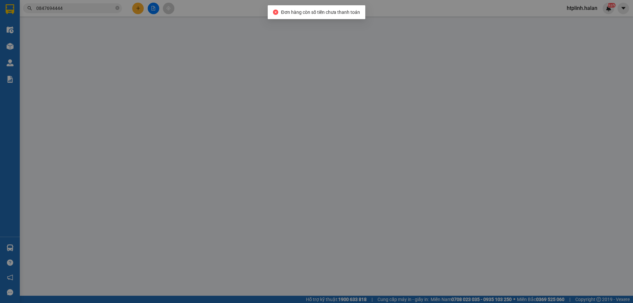
type input "0369355669"
type input "nguyên"
type input "0975168323"
type input "TOÀN"
checkbox input "true"
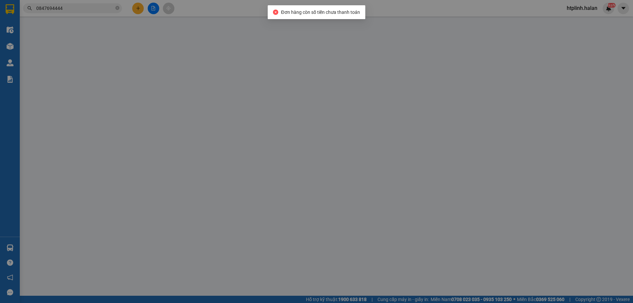
type input "TRẢ TẠI ĐUỔM"
type input "20.000"
type input "60.000"
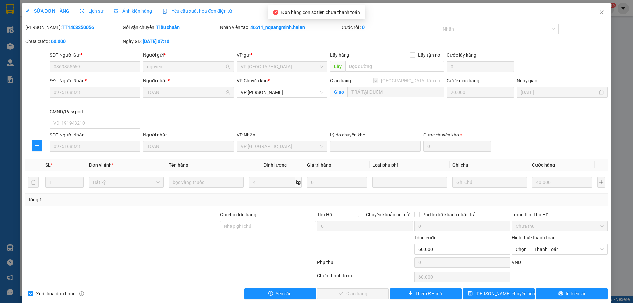
click at [513, 255] on div "Hình thức thanh toán Chọn HT Thanh Toán" at bounding box center [560, 245] width 96 height 23
drag, startPoint x: 523, startPoint y: 246, endPoint x: 522, endPoint y: 250, distance: 4.8
click at [523, 247] on span "Chọn HT Thanh Toán" at bounding box center [560, 249] width 88 height 10
click at [523, 264] on div "VND" at bounding box center [559, 265] width 97 height 12
click at [521, 251] on span "Chọn HT Thanh Toán" at bounding box center [560, 249] width 88 height 10
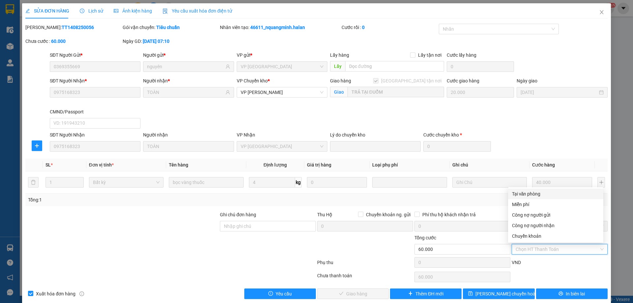
click at [515, 197] on div "Tại văn phòng" at bounding box center [555, 194] width 95 height 11
type input "0"
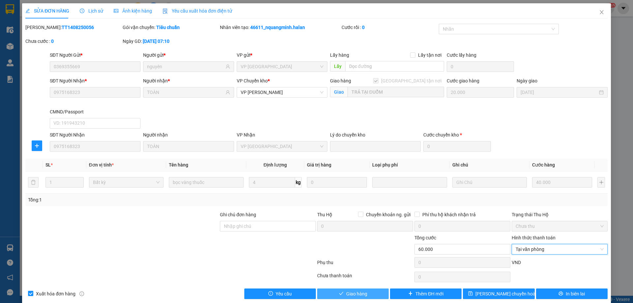
click at [359, 293] on span "Giao hàng" at bounding box center [356, 293] width 21 height 7
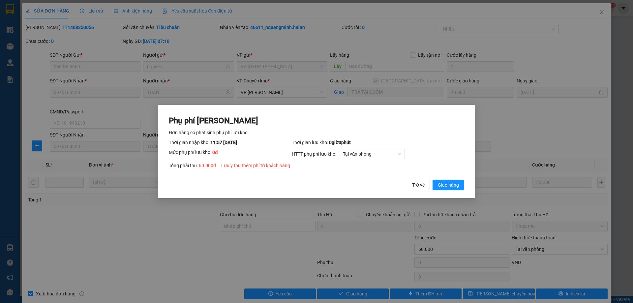
click at [448, 193] on div "Phụ phí [PERSON_NAME] hàng có phát sinh phụ phí lưu kho: Thời gian nhập kho: 11…" at bounding box center [316, 152] width 316 height 94
click at [444, 184] on span "Giao hàng" at bounding box center [448, 184] width 21 height 7
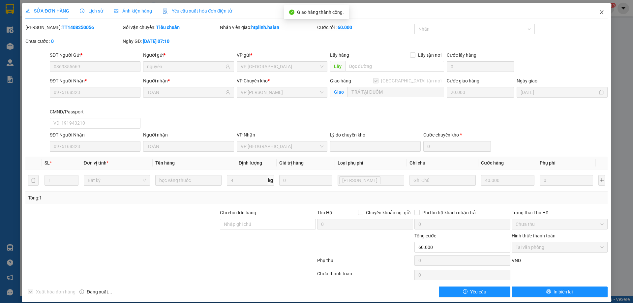
click at [599, 6] on span "Close" at bounding box center [601, 12] width 18 height 18
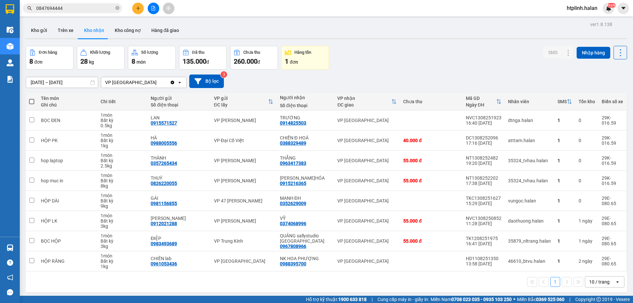
click at [399, 49] on div "Đơn hàng 8 đơn Khối lượng 28 kg Số lượng 8 món Đã thu 135.000 đ Chưa thu 260.00…" at bounding box center [326, 58] width 601 height 24
click at [43, 25] on button "Kho gửi" at bounding box center [39, 30] width 27 height 16
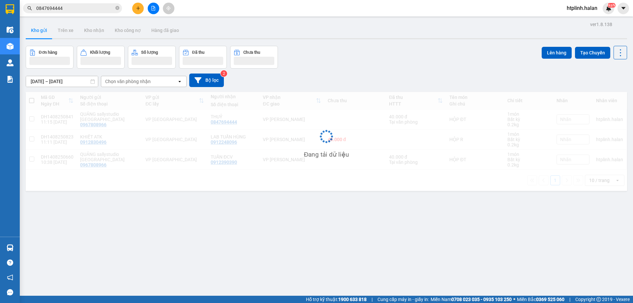
scroll to position [30, 0]
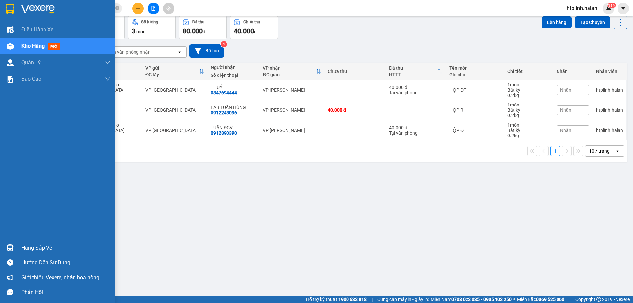
click at [50, 242] on div "Hàng sắp về" at bounding box center [57, 247] width 115 height 15
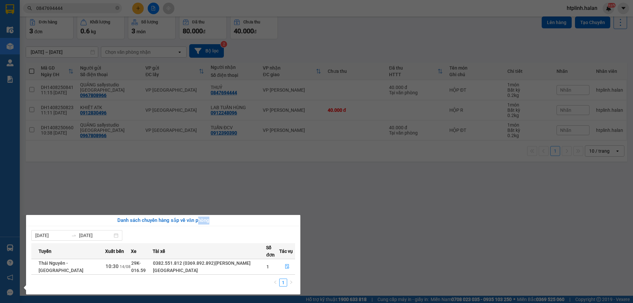
drag, startPoint x: 203, startPoint y: 217, endPoint x: 222, endPoint y: 216, distance: 18.5
click at [222, 216] on div "Danh sách chuyến hàng sắp về văn phòng" at bounding box center [163, 220] width 274 height 11
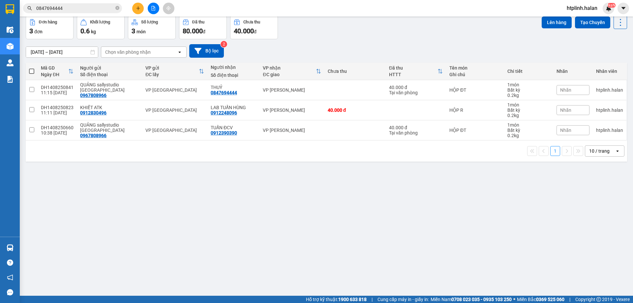
click at [217, 213] on section "Kết quả tìm kiếm ( 30 ) Bộ lọc Mã ĐH Trạng thái Món hàng Thu hộ Tổng cước Chưa …" at bounding box center [316, 151] width 633 height 303
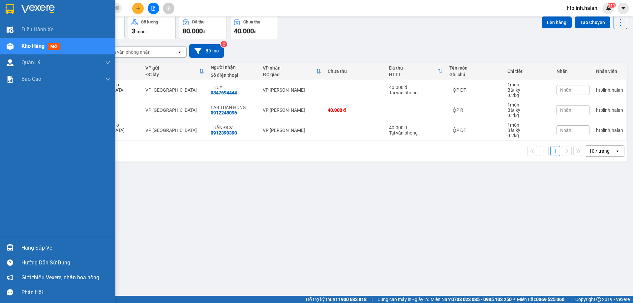
drag, startPoint x: 3, startPoint y: 242, endPoint x: 9, endPoint y: 244, distance: 5.4
click at [6, 243] on div "Hàng sắp về" at bounding box center [57, 247] width 115 height 15
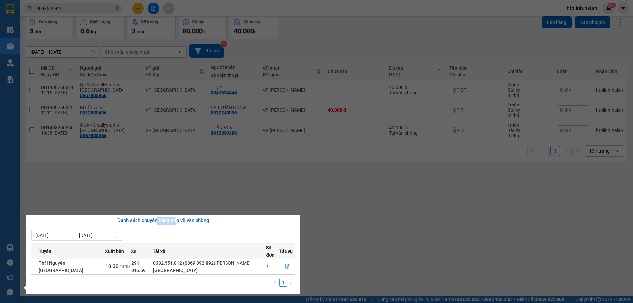
drag, startPoint x: 157, startPoint y: 222, endPoint x: 175, endPoint y: 224, distance: 17.6
click at [175, 224] on div "Danh sách chuyến hàng sắp về văn phòng" at bounding box center [163, 221] width 264 height 8
click at [424, 213] on section "Kết quả tìm kiếm ( 30 ) Bộ lọc Mã ĐH Trạng thái Món hàng Thu hộ Tổng cước Chưa …" at bounding box center [316, 151] width 633 height 303
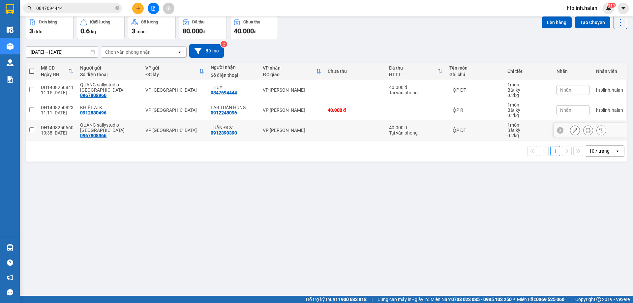
scroll to position [0, 0]
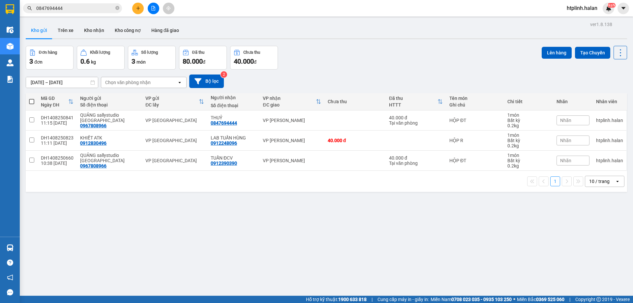
click at [416, 56] on div "Đơn hàng 3 đơn Khối lượng 0.6 kg Số lượng 3 món Đã thu 80.000 đ Chưa thu 40.000…" at bounding box center [326, 58] width 601 height 24
click at [90, 32] on button "Kho nhận" at bounding box center [94, 30] width 31 height 16
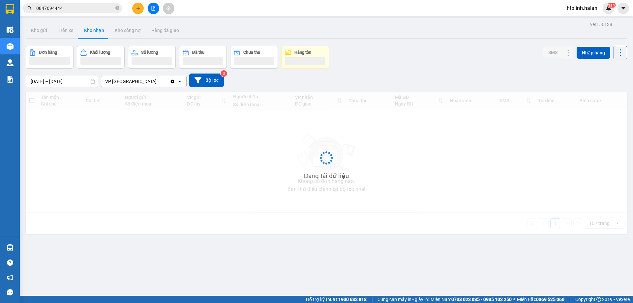
scroll to position [30, 0]
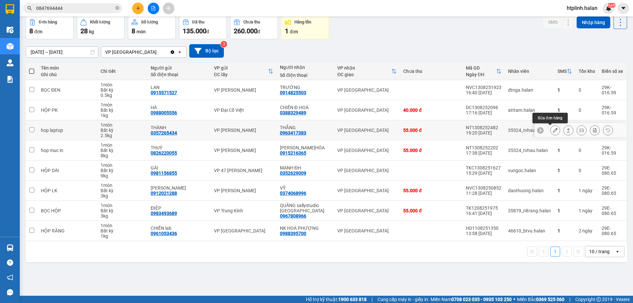
click at [553, 132] on button at bounding box center [554, 131] width 9 height 12
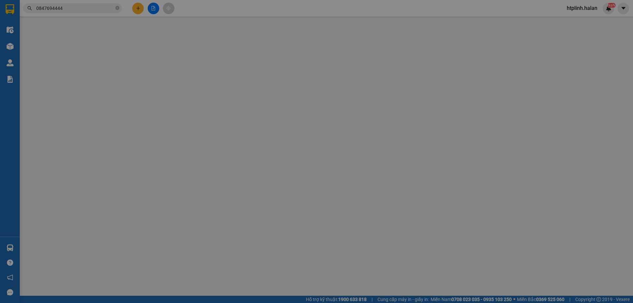
type input "0357265434"
type input "THÀNH"
type input "0963417383"
type input "THẮNG"
type input "55.000"
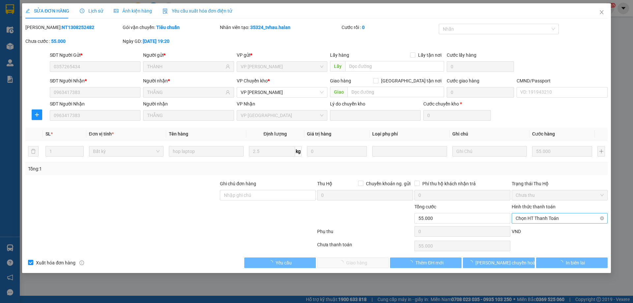
click at [525, 216] on span "Chọn HT Thanh Toán" at bounding box center [560, 218] width 88 height 10
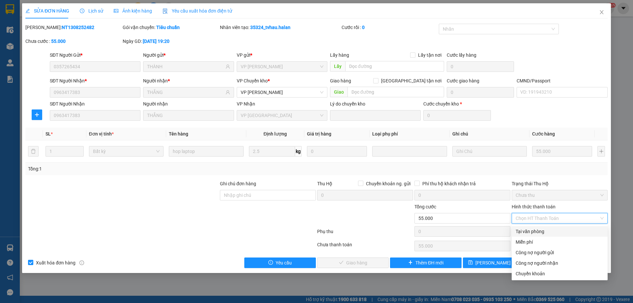
click at [525, 227] on div "Tại văn phòng" at bounding box center [560, 231] width 96 height 11
type input "0"
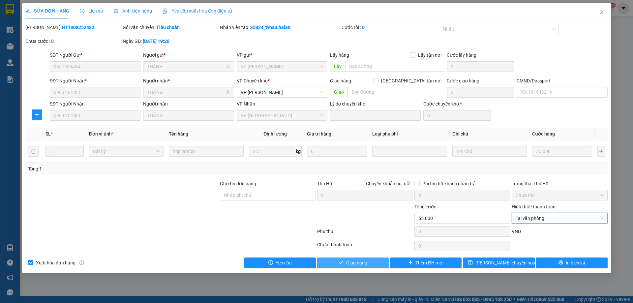
click at [369, 259] on button "Giao hàng" at bounding box center [353, 262] width 72 height 11
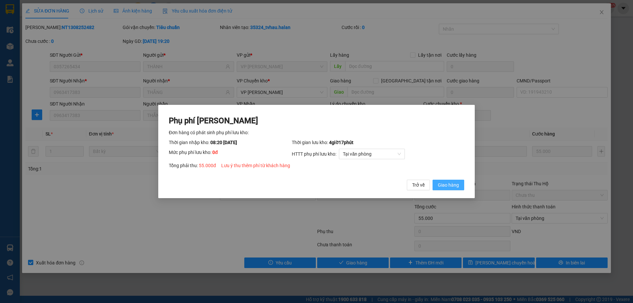
click at [454, 182] on span "Giao hàng" at bounding box center [448, 184] width 21 height 7
